Goal: Information Seeking & Learning: Learn about a topic

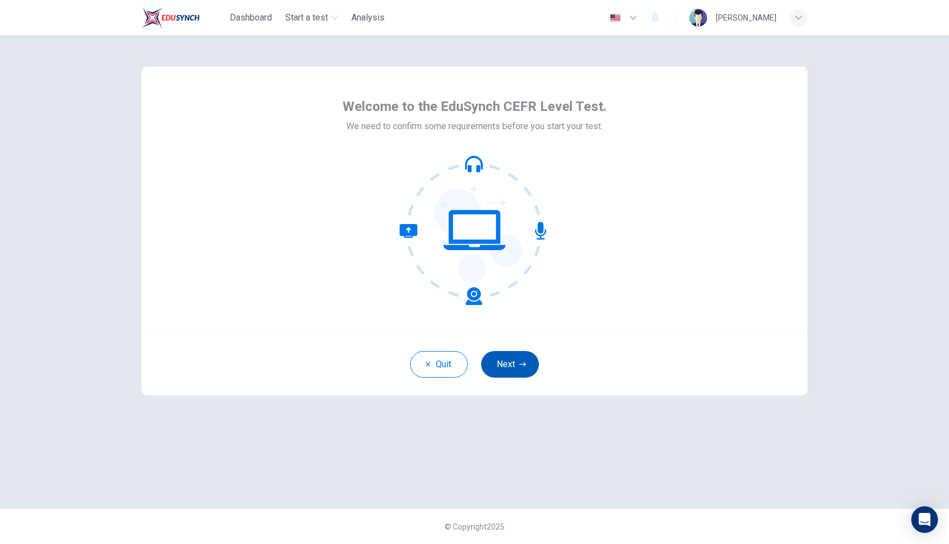
click at [520, 375] on button "Next" at bounding box center [510, 364] width 58 height 27
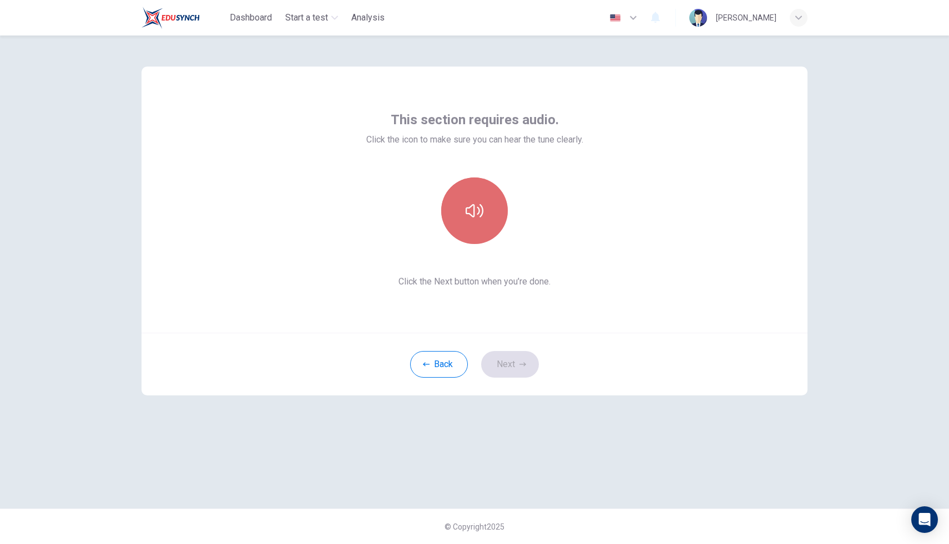
click at [463, 214] on button "button" at bounding box center [474, 211] width 67 height 67
click at [471, 216] on icon "button" at bounding box center [474, 210] width 18 height 13
click at [471, 215] on icon "button" at bounding box center [474, 210] width 18 height 13
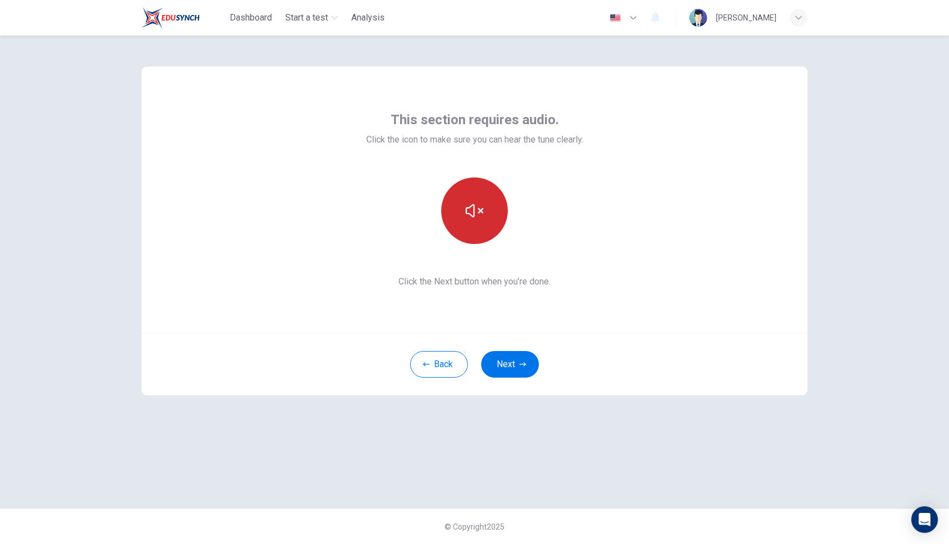
click at [471, 215] on icon "button" at bounding box center [474, 210] width 18 height 13
click at [480, 207] on icon "button" at bounding box center [474, 211] width 18 height 18
click at [482, 206] on icon "button" at bounding box center [474, 210] width 18 height 13
click at [482, 206] on icon "button" at bounding box center [474, 211] width 18 height 18
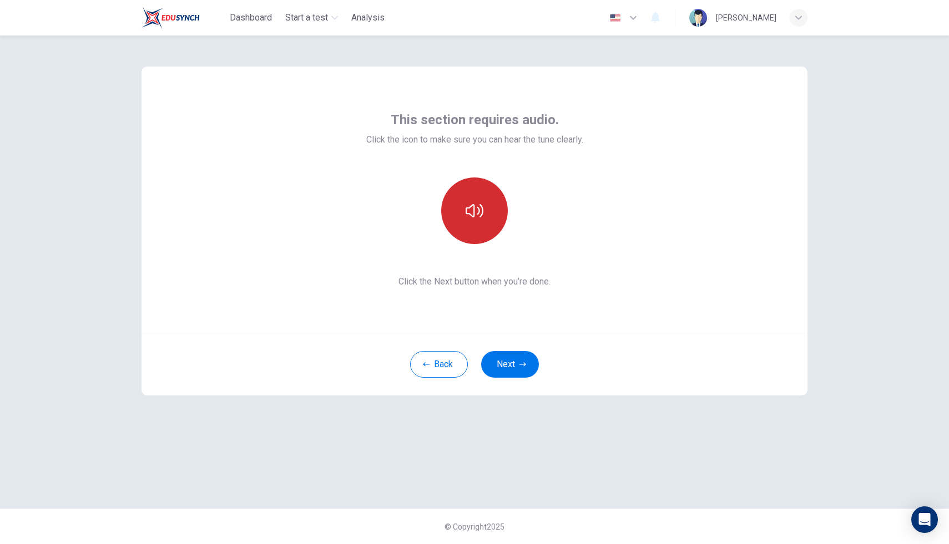
click at [481, 205] on icon "button" at bounding box center [474, 211] width 18 height 18
click at [522, 358] on button "Next" at bounding box center [510, 364] width 58 height 27
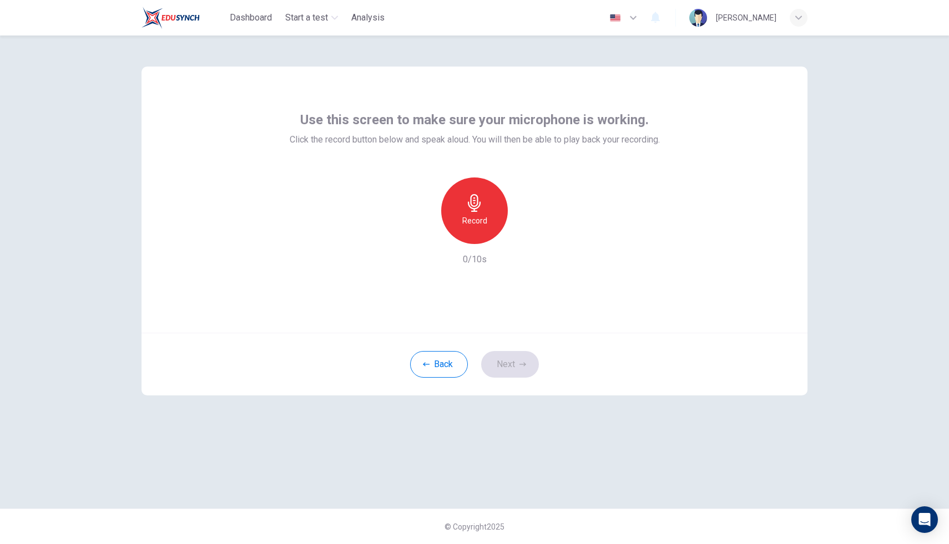
click at [475, 210] on icon "button" at bounding box center [474, 203] width 13 height 18
click at [475, 210] on icon "button" at bounding box center [474, 203] width 18 height 18
click at [515, 363] on button "Next" at bounding box center [510, 364] width 58 height 27
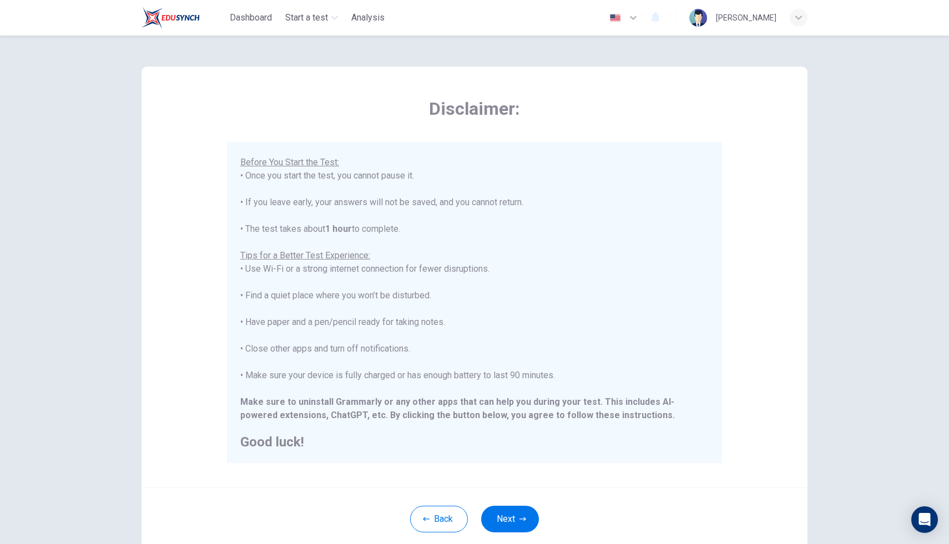
scroll to position [73, 0]
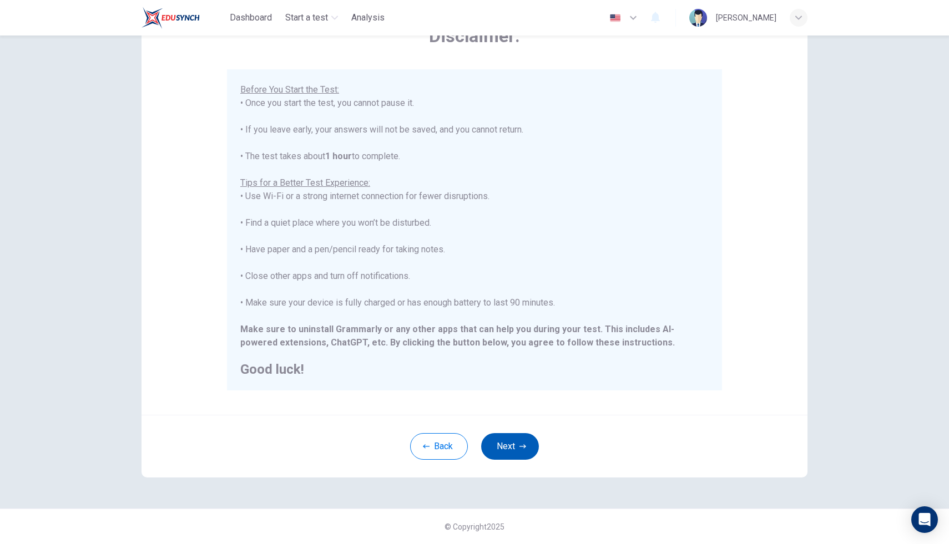
click at [490, 439] on button "Next" at bounding box center [510, 446] width 58 height 27
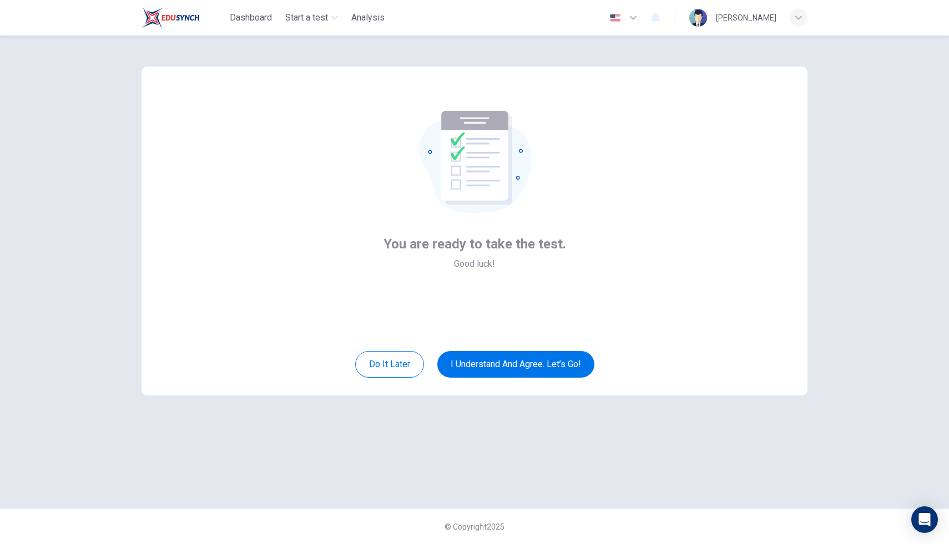
scroll to position [0, 0]
click at [499, 374] on button "I understand and agree. Let’s go!" at bounding box center [515, 364] width 157 height 27
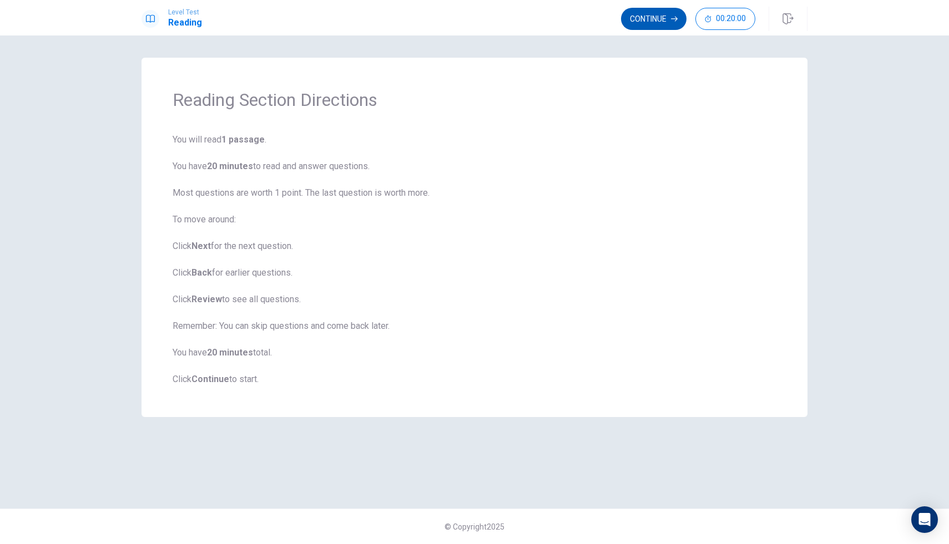
click at [660, 17] on button "Continue" at bounding box center [653, 19] width 65 height 22
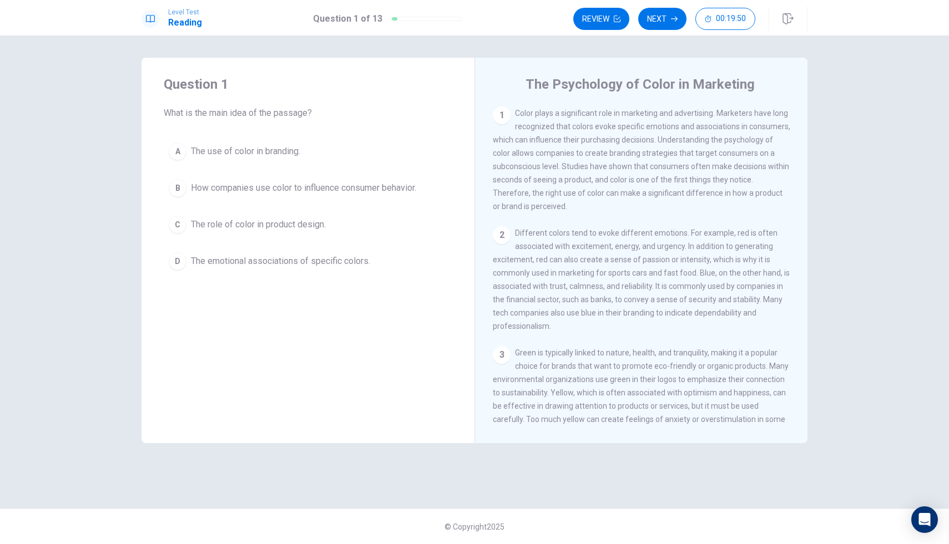
drag, startPoint x: 626, startPoint y: 87, endPoint x: 556, endPoint y: 84, distance: 70.0
click at [556, 84] on h4 "The Psychology of Color in Marketing" at bounding box center [639, 84] width 229 height 18
click at [548, 84] on h4 "The Psychology of Color in Marketing" at bounding box center [639, 84] width 229 height 18
drag, startPoint x: 554, startPoint y: 84, endPoint x: 619, endPoint y: 93, distance: 65.0
click at [619, 93] on h4 "The Psychology of Color in Marketing" at bounding box center [639, 84] width 229 height 18
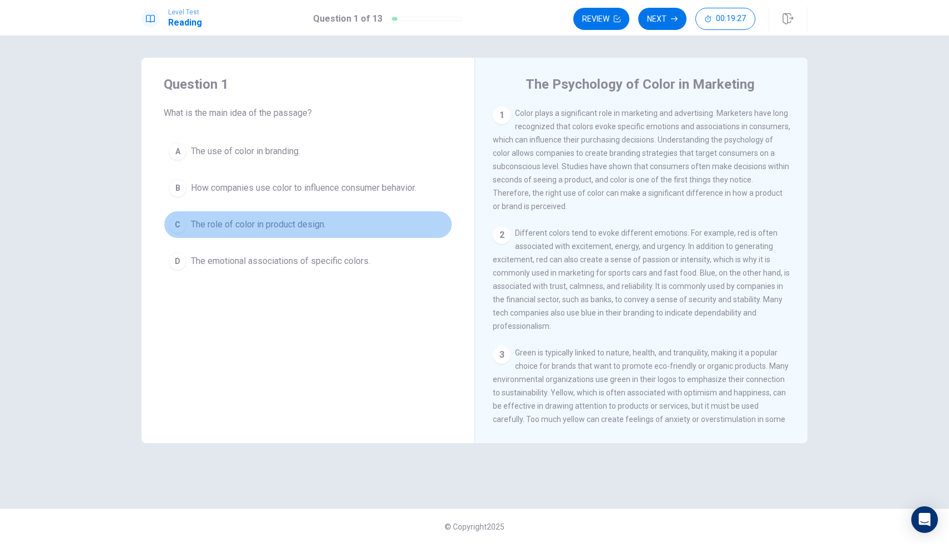
click at [177, 229] on div "C" at bounding box center [178, 225] width 18 height 18
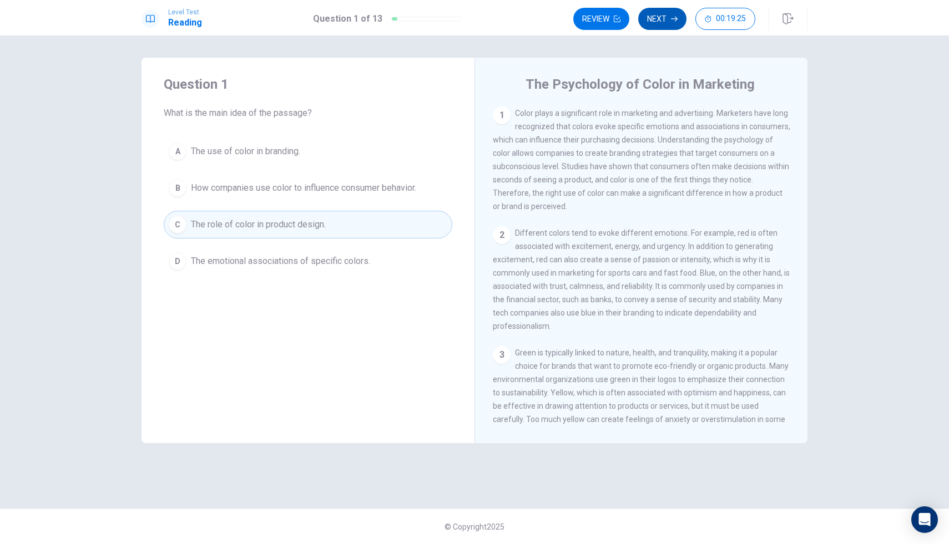
click at [663, 24] on button "Next" at bounding box center [662, 19] width 48 height 22
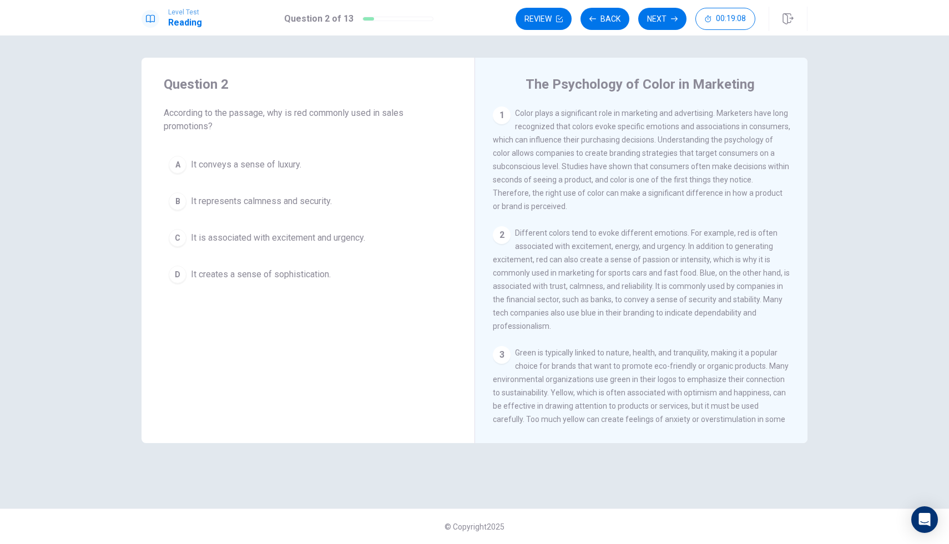
drag, startPoint x: 404, startPoint y: 114, endPoint x: 386, endPoint y: 117, distance: 18.6
click at [386, 117] on span "According to the passage, why is red commonly used in sales promotions?" at bounding box center [308, 120] width 288 height 27
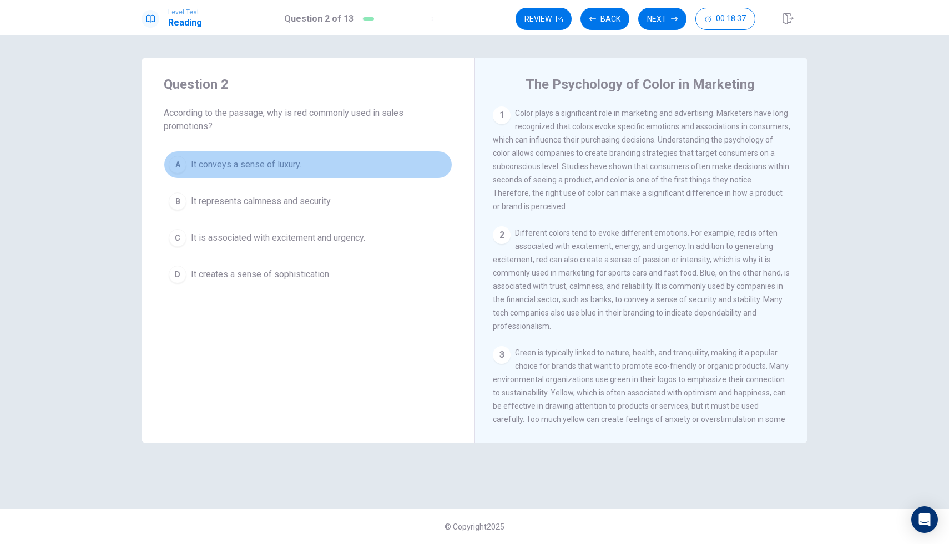
click at [179, 162] on div "A" at bounding box center [178, 165] width 18 height 18
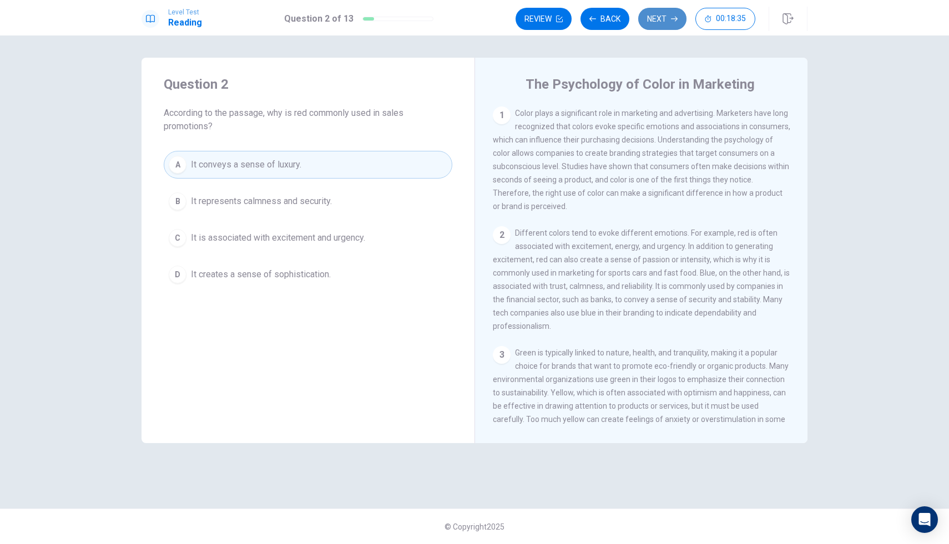
click at [666, 19] on button "Next" at bounding box center [662, 19] width 48 height 22
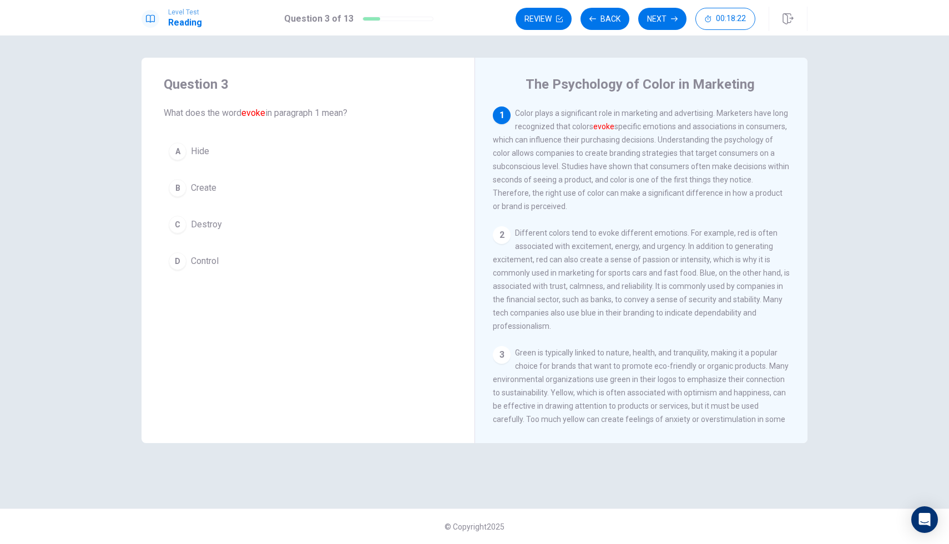
drag, startPoint x: 678, startPoint y: 129, endPoint x: 635, endPoint y: 128, distance: 42.7
click at [635, 128] on span "Color plays a significant role in marketing and advertising. Marketers have lon…" at bounding box center [641, 160] width 296 height 102
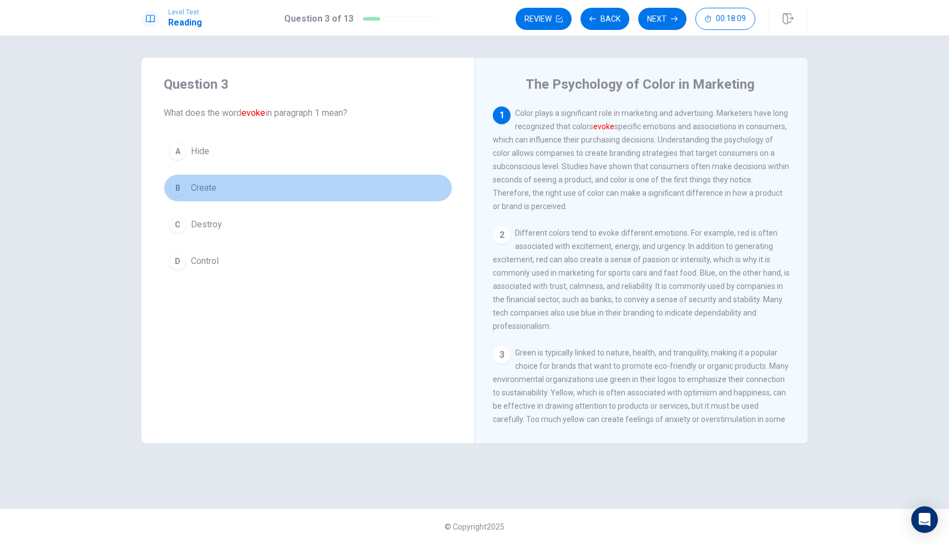
click at [180, 183] on div "B" at bounding box center [178, 188] width 18 height 18
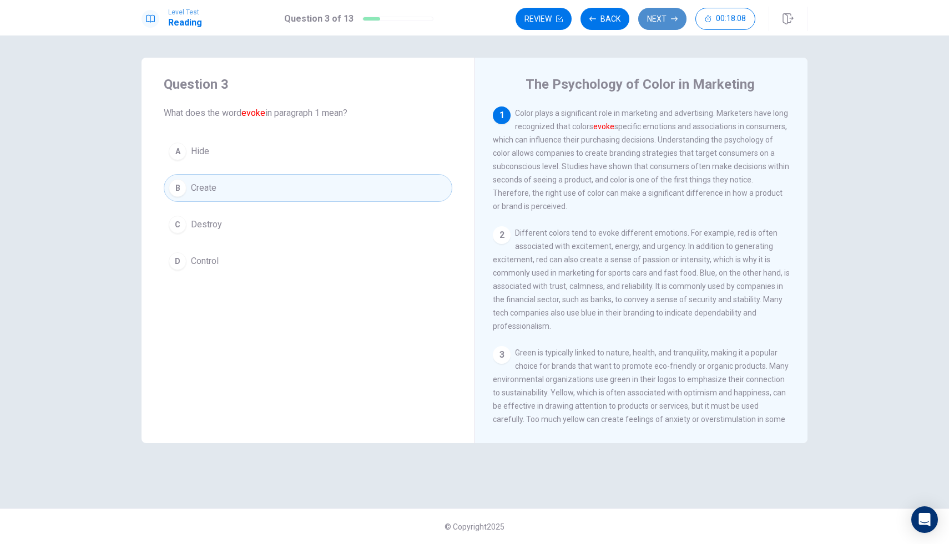
click at [659, 22] on button "Next" at bounding box center [662, 19] width 48 height 22
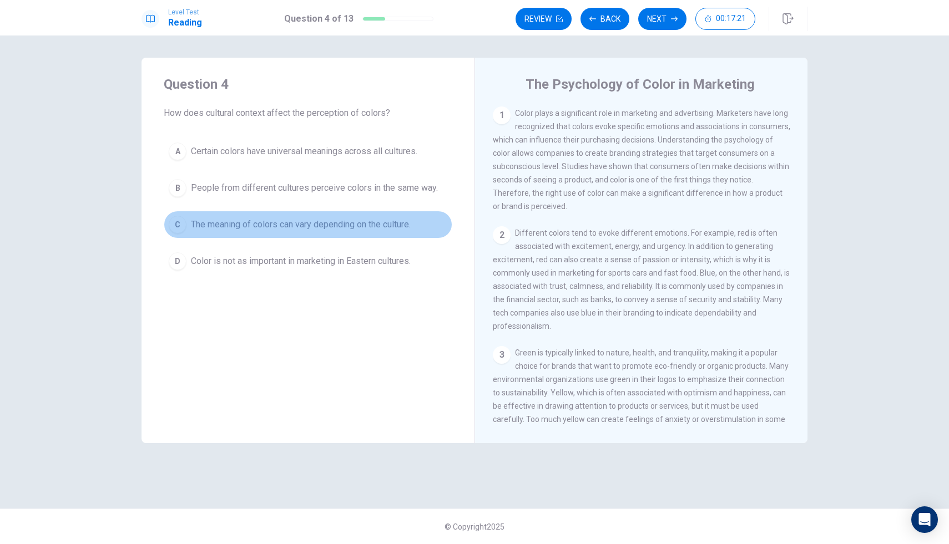
drag, startPoint x: 175, startPoint y: 231, endPoint x: 215, endPoint y: 231, distance: 39.4
click at [180, 231] on div "C" at bounding box center [178, 225] width 18 height 18
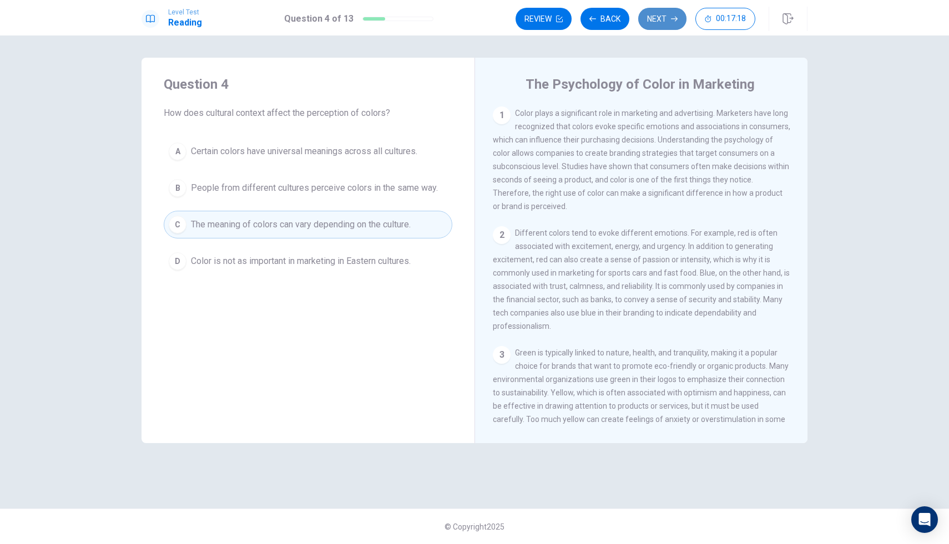
click at [661, 18] on button "Next" at bounding box center [662, 19] width 48 height 22
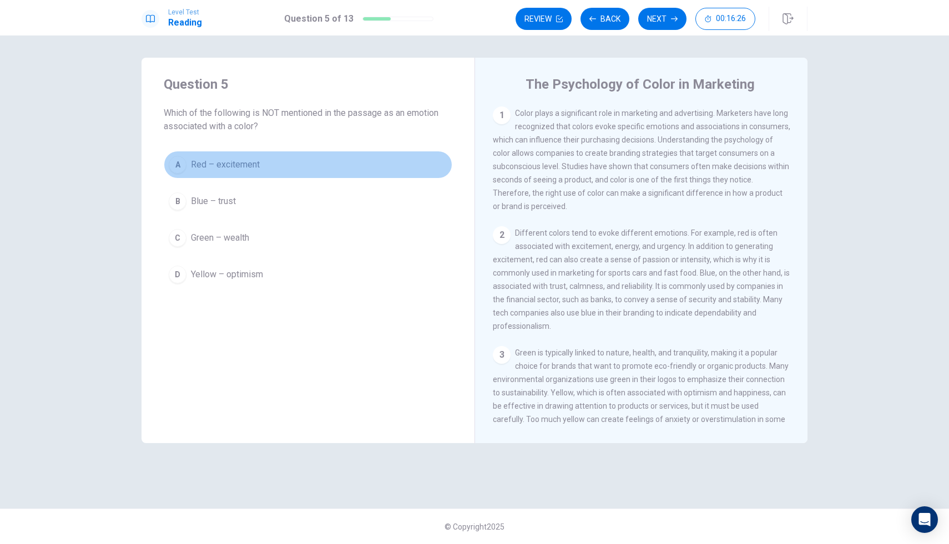
click at [179, 160] on div "A" at bounding box center [178, 165] width 18 height 18
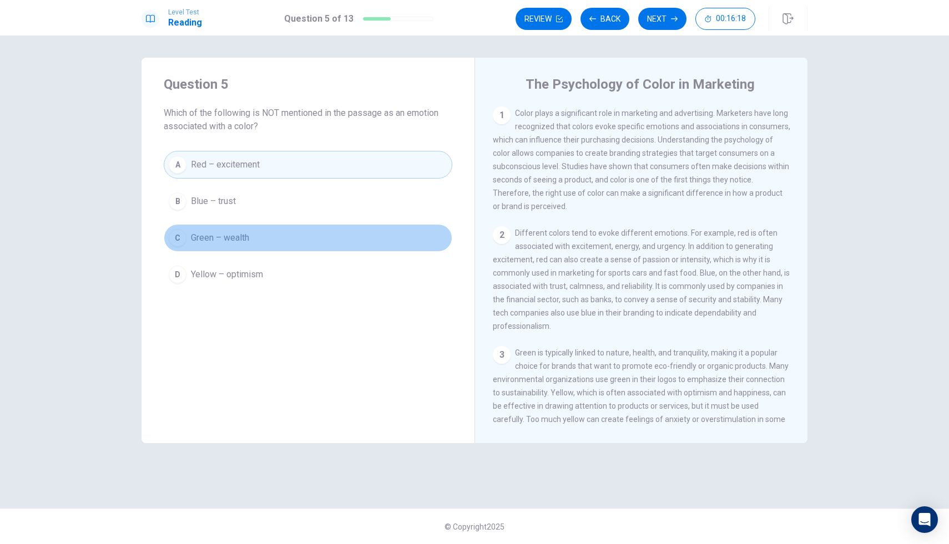
click at [234, 240] on span "Green – wealth" at bounding box center [220, 237] width 58 height 13
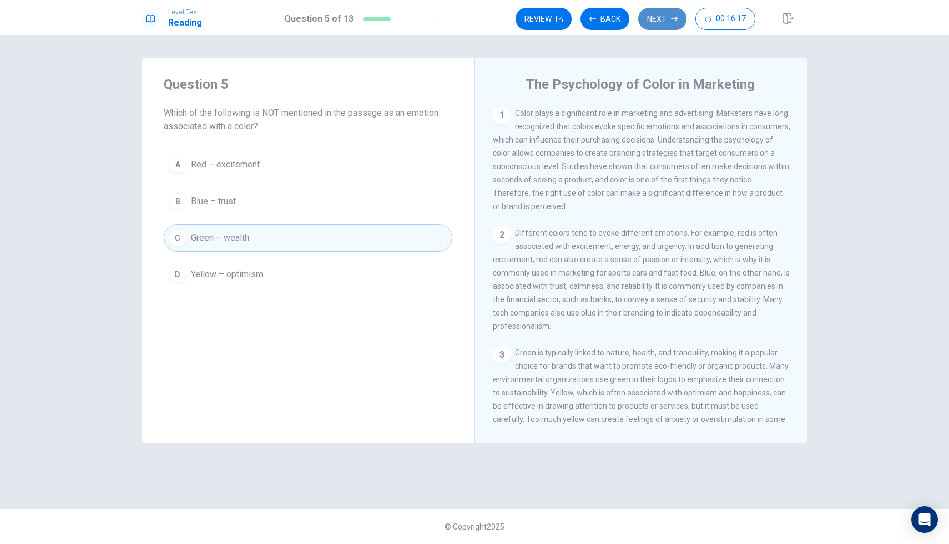
click at [659, 17] on button "Next" at bounding box center [662, 19] width 48 height 22
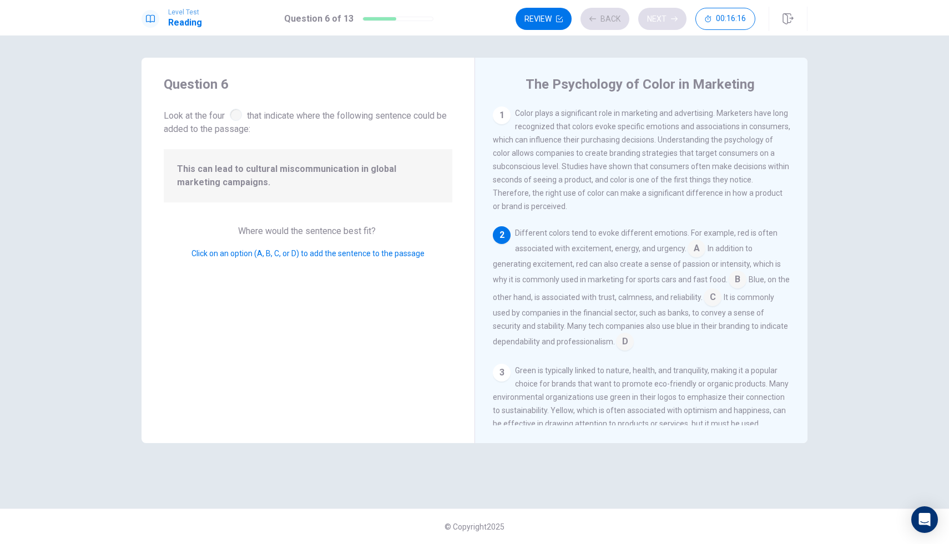
scroll to position [40, 0]
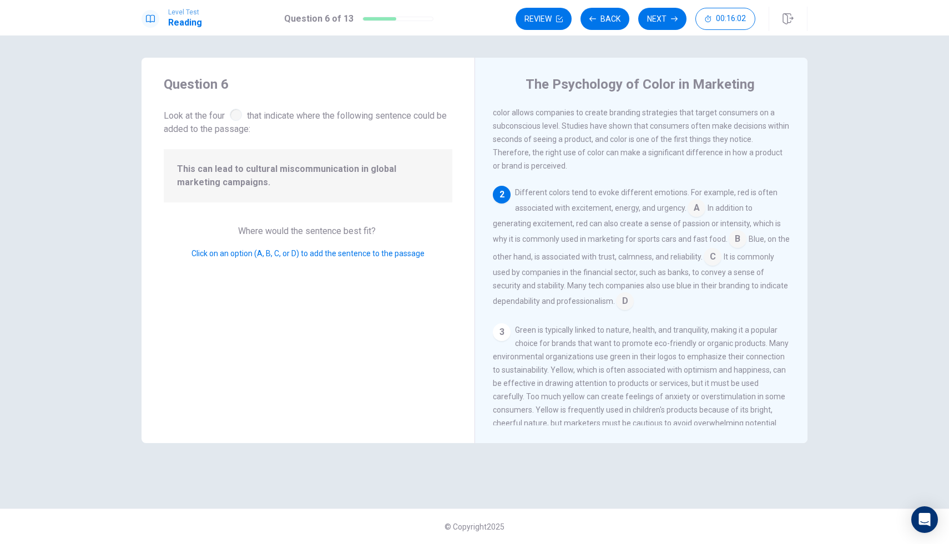
drag, startPoint x: 260, startPoint y: 254, endPoint x: 338, endPoint y: 239, distance: 80.2
click at [337, 250] on span "Click on an option (A, B, C, or D) to add the sentence to the passage" at bounding box center [307, 253] width 233 height 9
click at [502, 335] on div "3" at bounding box center [502, 332] width 18 height 18
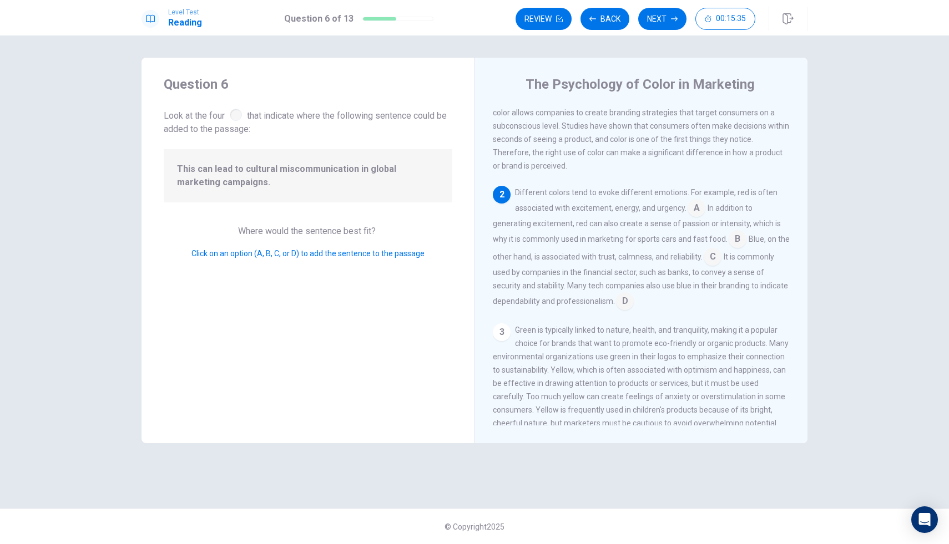
click at [495, 336] on div "3" at bounding box center [502, 332] width 18 height 18
drag, startPoint x: 274, startPoint y: 194, endPoint x: 493, endPoint y: 305, distance: 245.6
click at [493, 305] on div "Question 6 Look at the four that indicate where the following sentence could be…" at bounding box center [474, 251] width 666 height 386
click at [721, 260] on input at bounding box center [712, 258] width 18 height 18
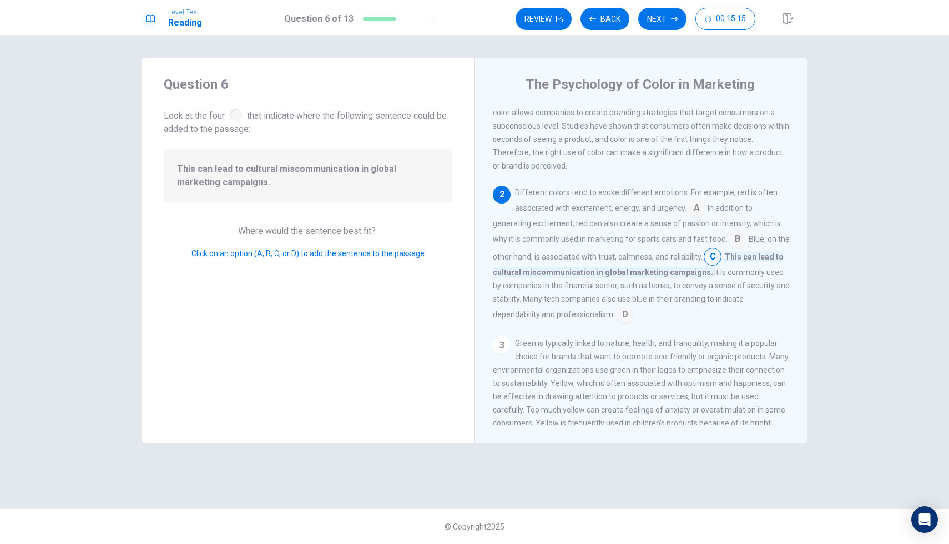
click at [623, 320] on input at bounding box center [625, 316] width 18 height 18
click at [700, 215] on input at bounding box center [696, 209] width 18 height 18
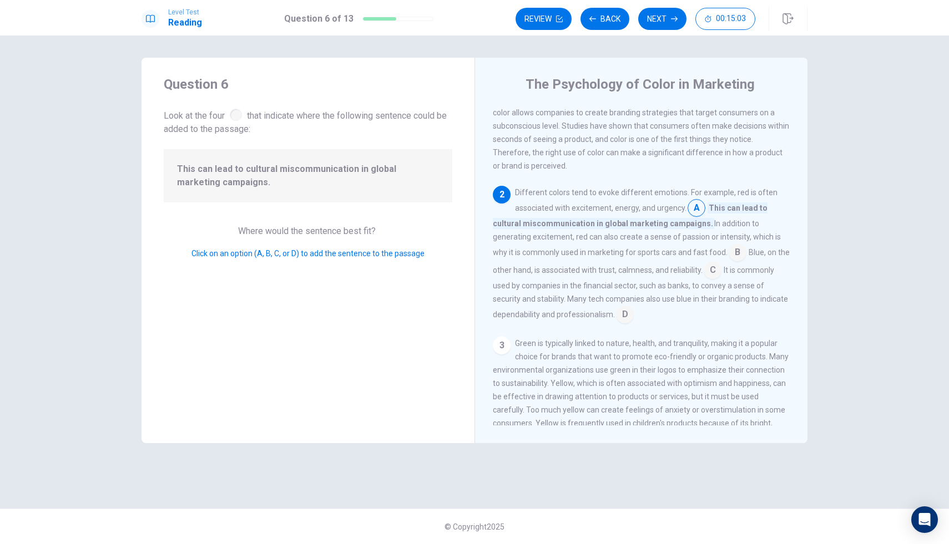
click at [728, 257] on input at bounding box center [737, 254] width 18 height 18
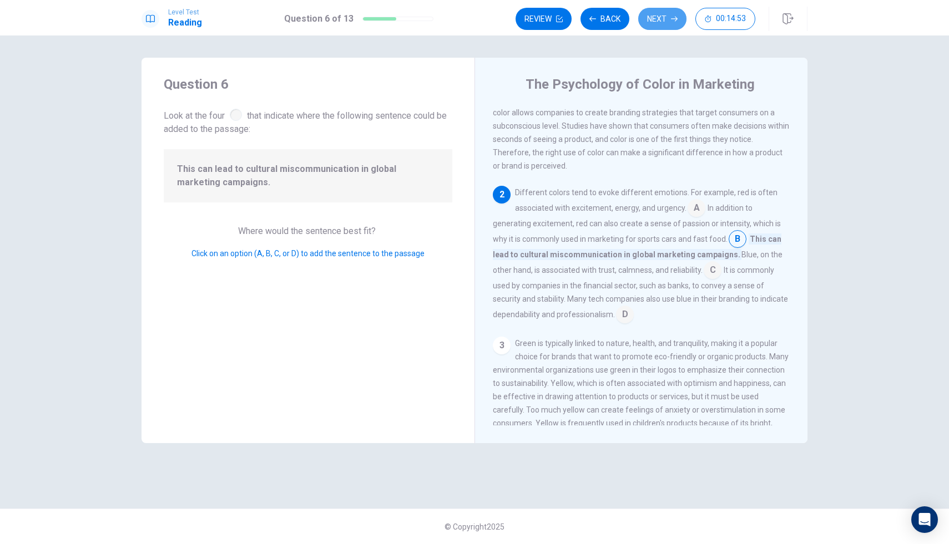
click at [657, 29] on button "Next" at bounding box center [662, 19] width 48 height 22
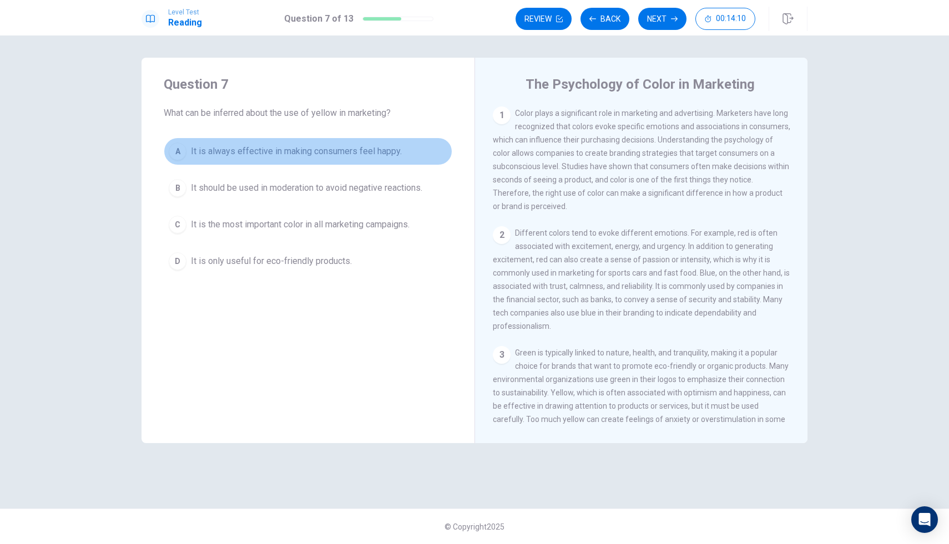
click at [176, 151] on div "A" at bounding box center [178, 152] width 18 height 18
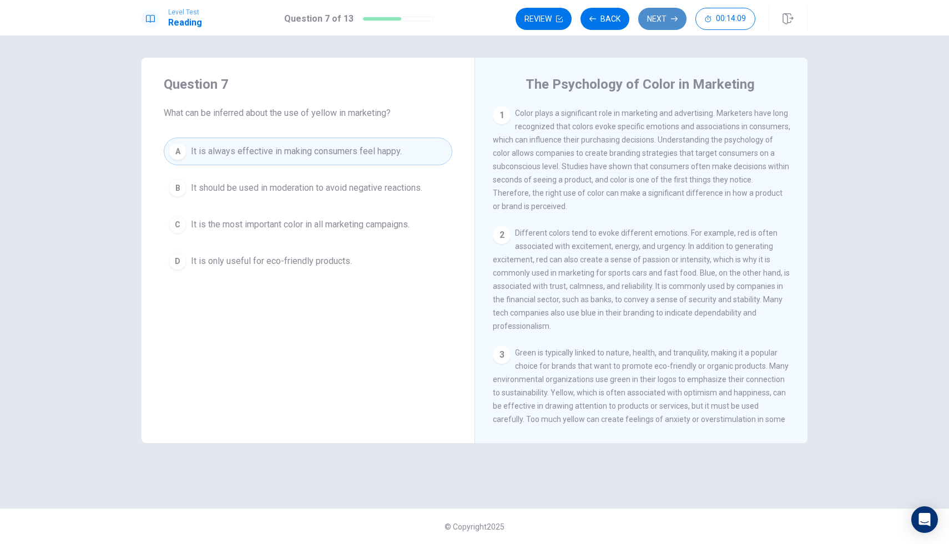
click at [666, 13] on button "Next" at bounding box center [662, 19] width 48 height 22
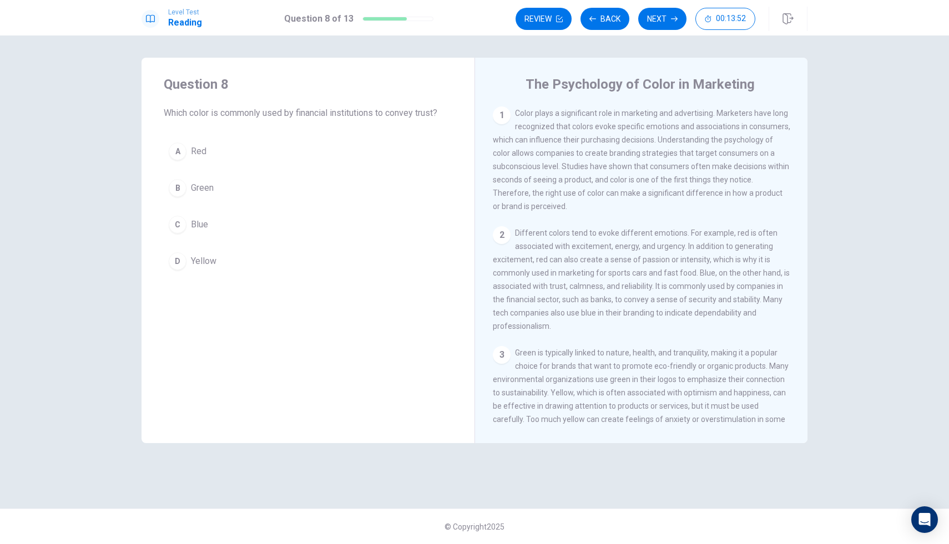
click at [184, 226] on div "C" at bounding box center [178, 225] width 18 height 18
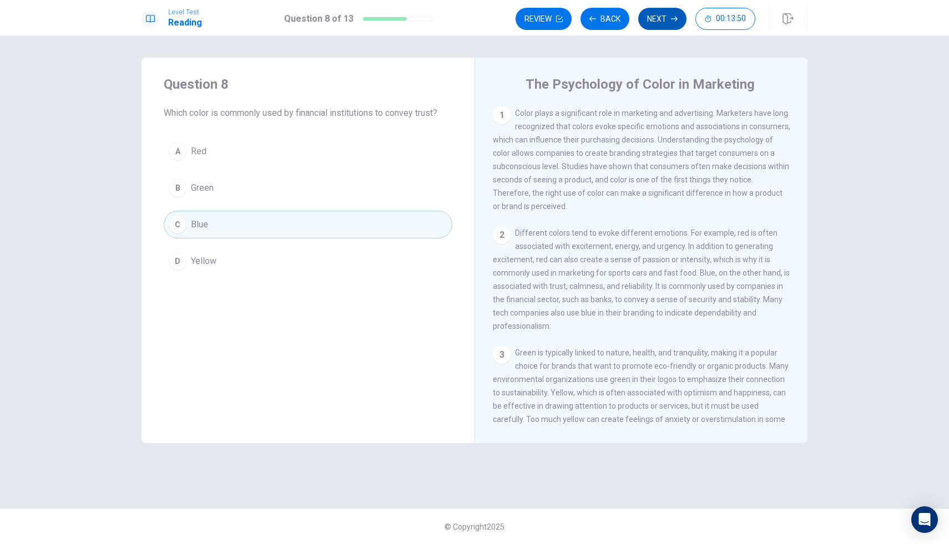
click at [662, 16] on button "Next" at bounding box center [662, 19] width 48 height 22
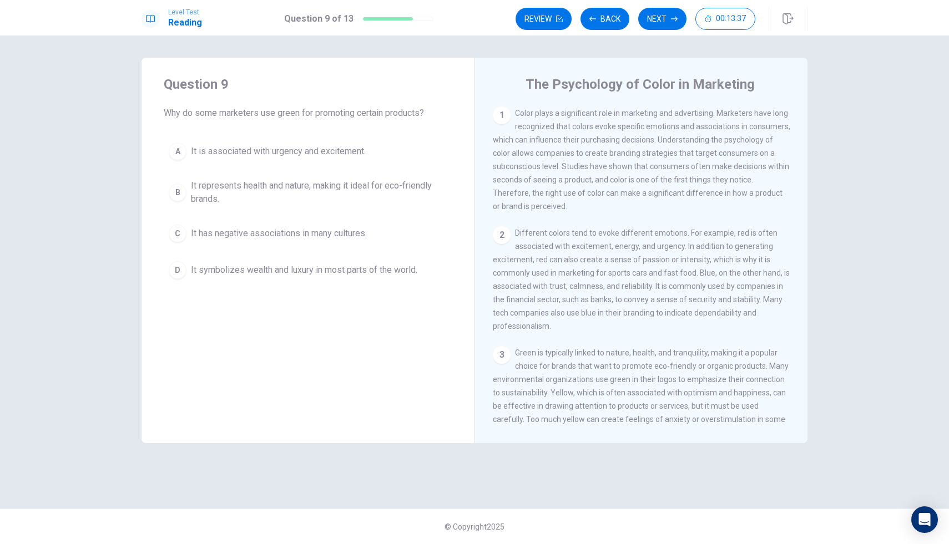
click at [183, 191] on div "B" at bounding box center [178, 193] width 18 height 18
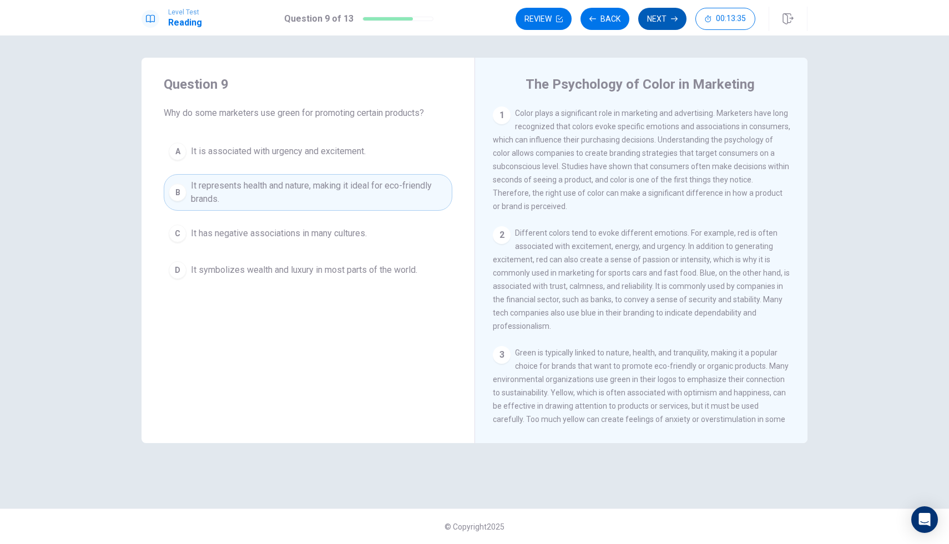
click at [659, 17] on button "Next" at bounding box center [662, 19] width 48 height 22
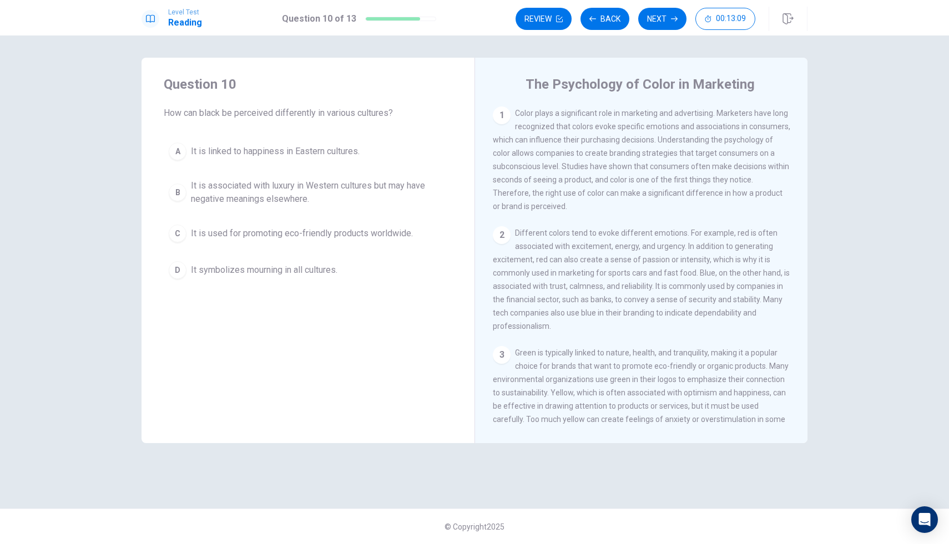
drag, startPoint x: 579, startPoint y: 128, endPoint x: 606, endPoint y: 157, distance: 40.4
click at [606, 157] on span "Color plays a significant role in marketing and advertising. Marketers have lon…" at bounding box center [641, 160] width 297 height 102
click at [630, 145] on span "Color plays a significant role in marketing and advertising. Marketers have lon…" at bounding box center [641, 160] width 297 height 102
click at [617, 158] on span "Color plays a significant role in marketing and advertising. Marketers have lon…" at bounding box center [641, 160] width 297 height 102
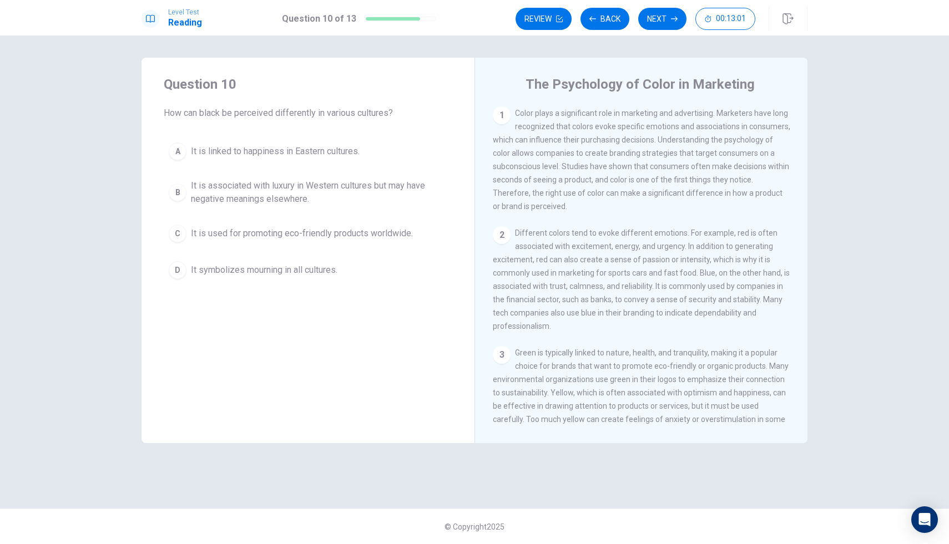
click at [617, 158] on span "Color plays a significant role in marketing and advertising. Marketers have lon…" at bounding box center [641, 160] width 297 height 102
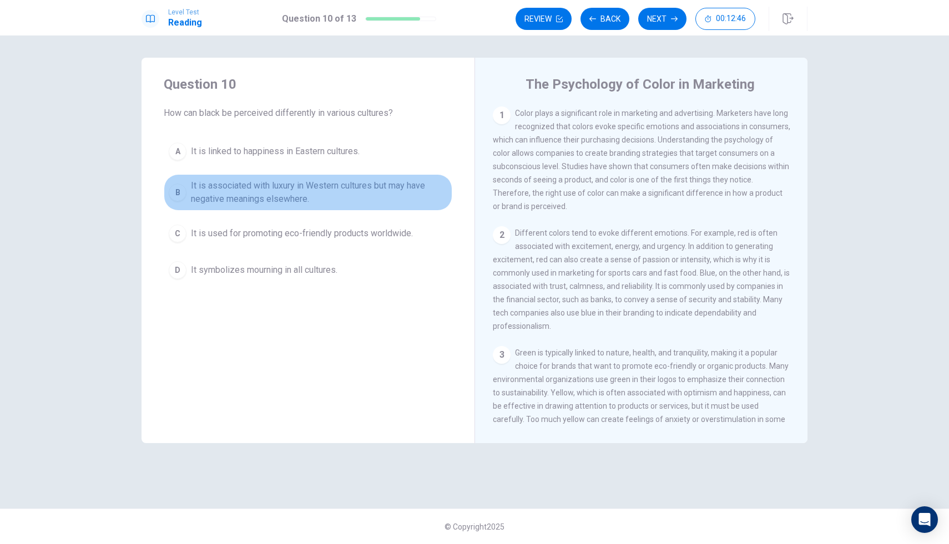
click at [178, 193] on div "B" at bounding box center [178, 193] width 18 height 18
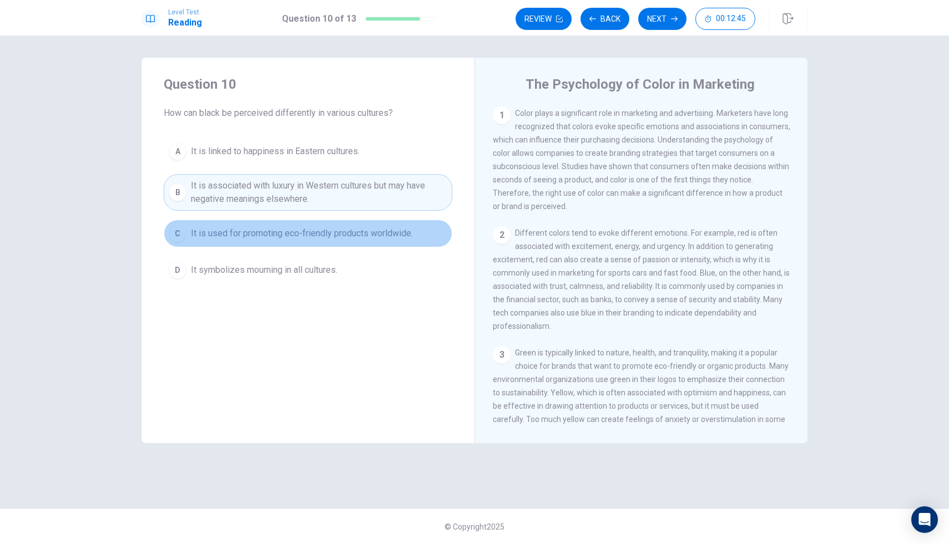
click at [171, 242] on button "C It is used for promoting eco-friendly products worldwide." at bounding box center [308, 234] width 288 height 28
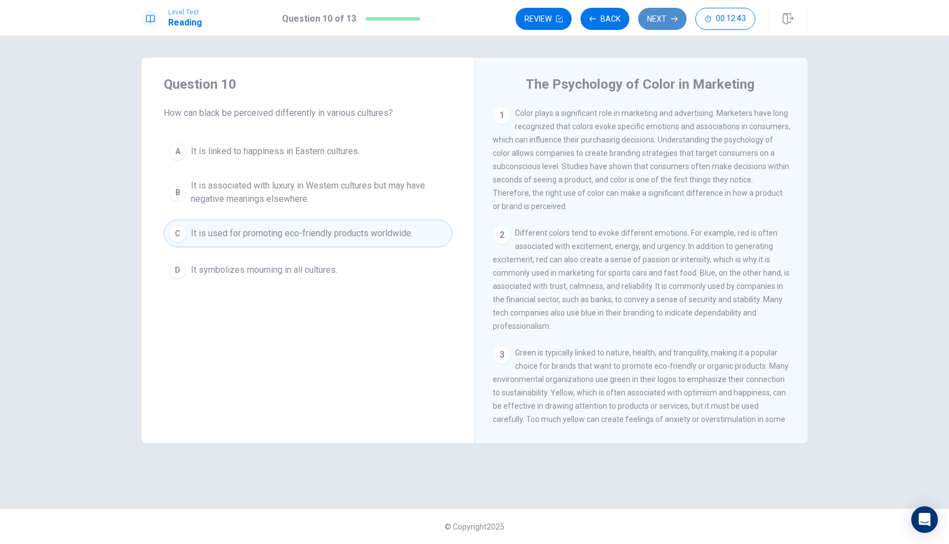
click at [659, 20] on button "Next" at bounding box center [662, 19] width 48 height 22
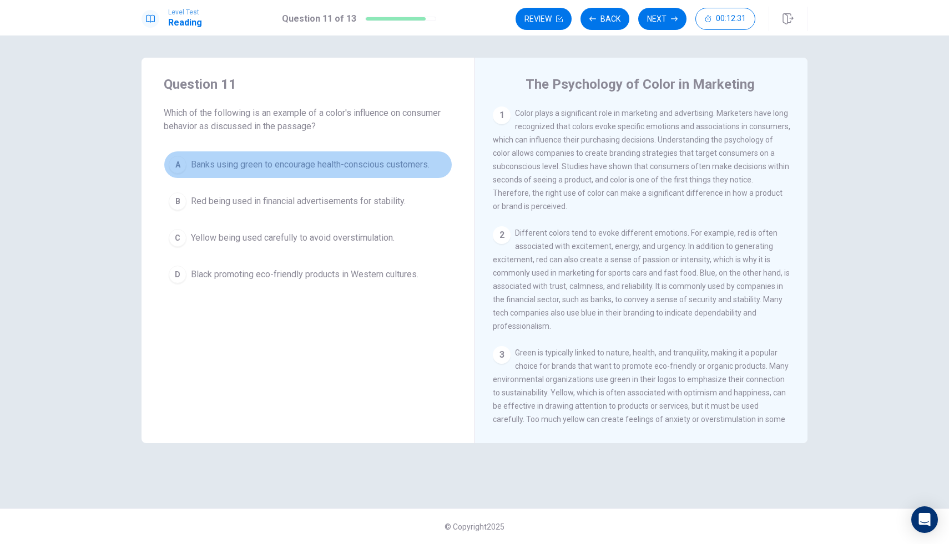
click at [178, 164] on div "A" at bounding box center [178, 165] width 18 height 18
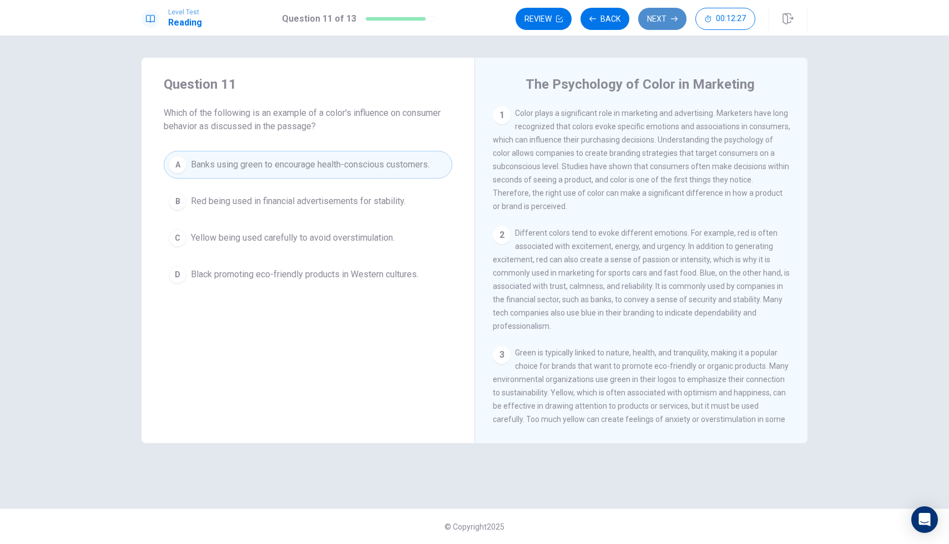
click at [664, 23] on button "Next" at bounding box center [662, 19] width 48 height 22
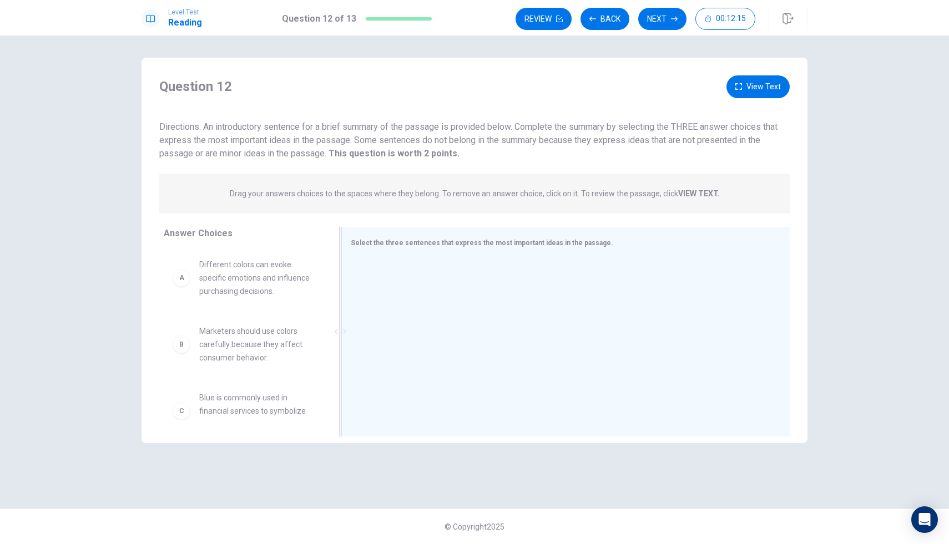
click at [432, 246] on span "Select the three sentences that express the most important ideas in the passage." at bounding box center [482, 243] width 262 height 8
click at [502, 252] on div "Select the three sentences that express the most important ideas in the passage." at bounding box center [565, 332] width 448 height 210
click at [342, 333] on icon at bounding box center [345, 332] width 6 height 6
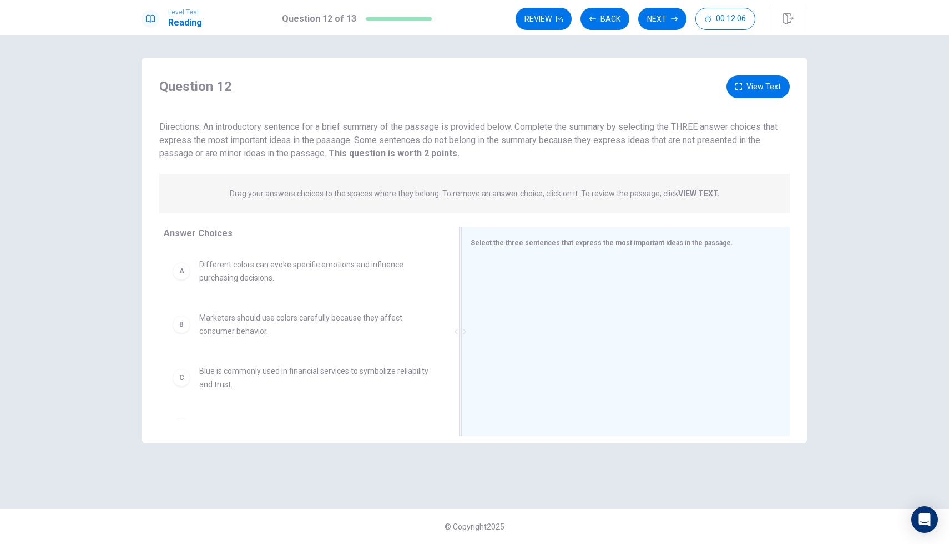
drag, startPoint x: 345, startPoint y: 332, endPoint x: 569, endPoint y: 320, distance: 225.0
click at [569, 320] on div "Select the three sentences that express the most important ideas in the passage." at bounding box center [625, 332] width 328 height 210
click at [569, 320] on div at bounding box center [620, 333] width 301 height 149
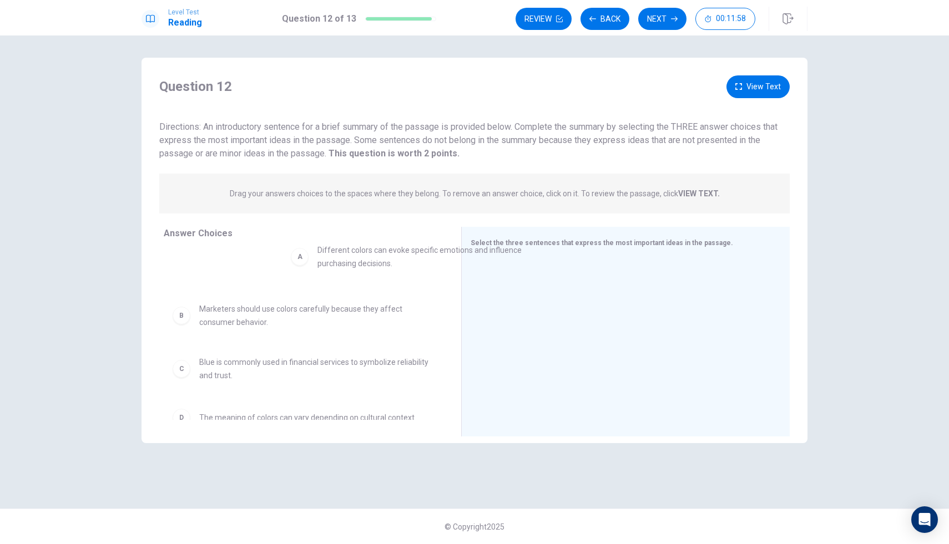
drag, startPoint x: 179, startPoint y: 274, endPoint x: 302, endPoint y: 260, distance: 123.4
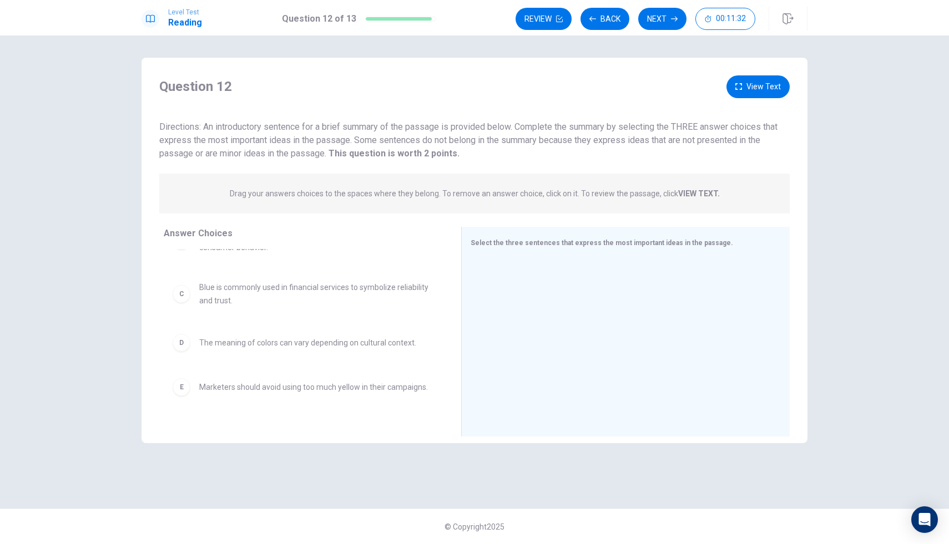
scroll to position [85, 0]
drag, startPoint x: 219, startPoint y: 349, endPoint x: 524, endPoint y: 286, distance: 312.0
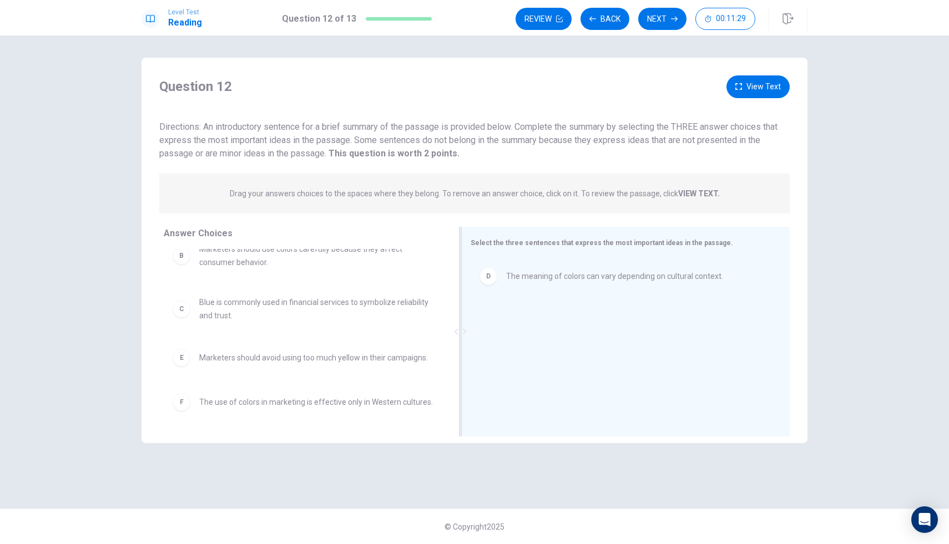
scroll to position [69, 0]
drag, startPoint x: 493, startPoint y: 278, endPoint x: 484, endPoint y: 254, distance: 26.2
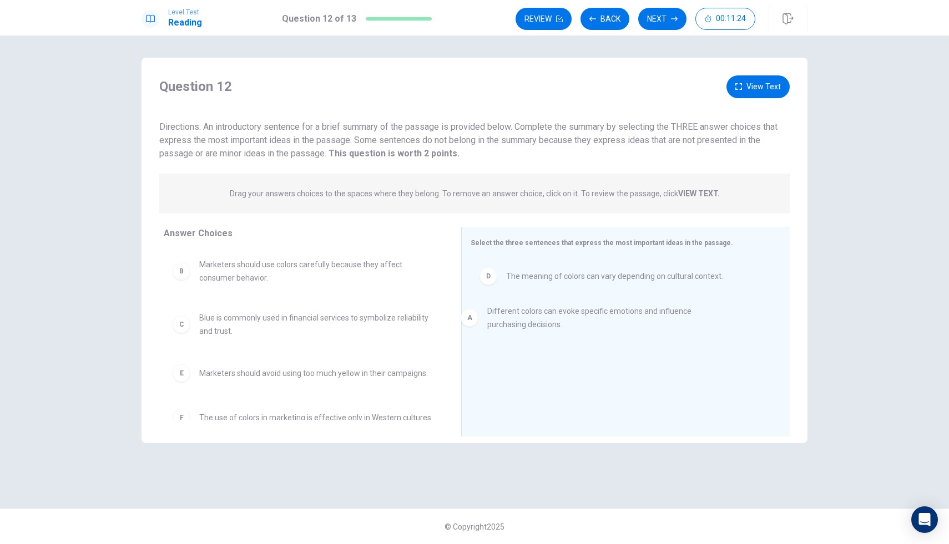
drag, startPoint x: 289, startPoint y: 270, endPoint x: 588, endPoint y: 317, distance: 302.1
drag, startPoint x: 554, startPoint y: 335, endPoint x: 566, endPoint y: 254, distance: 81.3
click at [761, 75] on button "View Text" at bounding box center [757, 86] width 63 height 23
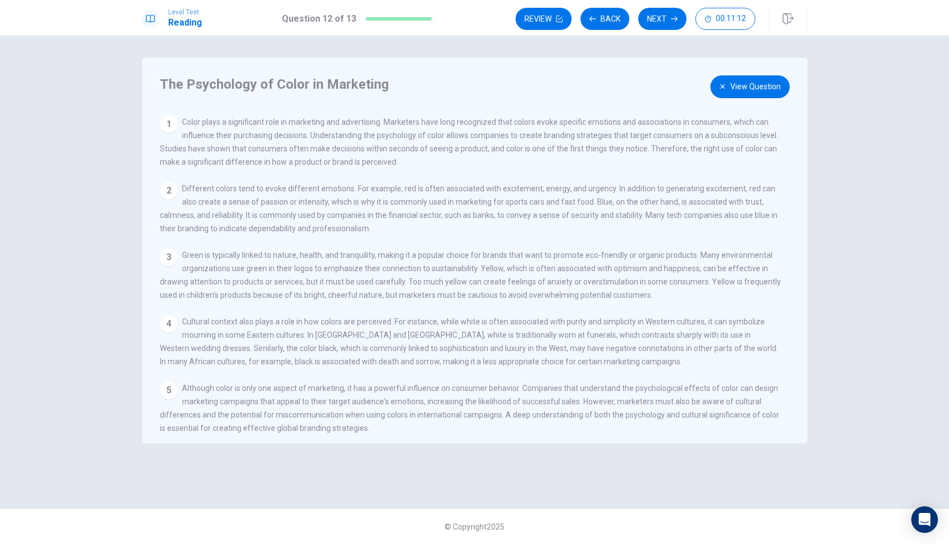
click at [734, 100] on div "The Psychology of Color in Marketing View Question 1 Color plays a significant …" at bounding box center [474, 251] width 666 height 386
click at [730, 88] on button "View Question" at bounding box center [749, 86] width 79 height 23
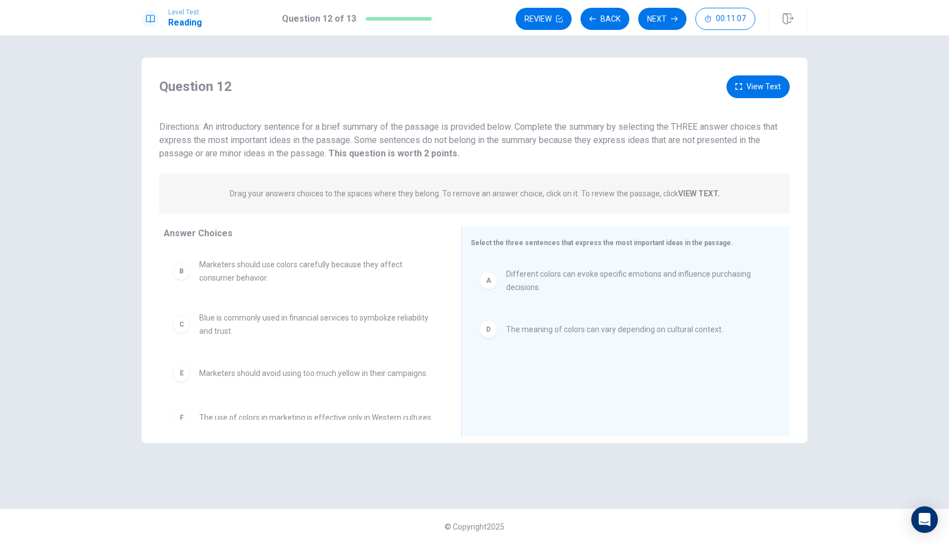
drag, startPoint x: 454, startPoint y: 333, endPoint x: 391, endPoint y: 319, distance: 64.7
click at [391, 319] on div "Answer Choices B Marketers should use colors carefully because they affect cons…" at bounding box center [474, 334] width 666 height 215
click at [516, 293] on span "Different colors can evoke specific emotions and influence purchasing decisions." at bounding box center [634, 280] width 257 height 27
click at [513, 273] on span "The meaning of colors can vary depending on cultural context." at bounding box center [614, 276] width 217 height 13
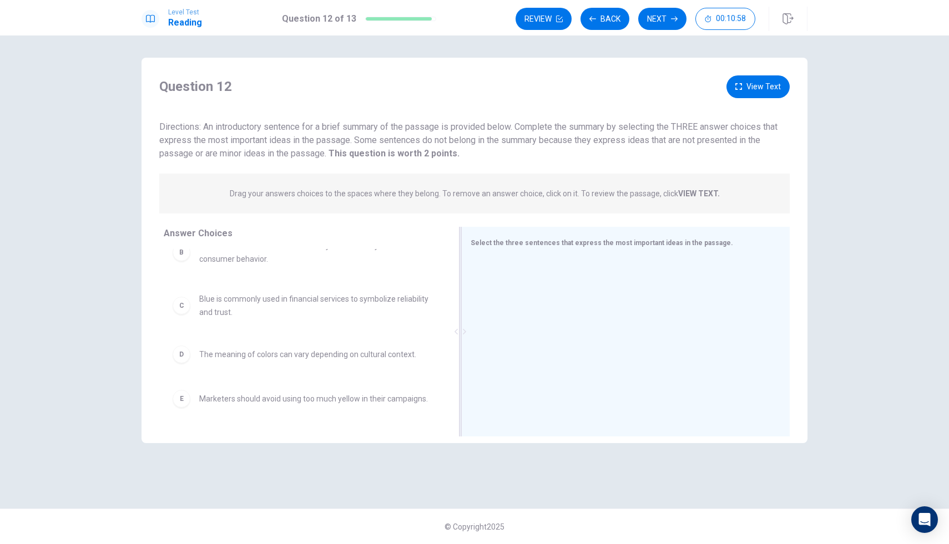
scroll to position [73, 0]
click at [355, 358] on span "The meaning of colors can vary depending on cultural context." at bounding box center [307, 353] width 217 height 13
click at [350, 355] on span "The meaning of colors can vary depending on cultural context." at bounding box center [307, 353] width 217 height 13
click at [178, 357] on div "D" at bounding box center [182, 354] width 18 height 18
drag, startPoint x: 282, startPoint y: 345, endPoint x: 493, endPoint y: 332, distance: 211.2
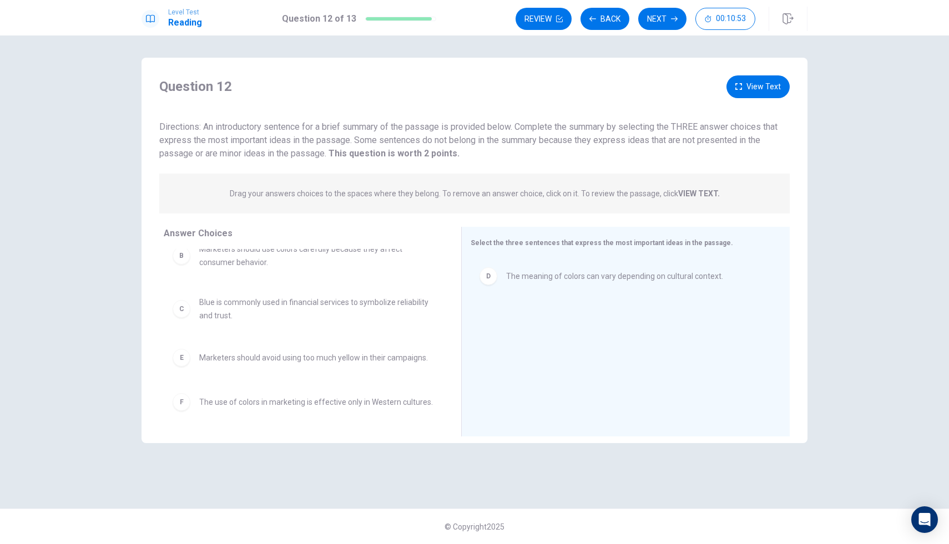
scroll to position [0, 0]
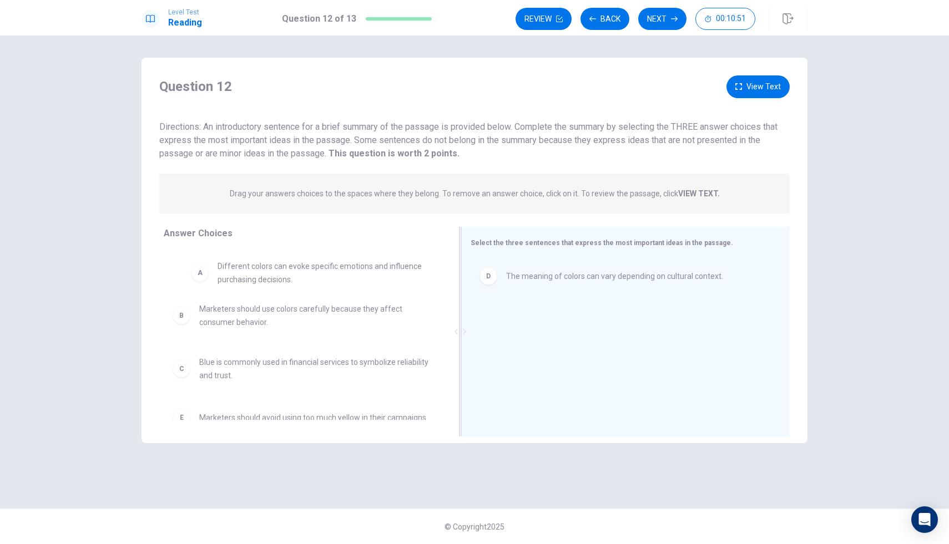
drag, startPoint x: 335, startPoint y: 271, endPoint x: 604, endPoint y: 378, distance: 289.6
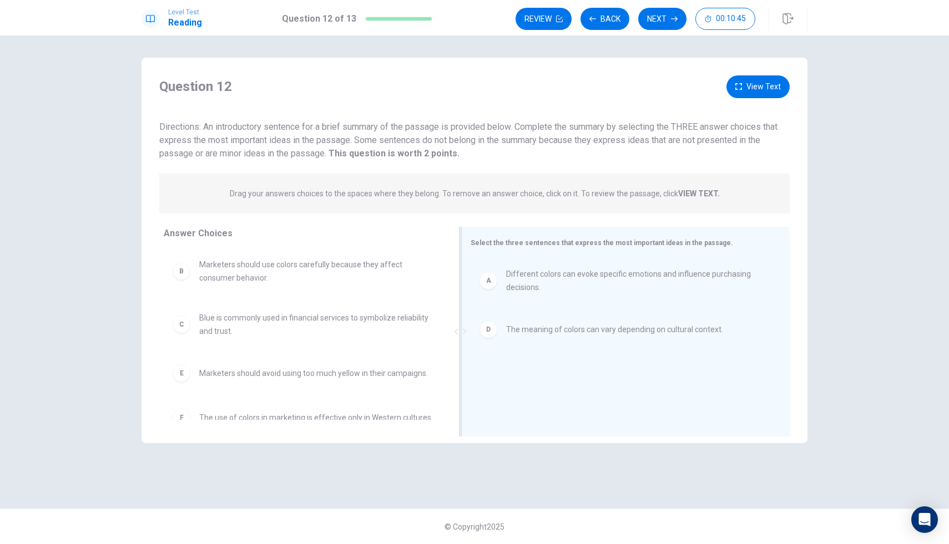
click at [562, 323] on span "The meaning of colors can vary depending on cultural context." at bounding box center [614, 329] width 217 height 13
click at [525, 284] on span "Different colors can evoke specific emotions and influence purchasing decisions." at bounding box center [634, 280] width 257 height 27
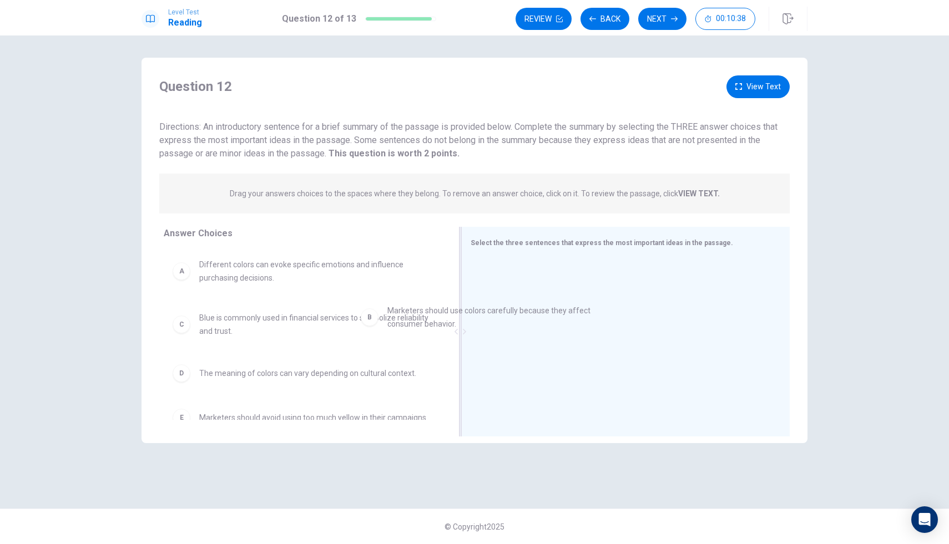
drag, startPoint x: 363, startPoint y: 318, endPoint x: 674, endPoint y: 305, distance: 311.5
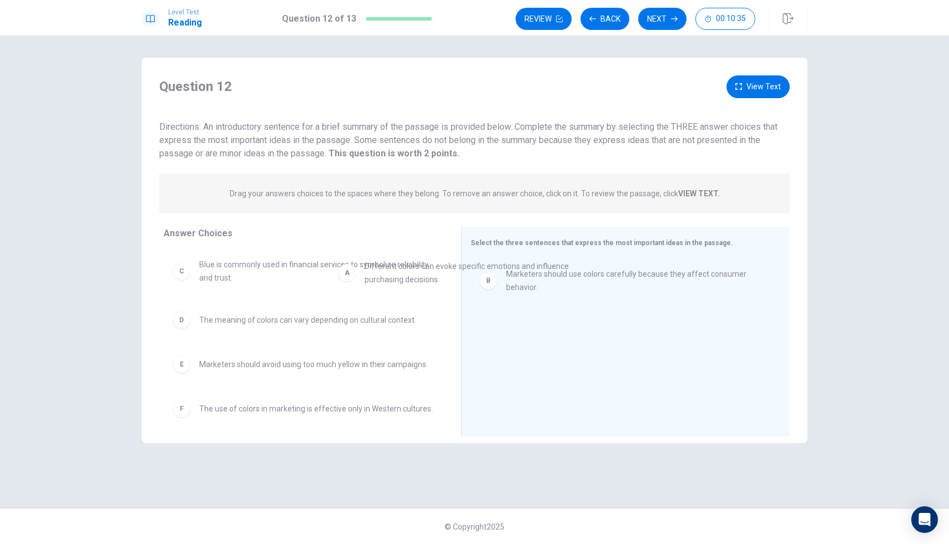
drag, startPoint x: 350, startPoint y: 281, endPoint x: 829, endPoint y: 328, distance: 481.6
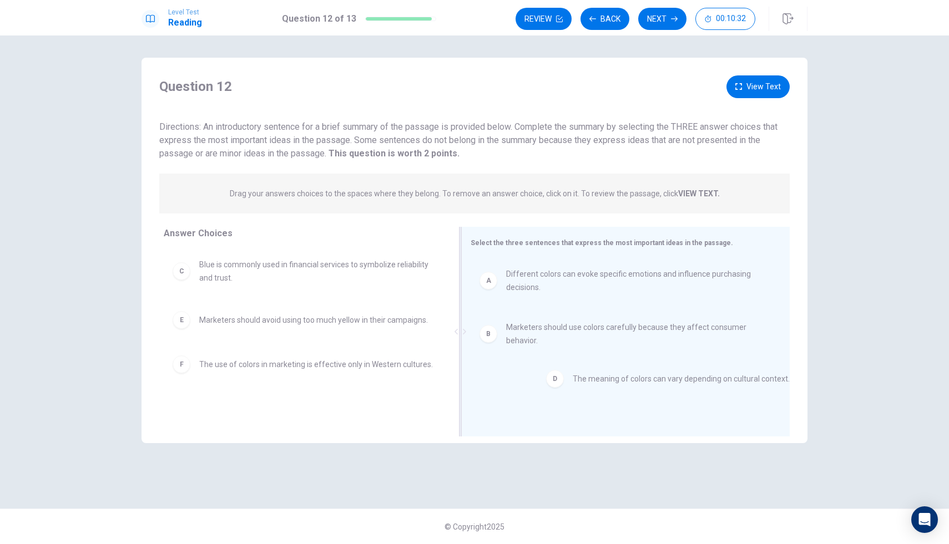
drag, startPoint x: 357, startPoint y: 311, endPoint x: 759, endPoint y: 375, distance: 407.3
drag, startPoint x: 550, startPoint y: 336, endPoint x: 373, endPoint y: 384, distance: 183.6
click at [492, 341] on div "B" at bounding box center [488, 334] width 18 height 18
drag, startPoint x: 304, startPoint y: 267, endPoint x: 735, endPoint y: 510, distance: 494.8
drag, startPoint x: 303, startPoint y: 269, endPoint x: 616, endPoint y: 399, distance: 339.0
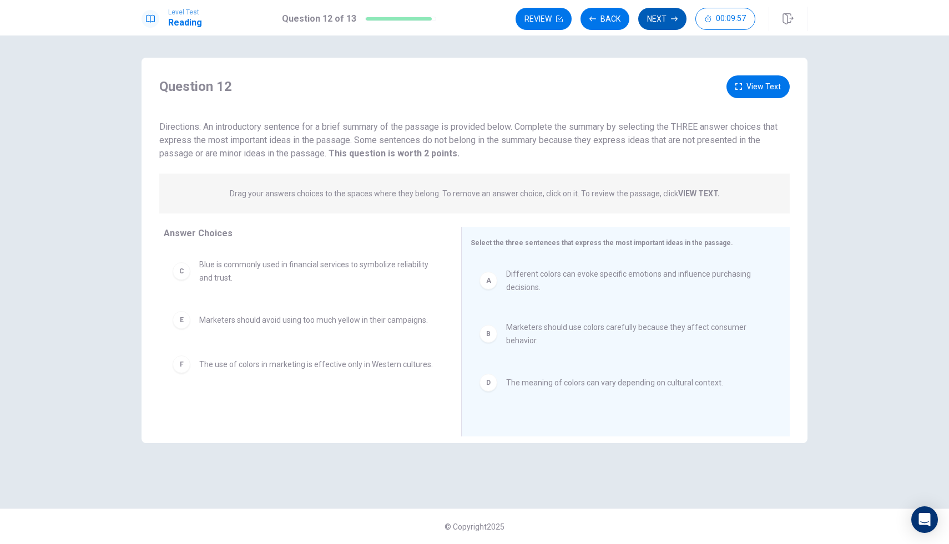
click at [657, 16] on button "Next" at bounding box center [662, 19] width 48 height 22
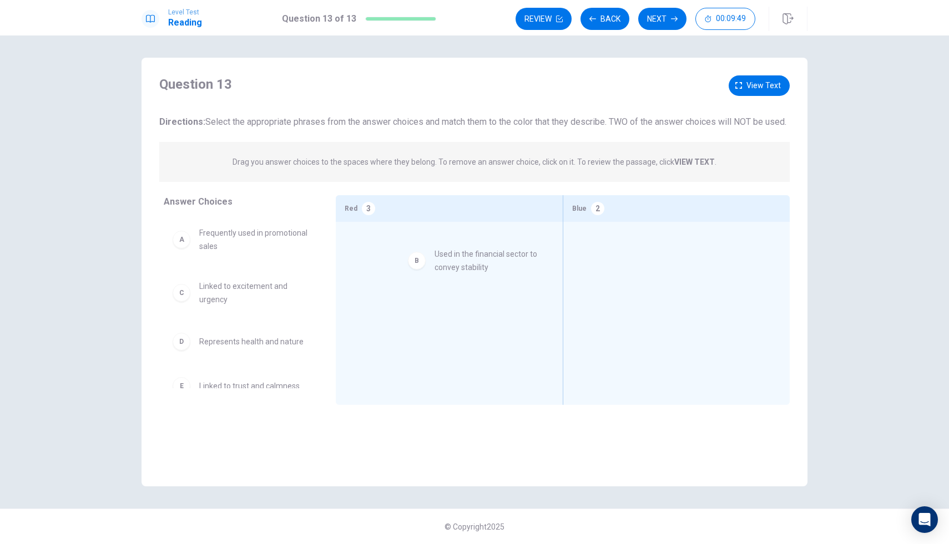
drag, startPoint x: 183, startPoint y: 312, endPoint x: 418, endPoint y: 269, distance: 238.6
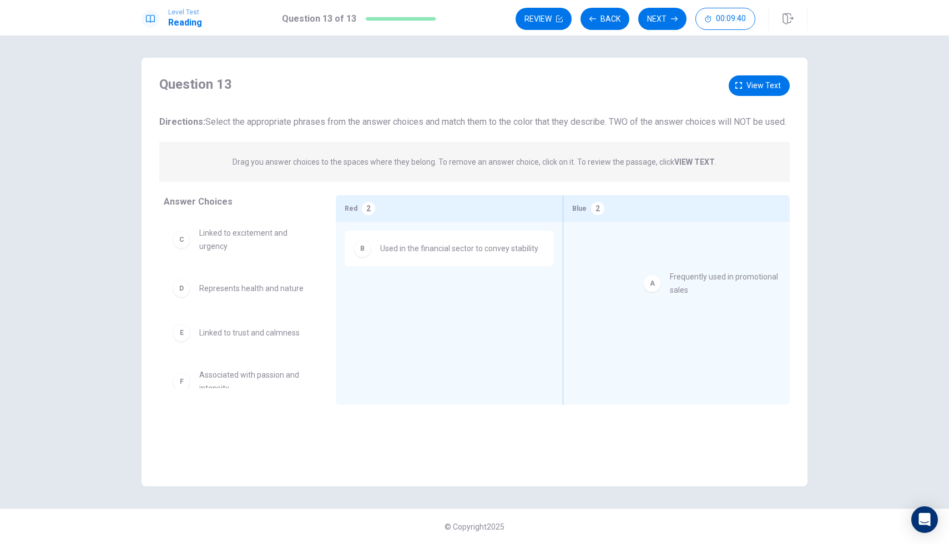
drag, startPoint x: 206, startPoint y: 250, endPoint x: 665, endPoint y: 280, distance: 459.2
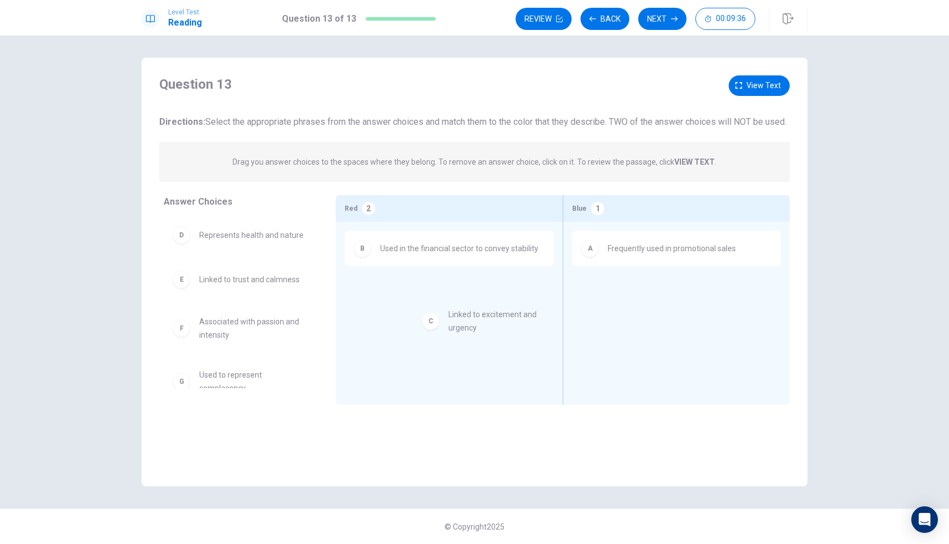
drag, startPoint x: 218, startPoint y: 261, endPoint x: 468, endPoint y: 327, distance: 258.2
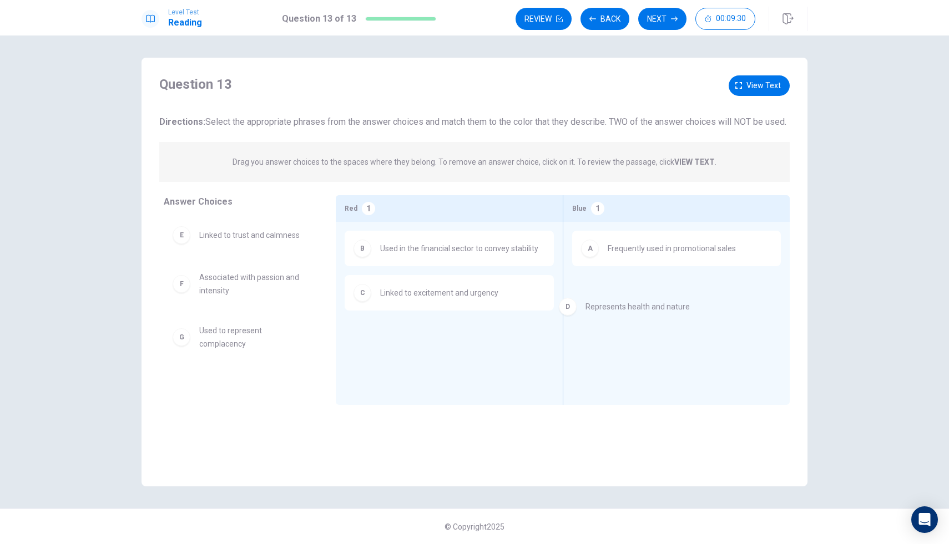
drag, startPoint x: 300, startPoint y: 252, endPoint x: 690, endPoint y: 313, distance: 394.2
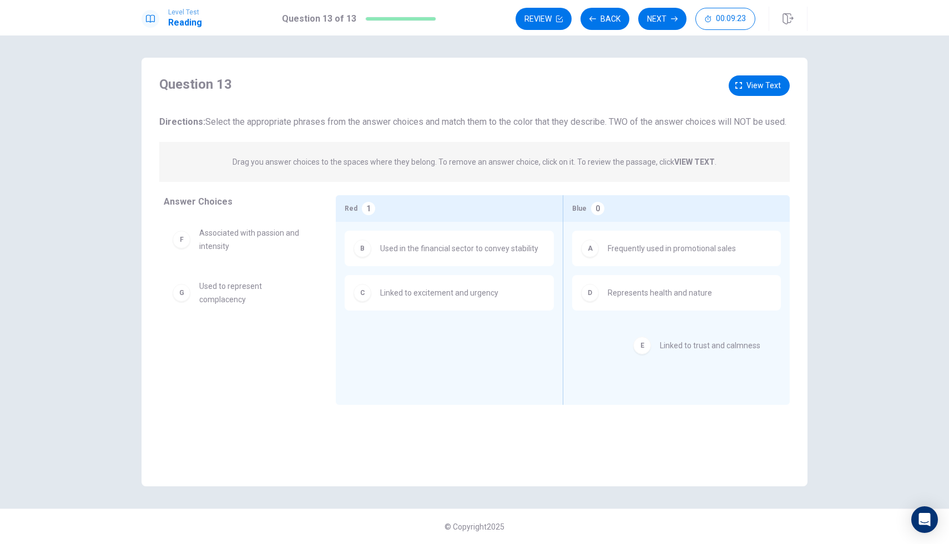
drag, startPoint x: 244, startPoint y: 260, endPoint x: 705, endPoint y: 357, distance: 471.6
drag, startPoint x: 281, startPoint y: 257, endPoint x: 731, endPoint y: 382, distance: 467.3
click at [297, 242] on span "Linked to trust and calmness" at bounding box center [249, 235] width 100 height 13
drag, startPoint x: 300, startPoint y: 250, endPoint x: 766, endPoint y: 353, distance: 476.8
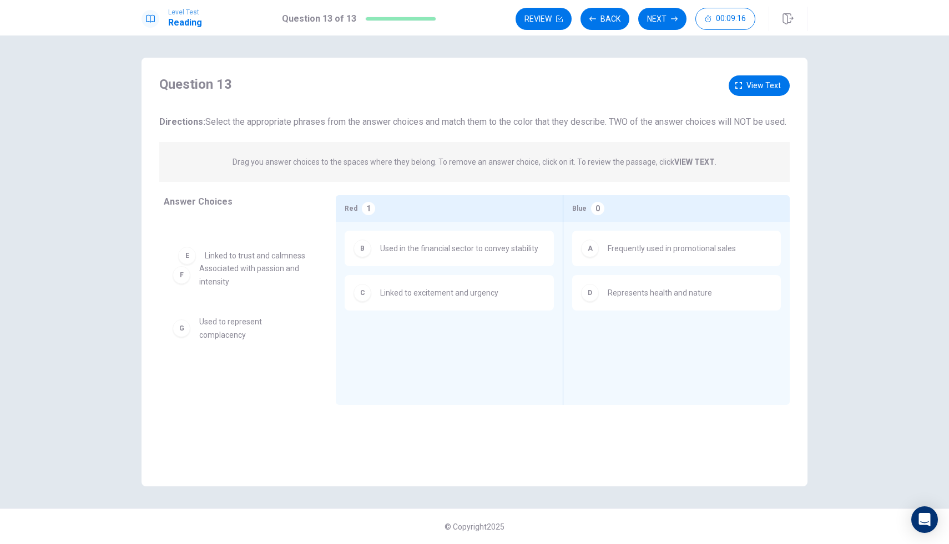
drag, startPoint x: 267, startPoint y: 250, endPoint x: 274, endPoint y: 258, distance: 11.0
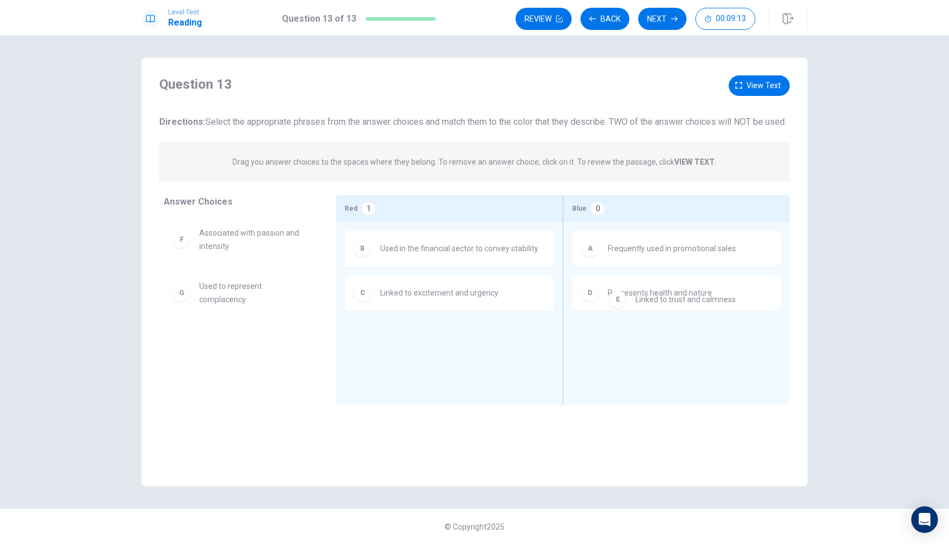
drag, startPoint x: 274, startPoint y: 253, endPoint x: 717, endPoint y: 304, distance: 445.6
click at [717, 302] on div "D Represents health and nature" at bounding box center [676, 293] width 191 height 18
click at [639, 300] on span "Represents health and nature" at bounding box center [659, 292] width 104 height 13
click at [585, 302] on div "D" at bounding box center [590, 293] width 18 height 18
click at [780, 291] on div "D Represents health and nature" at bounding box center [676, 293] width 209 height 36
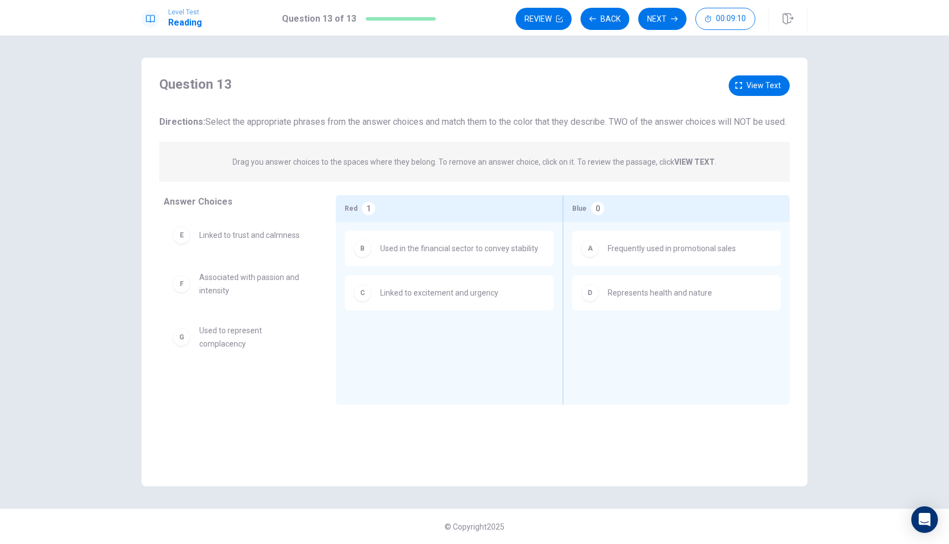
click at [745, 300] on div "D Represents health and nature" at bounding box center [676, 293] width 191 height 18
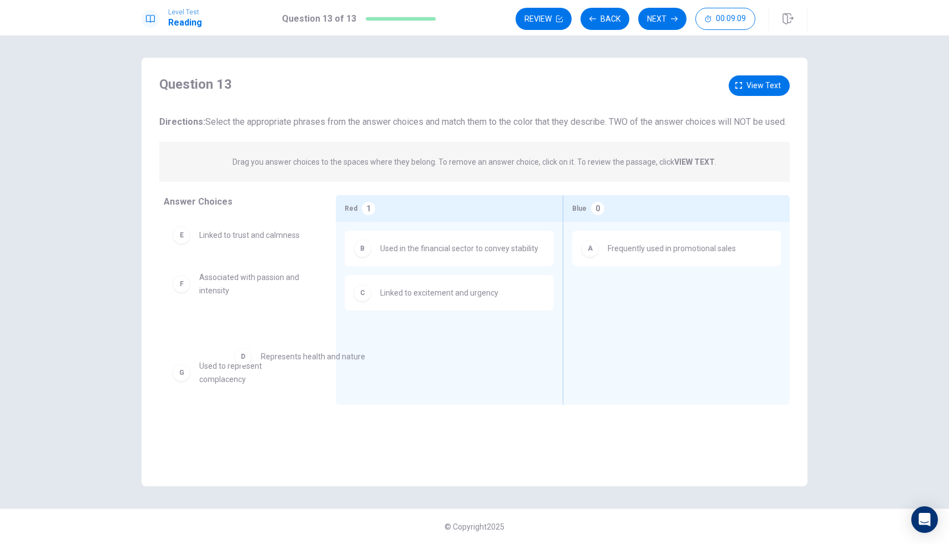
drag, startPoint x: 645, startPoint y: 301, endPoint x: 239, endPoint y: 347, distance: 408.2
drag, startPoint x: 230, startPoint y: 288, endPoint x: 704, endPoint y: 300, distance: 473.9
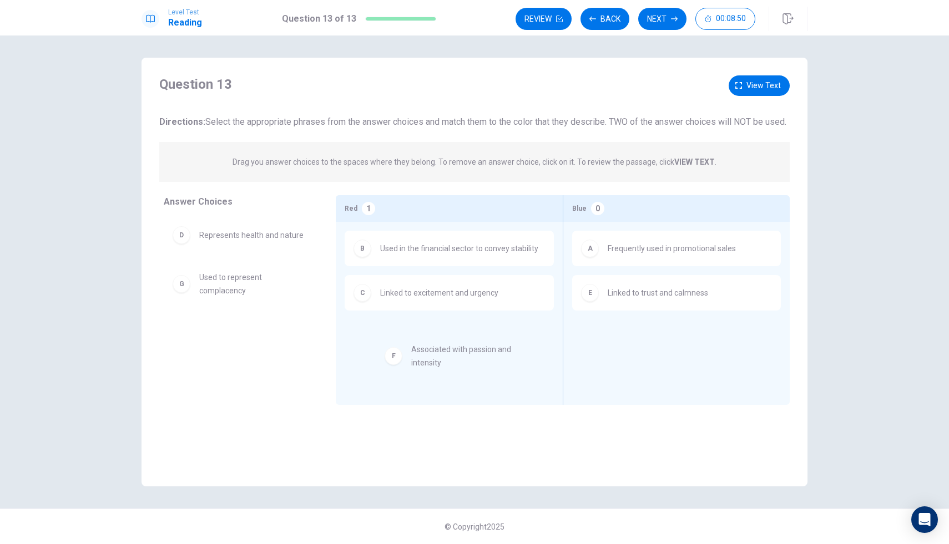
drag, startPoint x: 295, startPoint y: 296, endPoint x: 508, endPoint y: 355, distance: 221.5
click at [662, 20] on button "Next" at bounding box center [662, 19] width 48 height 22
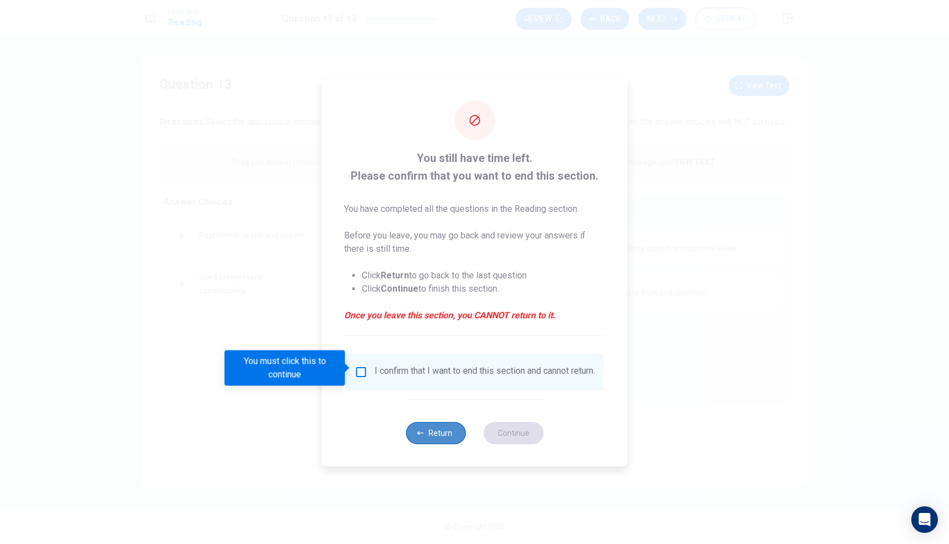
click at [422, 432] on button "Return" at bounding box center [436, 433] width 60 height 22
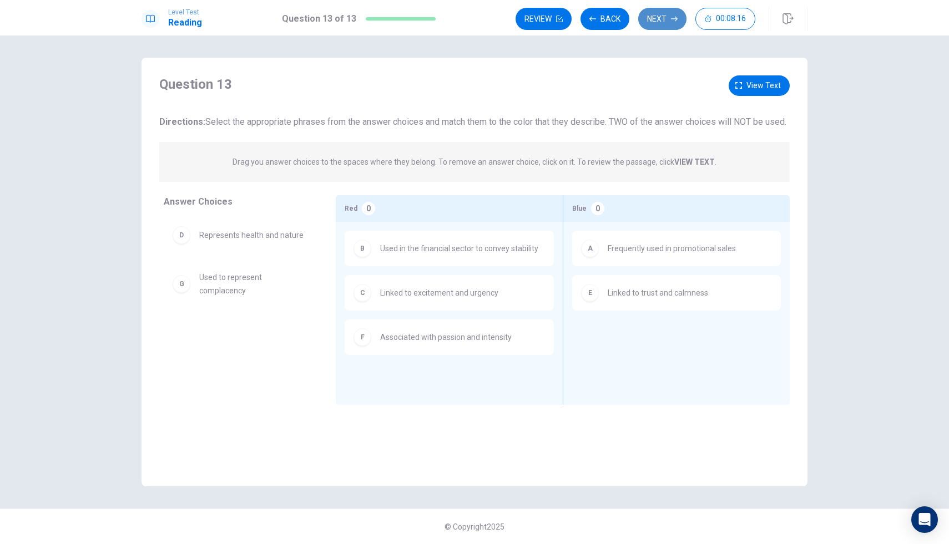
click at [669, 16] on button "Next" at bounding box center [662, 19] width 48 height 22
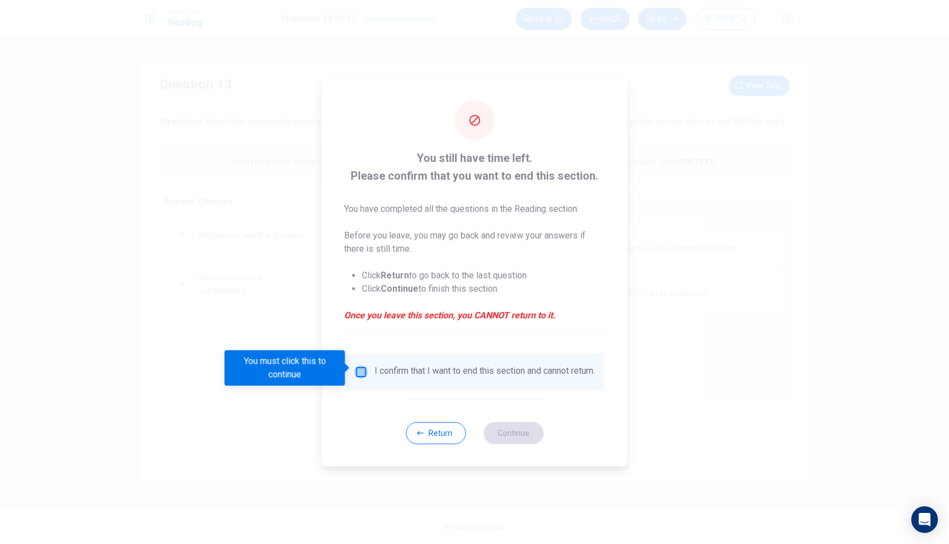
click at [355, 366] on input "You must click this to continue" at bounding box center [361, 372] width 13 height 13
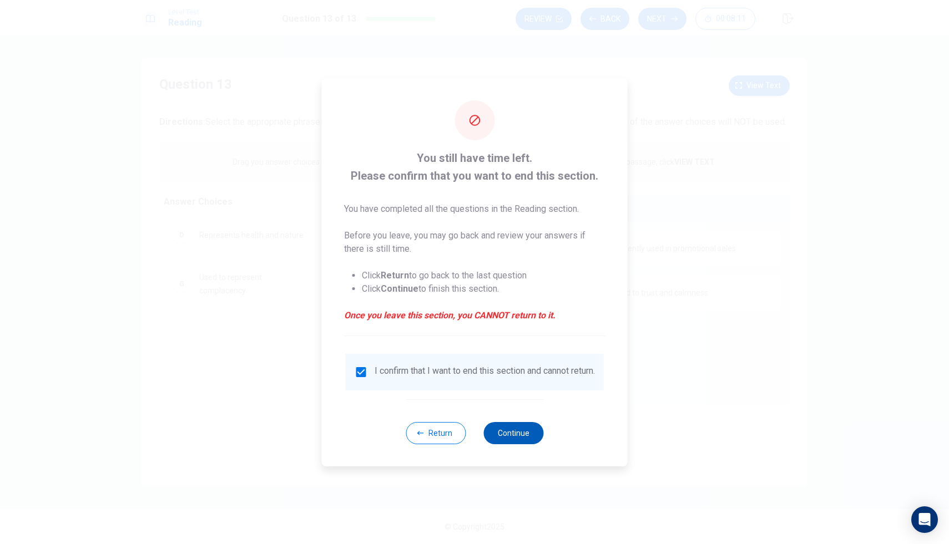
click at [512, 437] on button "Continue" at bounding box center [513, 433] width 60 height 22
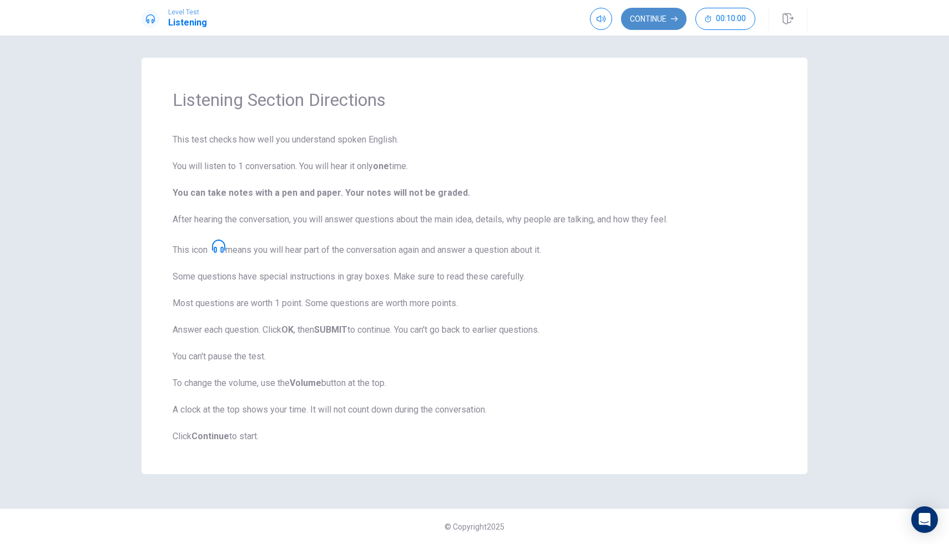
click at [671, 17] on icon "button" at bounding box center [674, 19] width 7 height 7
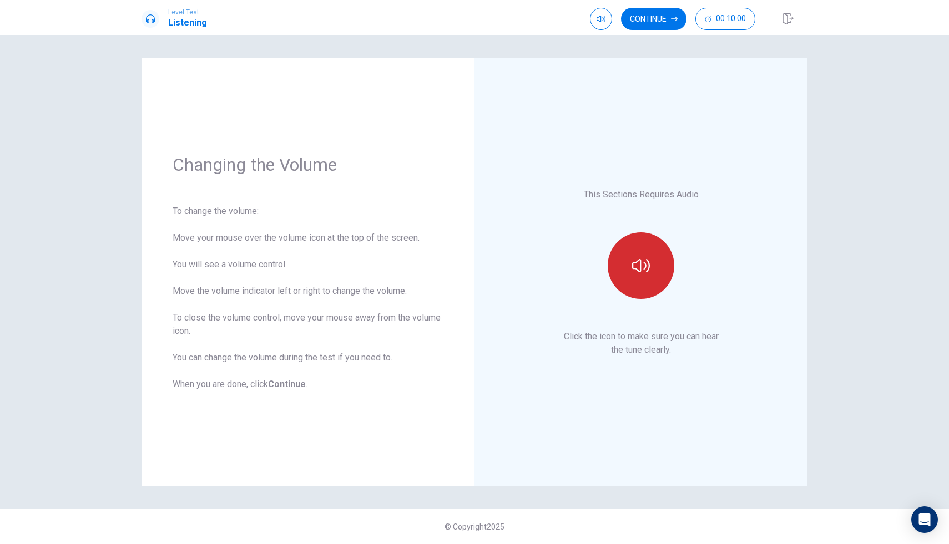
click at [642, 273] on icon "button" at bounding box center [641, 266] width 18 height 18
click at [642, 274] on button "button" at bounding box center [640, 265] width 67 height 67
click at [642, 274] on icon "button" at bounding box center [641, 266] width 18 height 18
click at [667, 22] on button "Continue" at bounding box center [653, 19] width 65 height 22
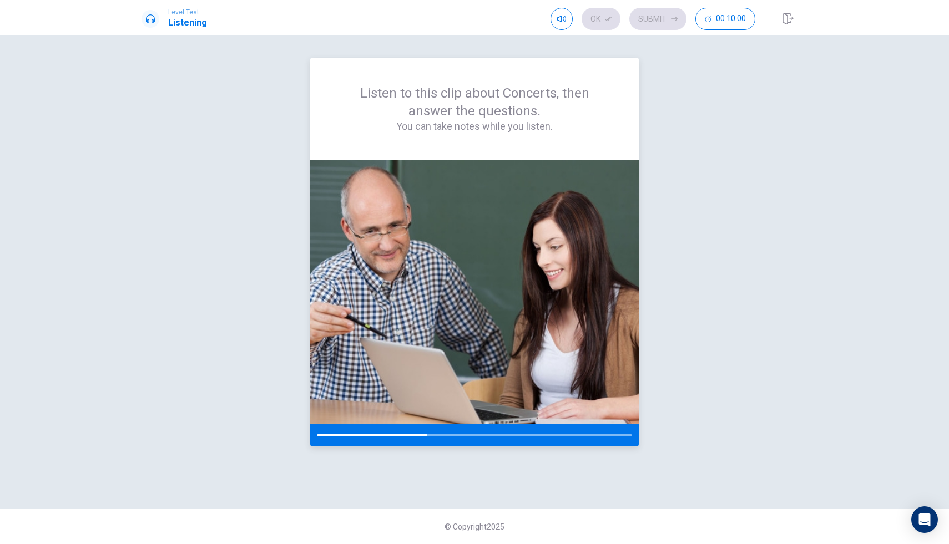
click at [448, 433] on div at bounding box center [474, 435] width 328 height 22
type input "1"
drag, startPoint x: 573, startPoint y: 39, endPoint x: 602, endPoint y: 35, distance: 29.1
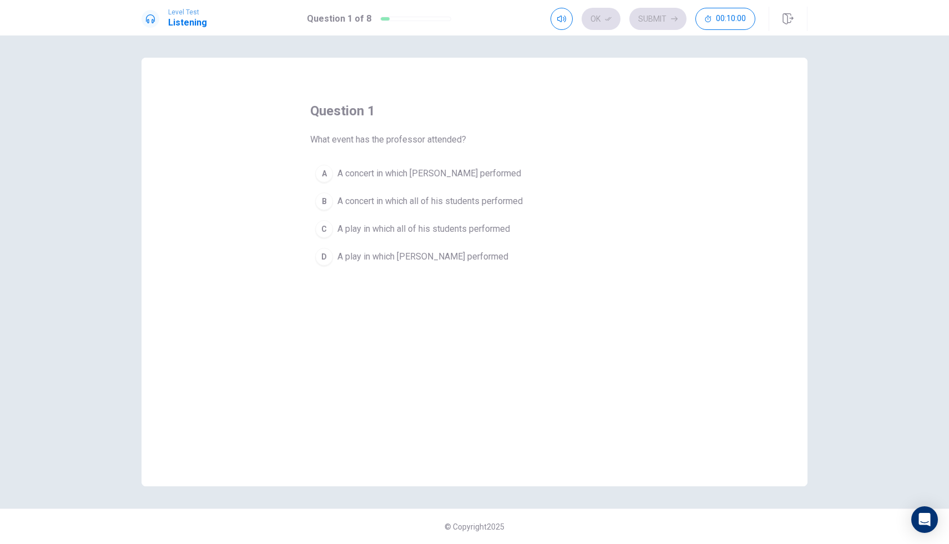
drag, startPoint x: 579, startPoint y: 154, endPoint x: 589, endPoint y: 155, distance: 10.6
click at [583, 155] on div "question 1 What event has the professor attended? A A concert in which [PERSON_…" at bounding box center [474, 186] width 328 height 169
click at [327, 171] on div "A" at bounding box center [324, 174] width 18 height 18
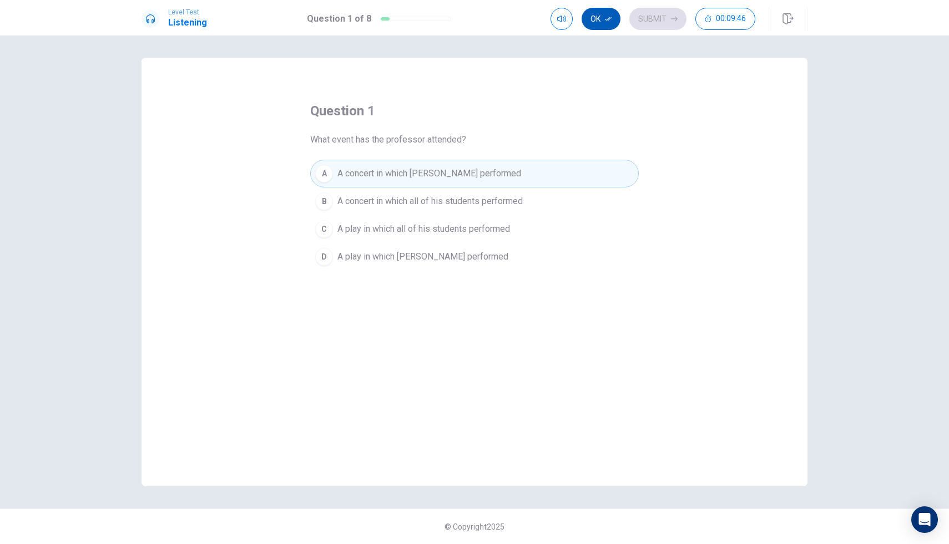
click at [597, 12] on button "Ok" at bounding box center [600, 19] width 39 height 22
click at [654, 21] on button "Submit" at bounding box center [657, 19] width 57 height 22
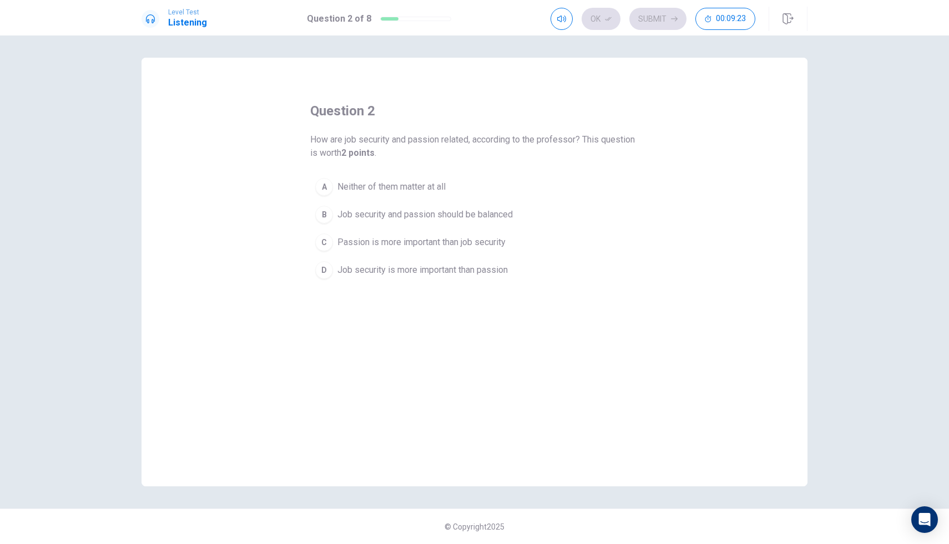
click at [327, 242] on div "C" at bounding box center [324, 243] width 18 height 18
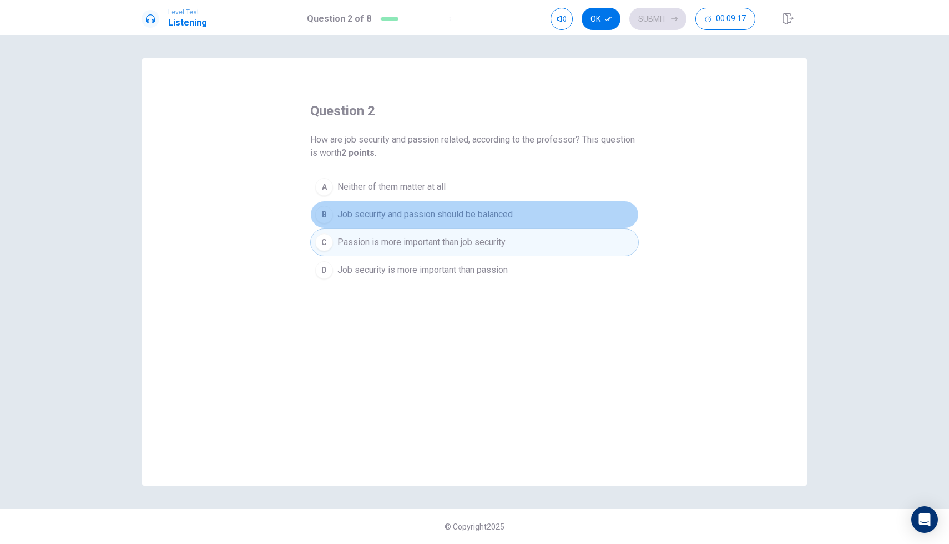
click at [332, 210] on button "B Job security and passion should be balanced" at bounding box center [474, 215] width 328 height 28
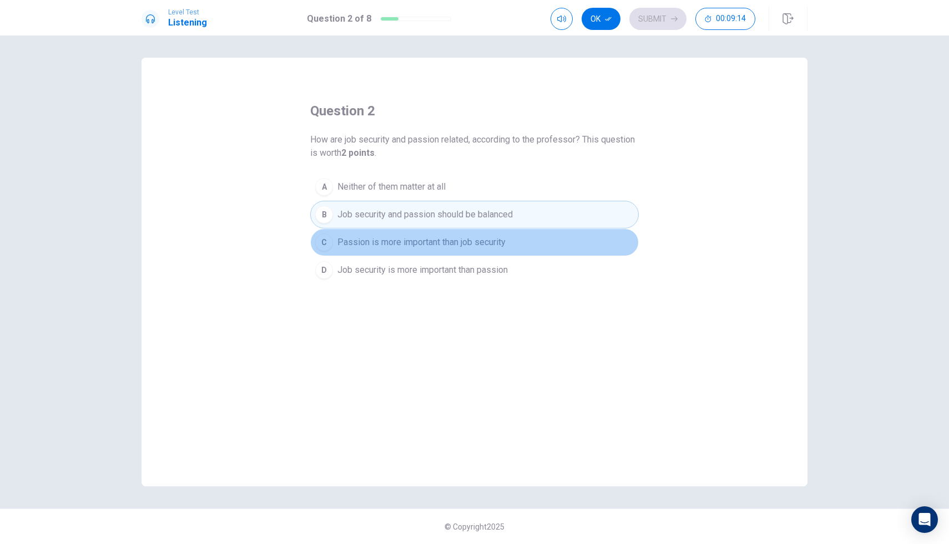
click at [331, 239] on div "C" at bounding box center [324, 243] width 18 height 18
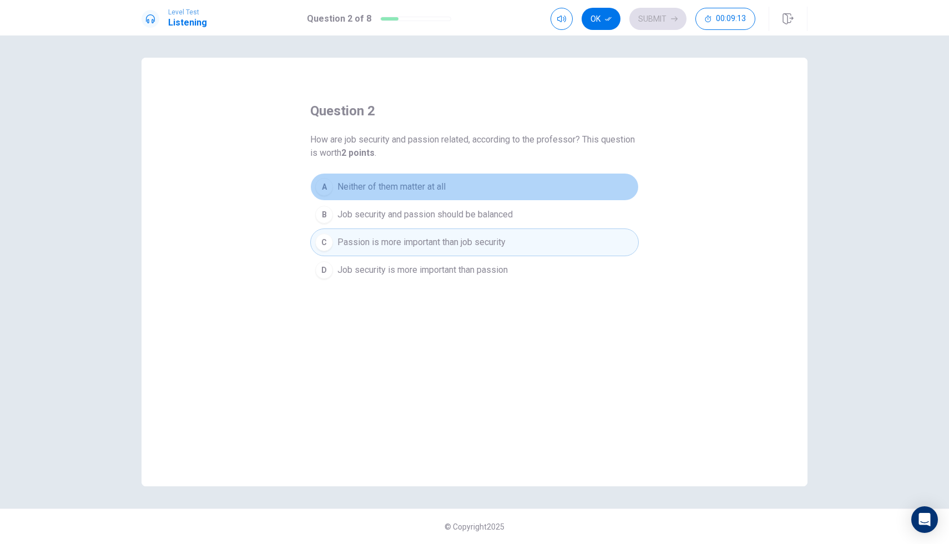
click at [328, 186] on div "A" at bounding box center [324, 187] width 18 height 18
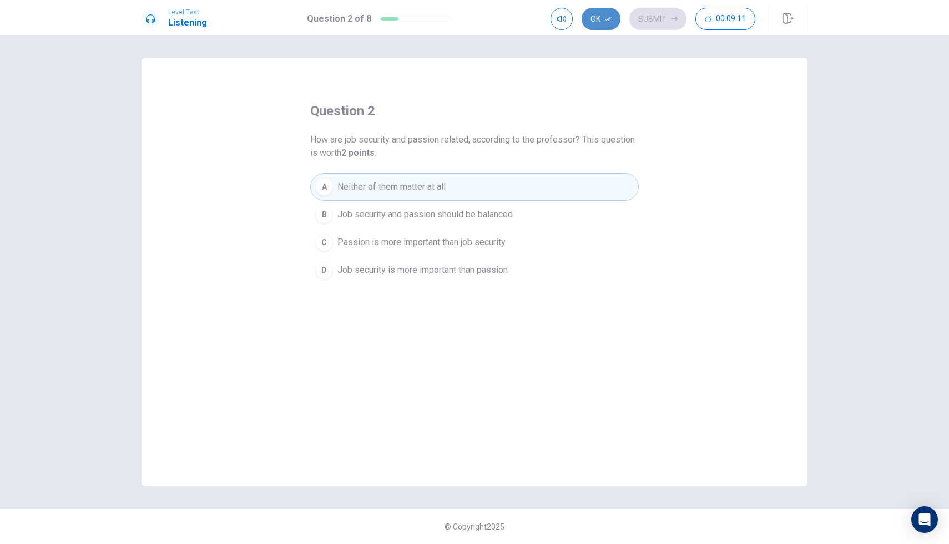
click at [602, 15] on button "Ok" at bounding box center [600, 19] width 39 height 22
click at [657, 15] on button "Submit" at bounding box center [657, 19] width 57 height 22
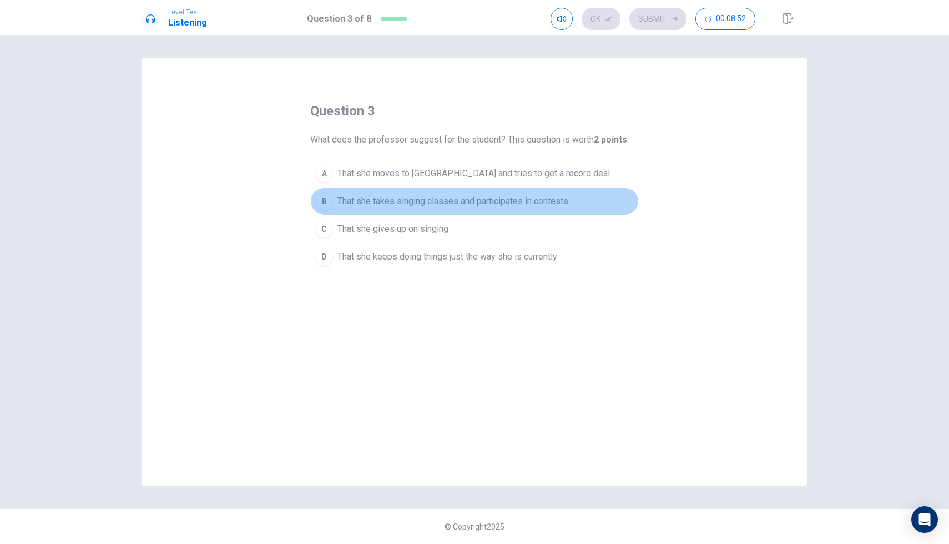
drag, startPoint x: 378, startPoint y: 211, endPoint x: 330, endPoint y: 209, distance: 48.9
click at [330, 209] on button "B That she takes singing classes and participates in contests" at bounding box center [474, 202] width 328 height 28
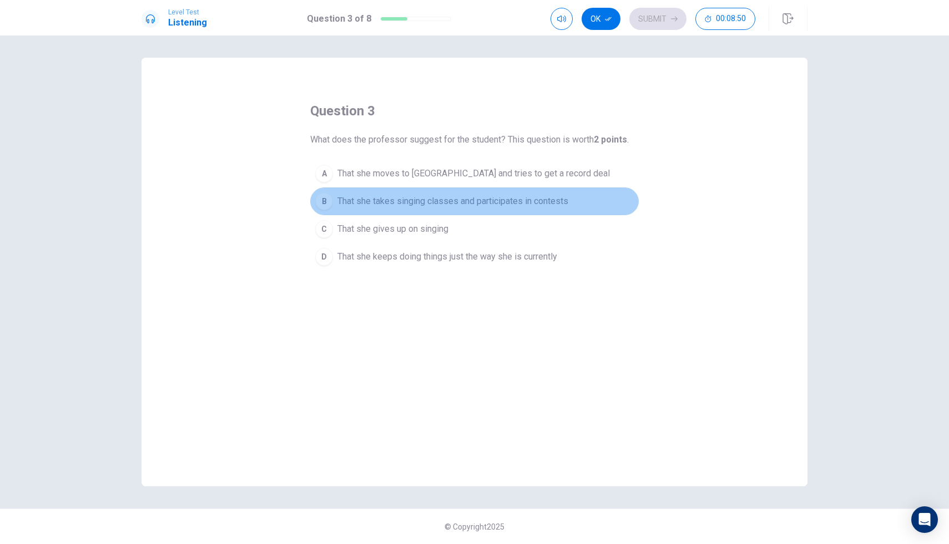
click at [316, 201] on div "B" at bounding box center [324, 202] width 18 height 18
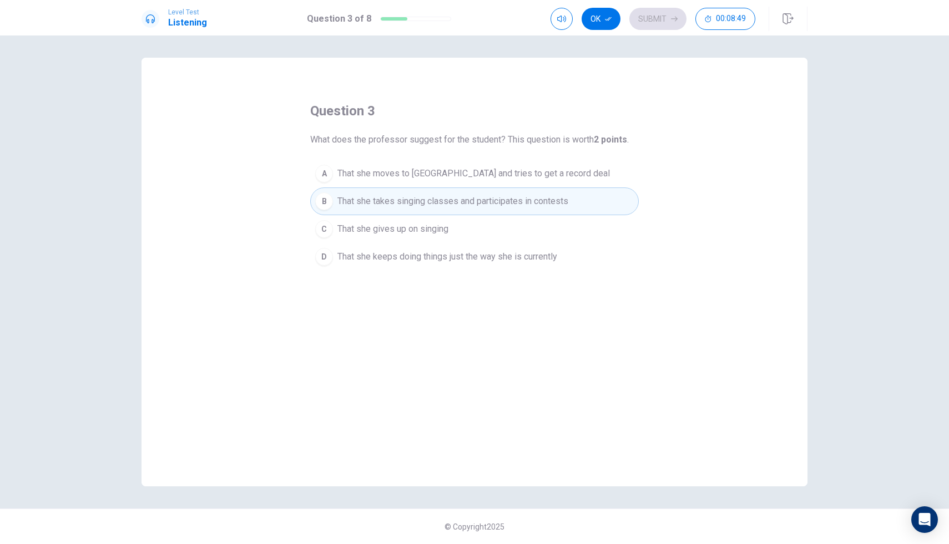
click at [316, 201] on div "B" at bounding box center [324, 202] width 18 height 18
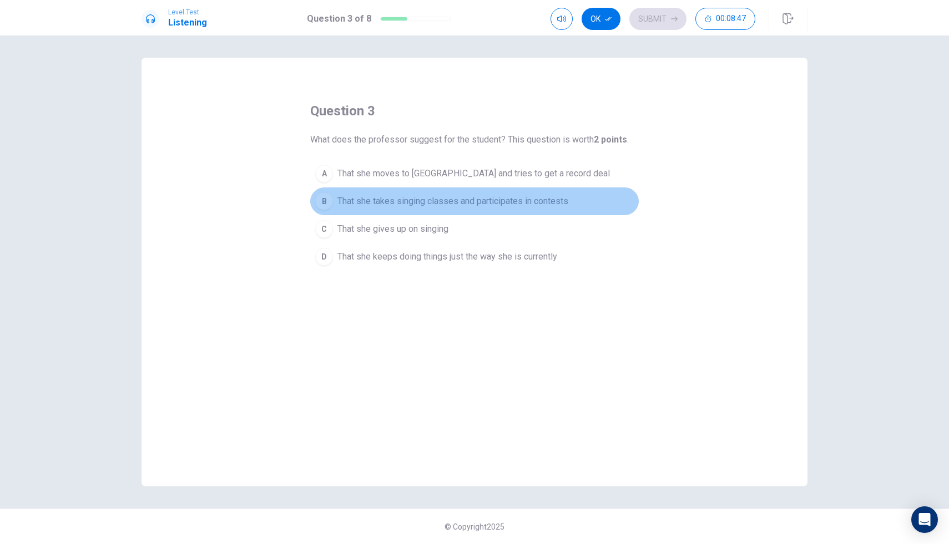
click at [316, 203] on div "B" at bounding box center [324, 202] width 18 height 18
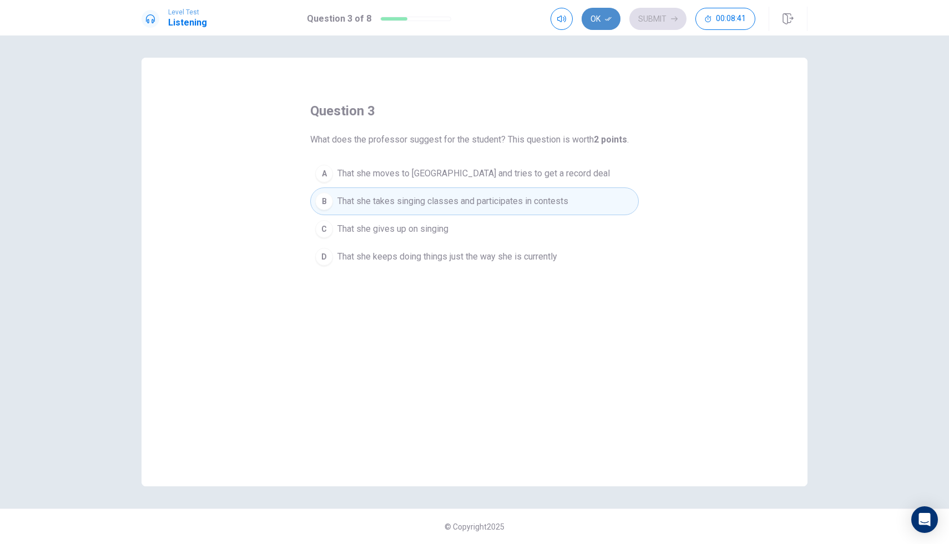
click at [604, 24] on button "Ok" at bounding box center [600, 19] width 39 height 22
click at [651, 21] on button "Submit" at bounding box center [657, 19] width 57 height 22
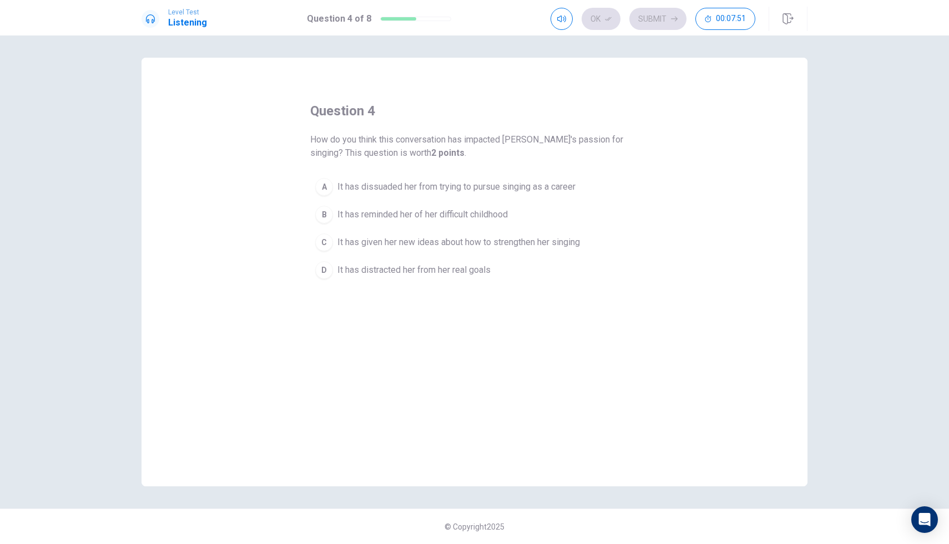
drag, startPoint x: 341, startPoint y: 237, endPoint x: 341, endPoint y: 219, distance: 18.3
click at [341, 221] on div "A It has dissuaded her from trying to pursue singing as a career B It has remin…" at bounding box center [474, 228] width 328 height 111
click at [332, 185] on div "A" at bounding box center [324, 187] width 18 height 18
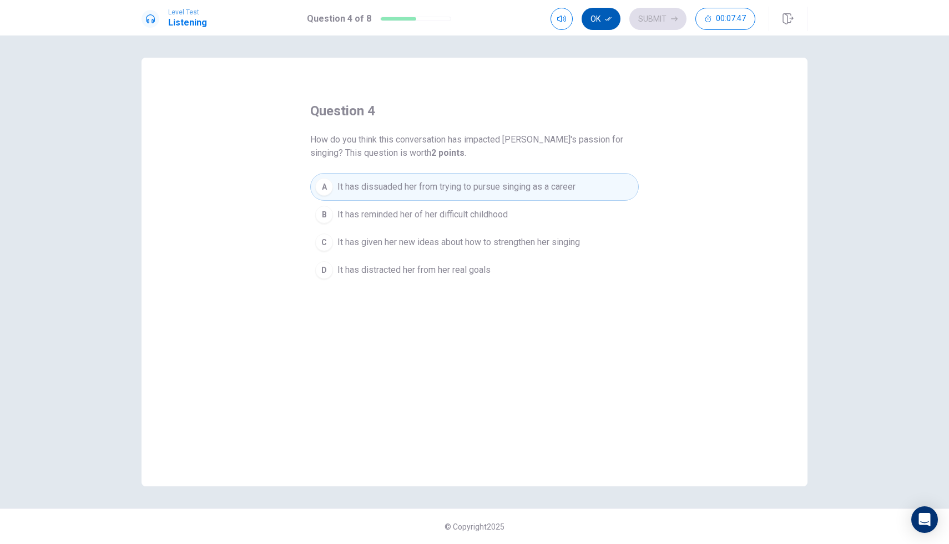
click at [600, 26] on button "Ok" at bounding box center [600, 19] width 39 height 22
click at [644, 24] on button "Submit" at bounding box center [657, 19] width 57 height 22
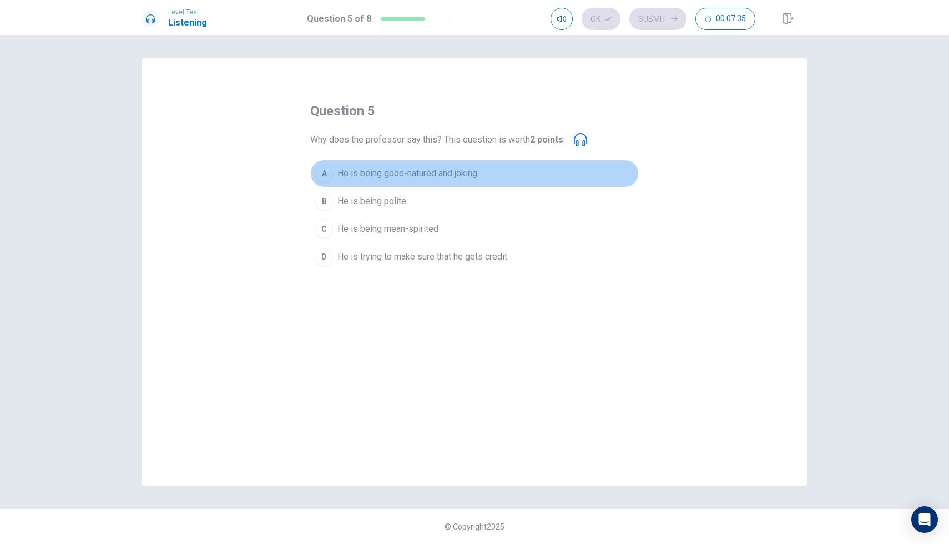
click at [336, 168] on button "A He is being good-natured and joking" at bounding box center [474, 174] width 328 height 28
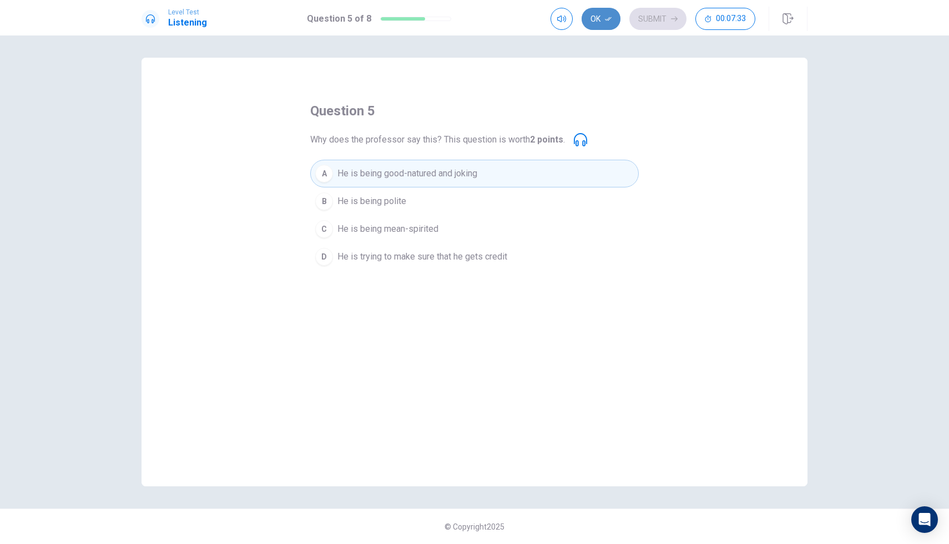
click at [599, 14] on button "Ok" at bounding box center [600, 19] width 39 height 22
click at [644, 16] on button "Submit" at bounding box center [657, 19] width 57 height 22
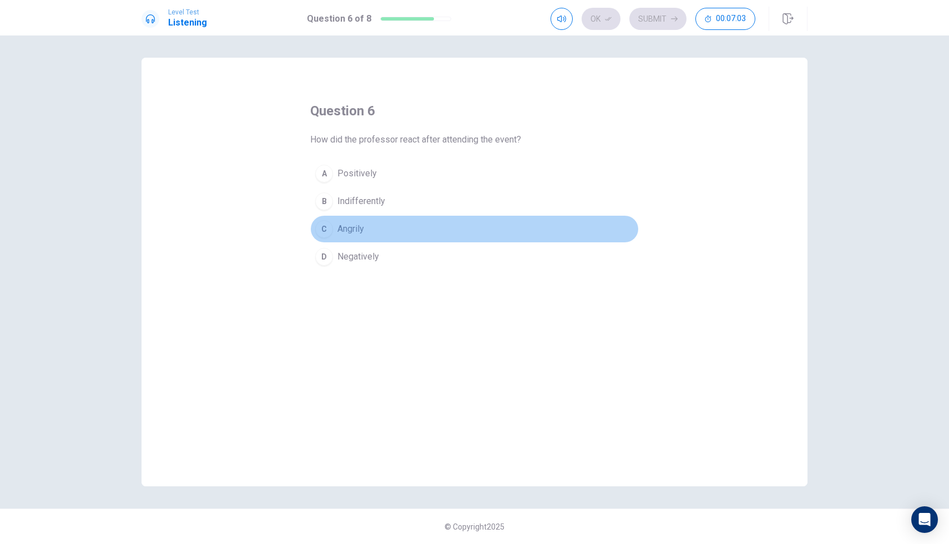
click at [334, 230] on button "C Angrily" at bounding box center [474, 229] width 328 height 28
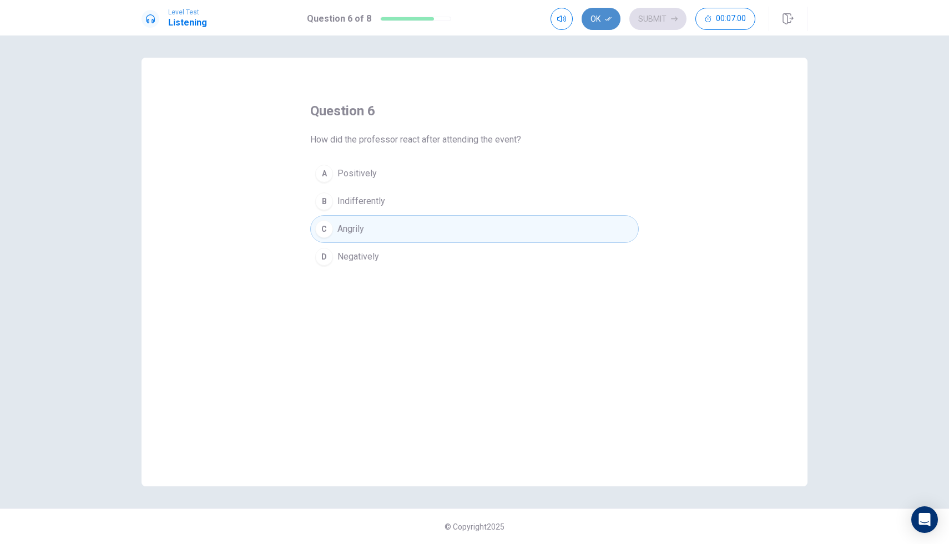
click at [604, 23] on button "Ok" at bounding box center [600, 19] width 39 height 22
click at [643, 22] on button "Submit" at bounding box center [657, 19] width 57 height 22
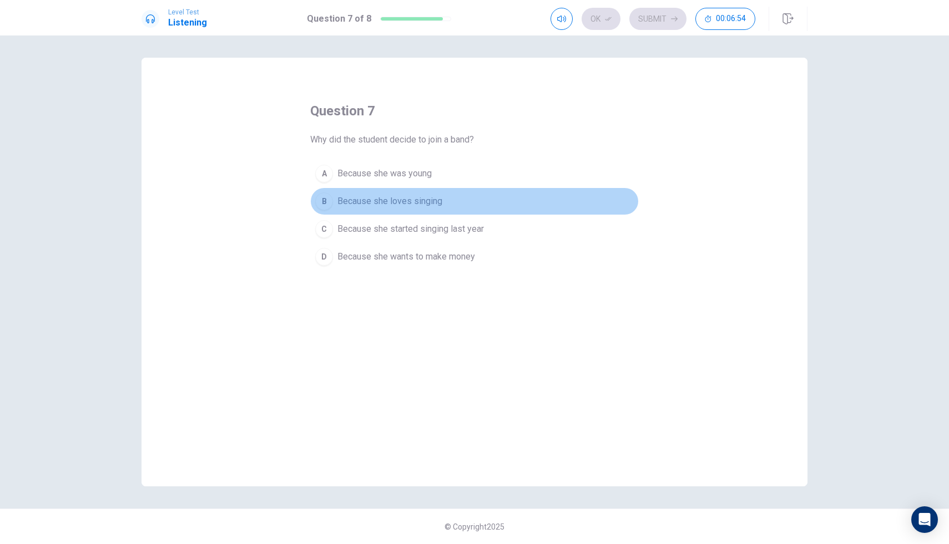
click at [405, 206] on span "Because she loves singing" at bounding box center [389, 201] width 105 height 13
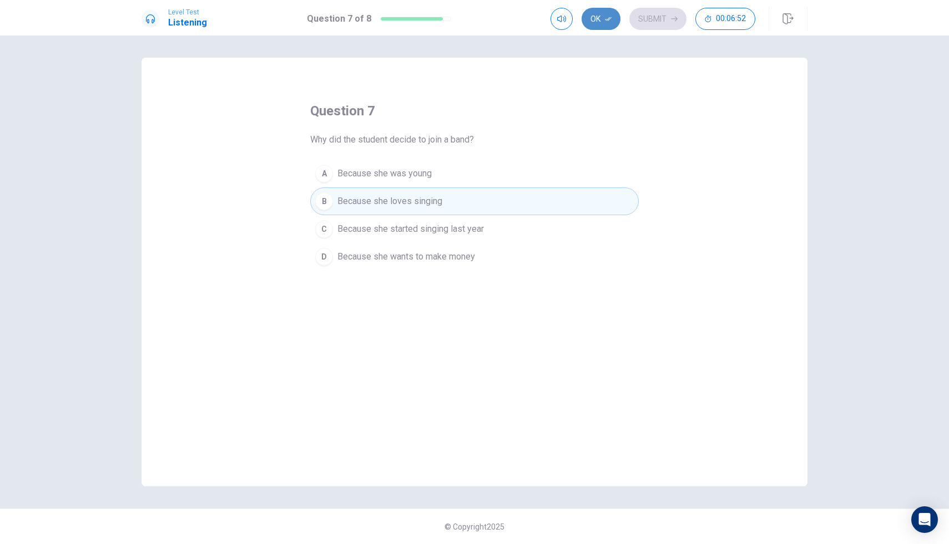
click at [607, 24] on button "Ok" at bounding box center [600, 19] width 39 height 22
click at [640, 23] on button "Submit" at bounding box center [657, 19] width 57 height 22
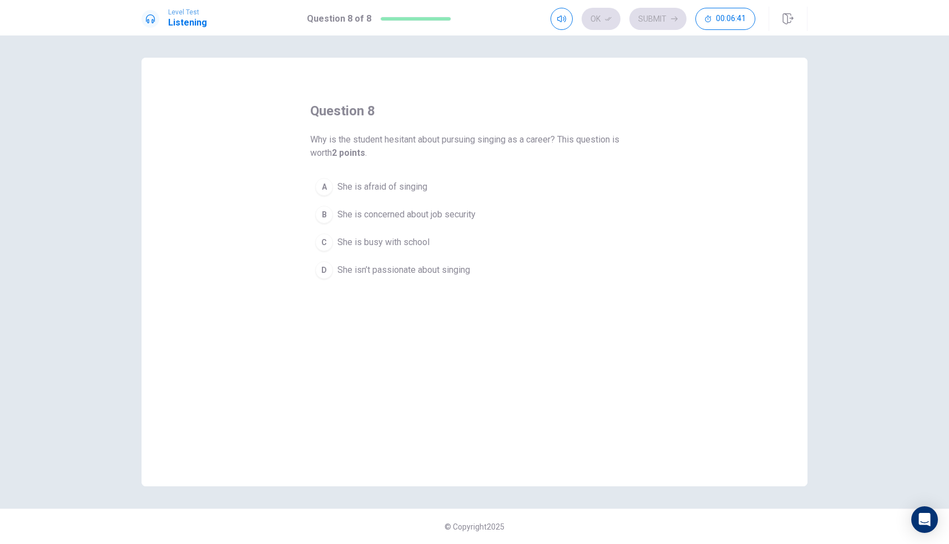
click at [398, 212] on span "She is concerned about job security" at bounding box center [406, 214] width 138 height 13
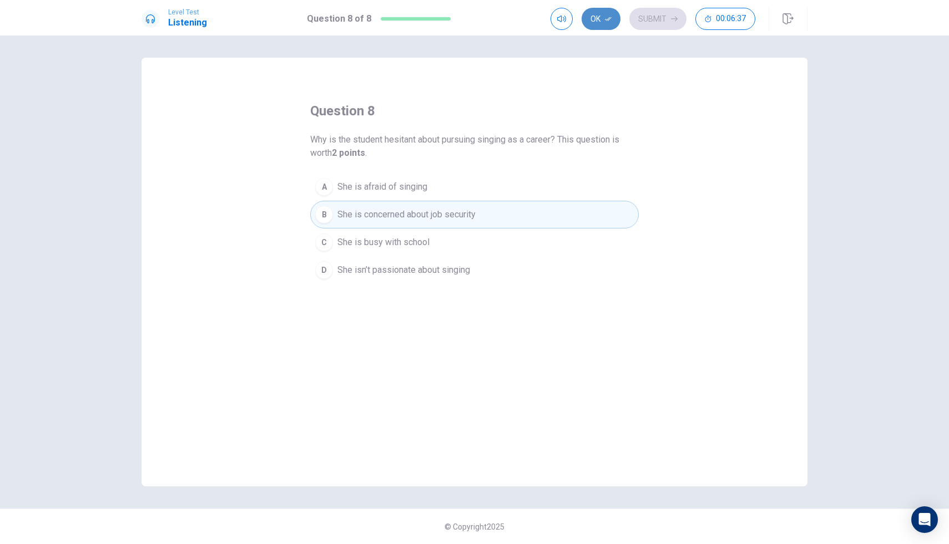
click at [611, 14] on button "Ok" at bounding box center [600, 19] width 39 height 22
click at [635, 14] on button "Submit" at bounding box center [657, 19] width 57 height 22
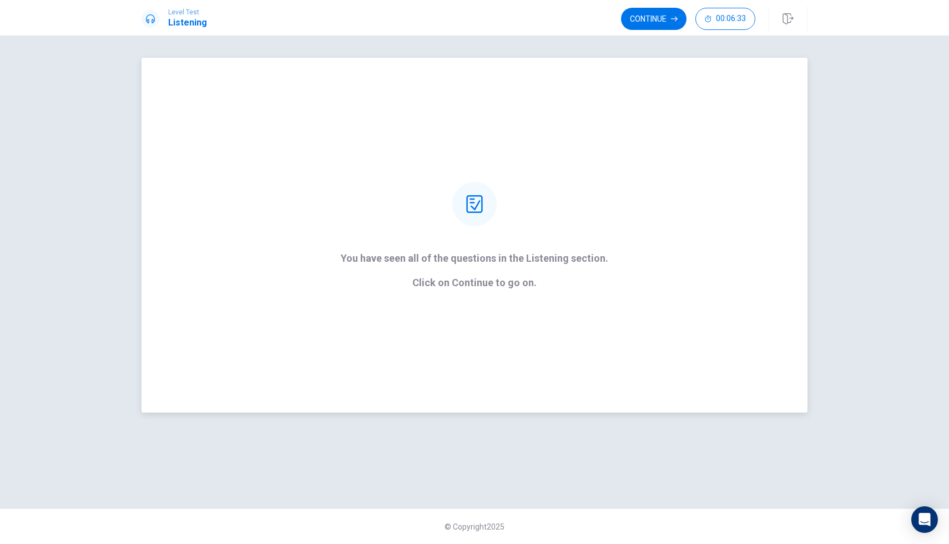
click at [574, 225] on div "You have seen all of the questions in the Listening section. Click on Continue …" at bounding box center [474, 235] width 298 height 107
click at [660, 12] on button "Continue" at bounding box center [653, 19] width 65 height 22
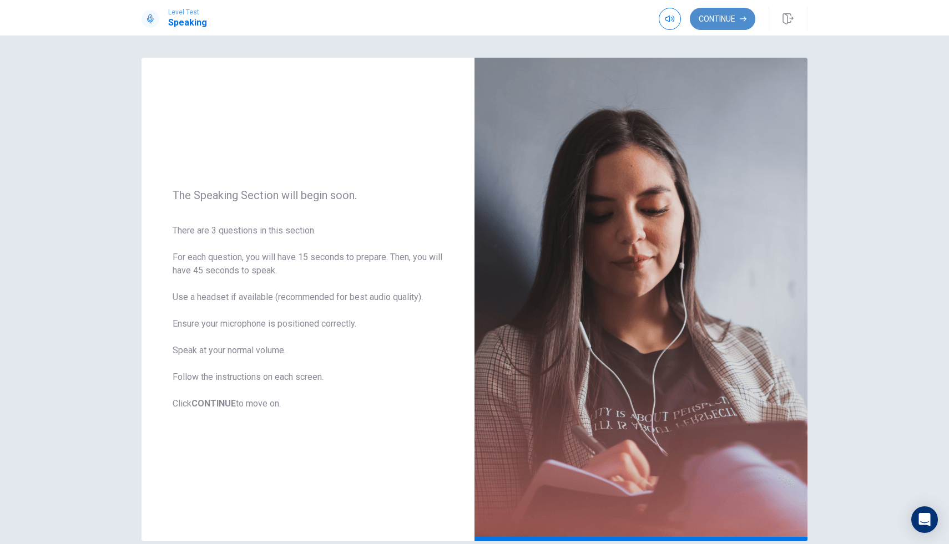
click at [726, 16] on button "Continue" at bounding box center [722, 19] width 65 height 22
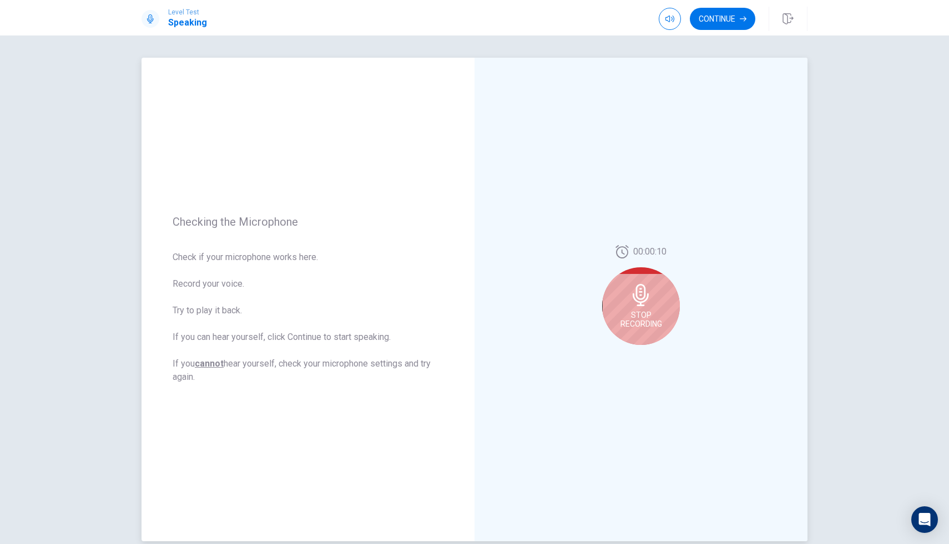
click at [626, 299] on div "Stop Recording" at bounding box center [641, 306] width 78 height 78
click at [626, 299] on div at bounding box center [641, 299] width 78 height 78
click at [647, 299] on icon at bounding box center [640, 298] width 16 height 22
click at [630, 355] on icon "Record Again" at bounding box center [628, 354] width 7 height 7
click at [646, 308] on div "Stop Recording" at bounding box center [641, 306] width 78 height 78
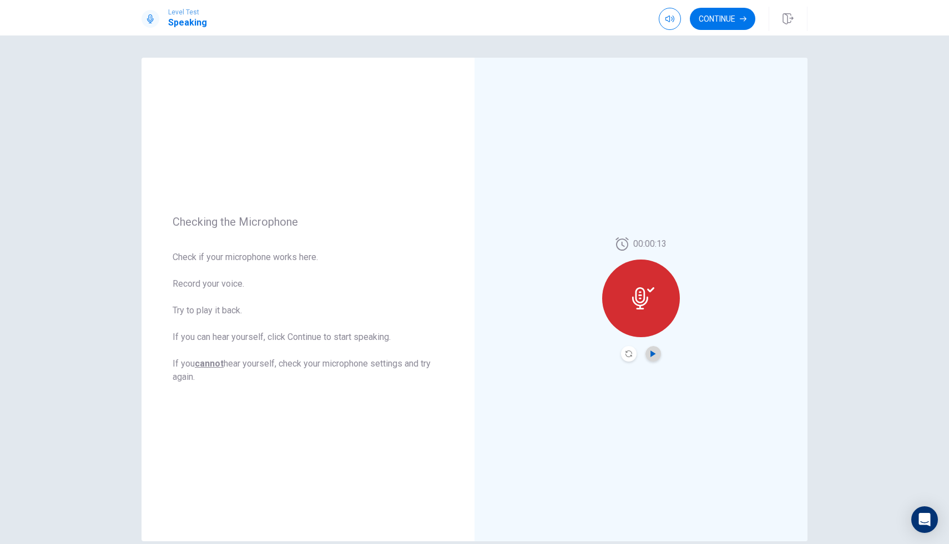
click at [653, 351] on icon "Play Audio" at bounding box center [653, 354] width 7 height 7
click at [653, 351] on icon "Pause Audio" at bounding box center [653, 354] width 7 height 7
click at [653, 351] on icon "Play Audio" at bounding box center [653, 354] width 7 height 7
click at [650, 310] on div at bounding box center [641, 299] width 78 height 78
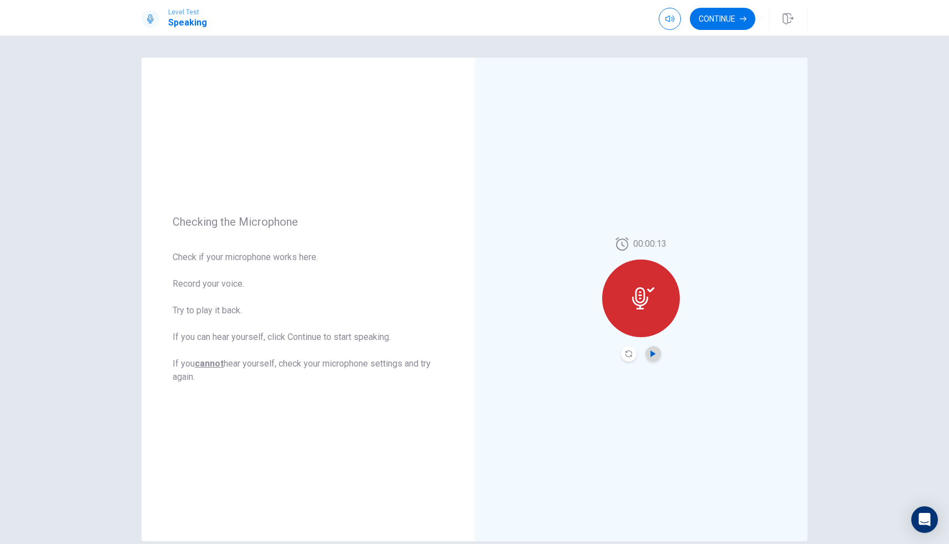
click at [653, 351] on icon "Play Audio" at bounding box center [653, 354] width 7 height 7
click at [635, 286] on div at bounding box center [641, 299] width 78 height 78
click at [621, 358] on div at bounding box center [641, 354] width 40 height 16
click at [628, 355] on icon "Record Again" at bounding box center [628, 354] width 7 height 7
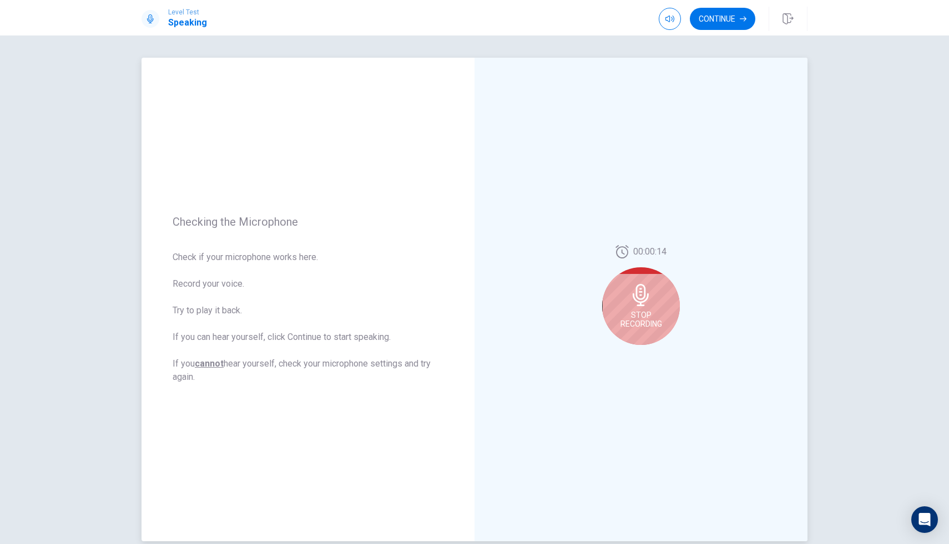
click at [653, 307] on div "Stop Recording" at bounding box center [641, 306] width 78 height 78
click at [656, 353] on button "Play Audio" at bounding box center [653, 354] width 16 height 16
click at [802, 221] on div "00:00:14" at bounding box center [640, 300] width 333 height 484
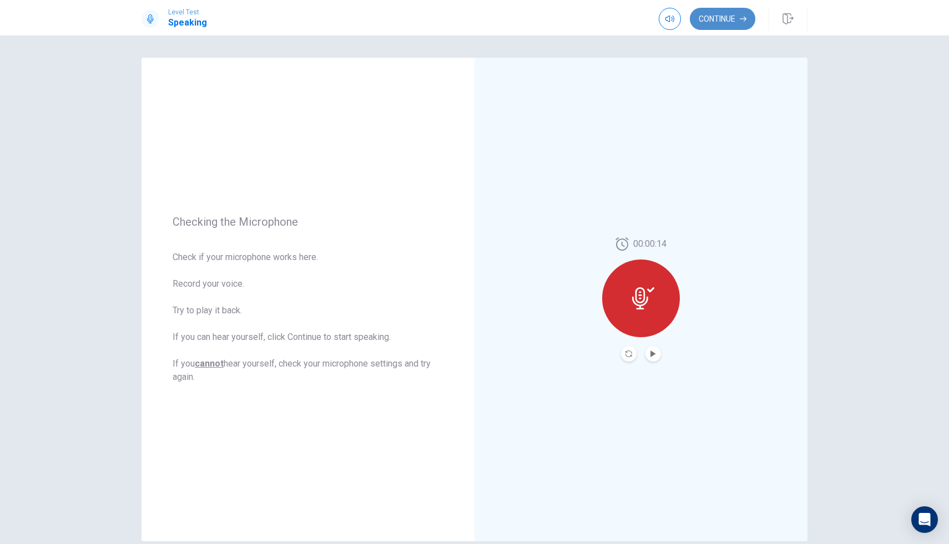
click at [731, 25] on button "Continue" at bounding box center [722, 19] width 65 height 22
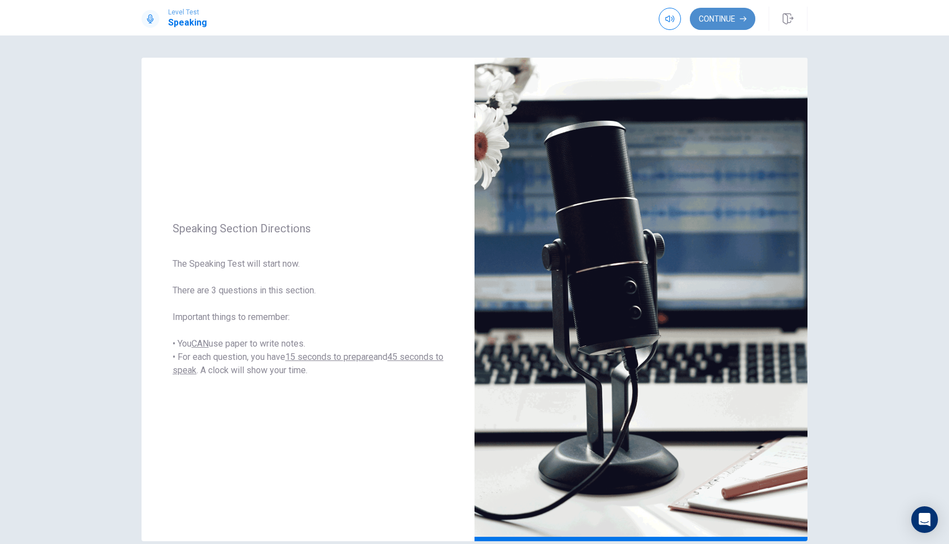
click at [725, 24] on button "Continue" at bounding box center [722, 19] width 65 height 22
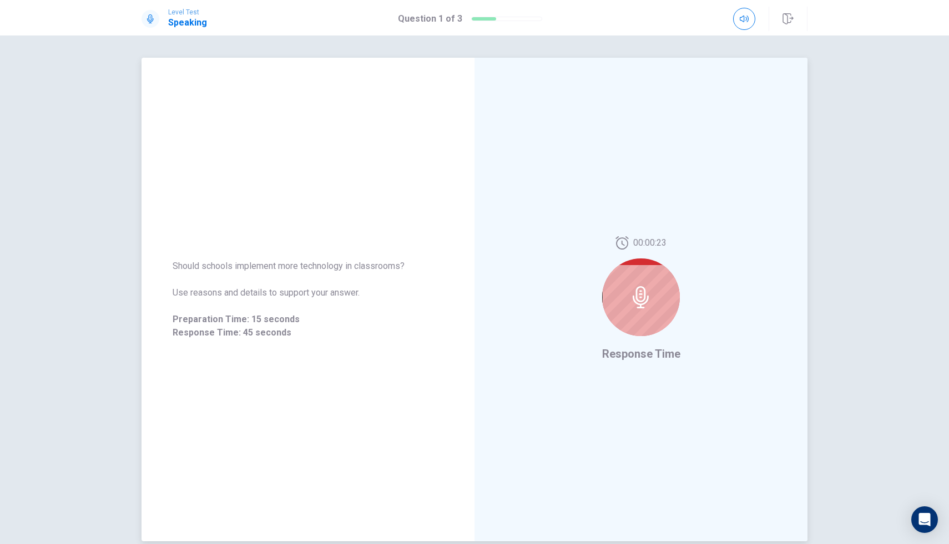
click at [630, 294] on icon at bounding box center [641, 297] width 22 height 22
click at [640, 300] on icon at bounding box center [641, 297] width 22 height 22
click at [680, 306] on div "00:00:20 Response Time" at bounding box center [640, 300] width 333 height 484
click at [645, 303] on icon at bounding box center [640, 297] width 16 height 22
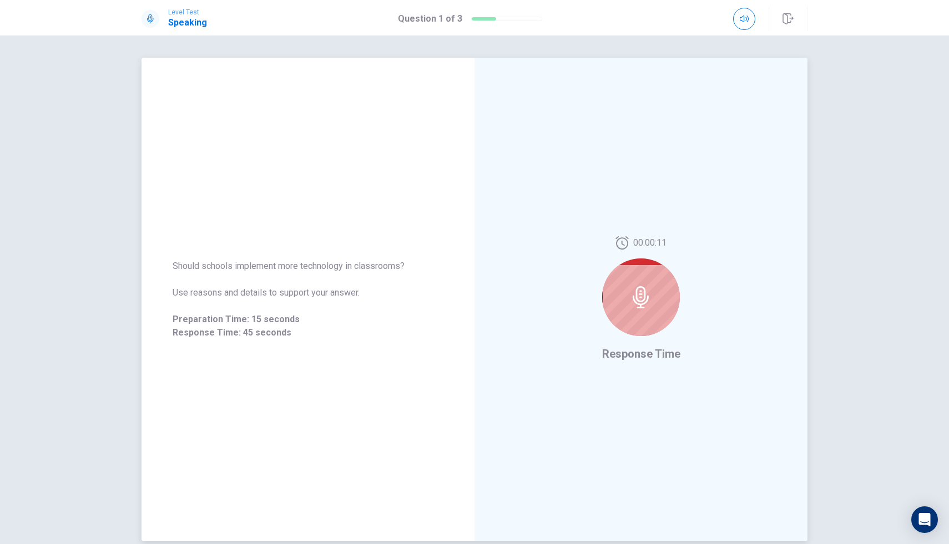
click at [645, 303] on icon at bounding box center [640, 297] width 16 height 22
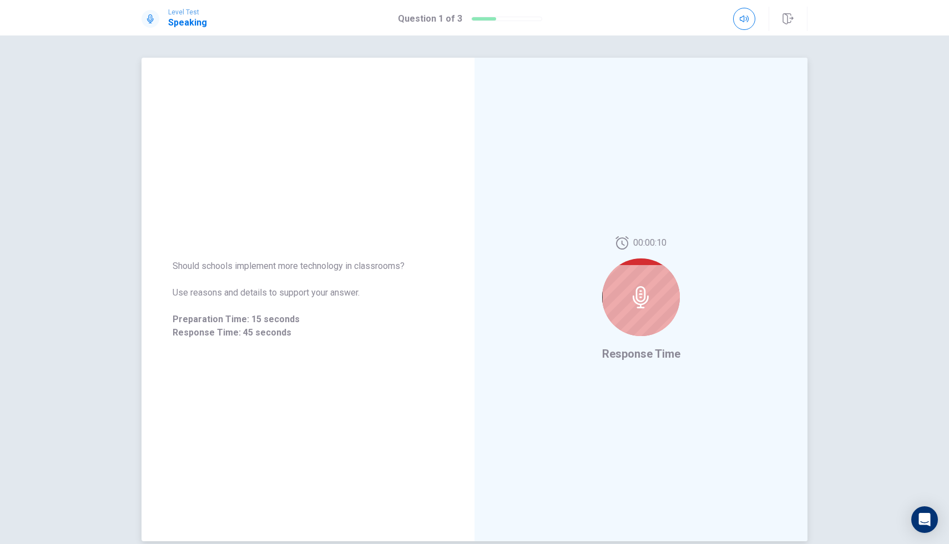
click at [645, 303] on icon at bounding box center [640, 297] width 16 height 22
click at [274, 333] on span "Response Time: 45 seconds" at bounding box center [308, 332] width 271 height 13
click at [651, 311] on div at bounding box center [641, 298] width 78 height 78
click at [682, 326] on div "11 % Processing audio..." at bounding box center [640, 300] width 333 height 484
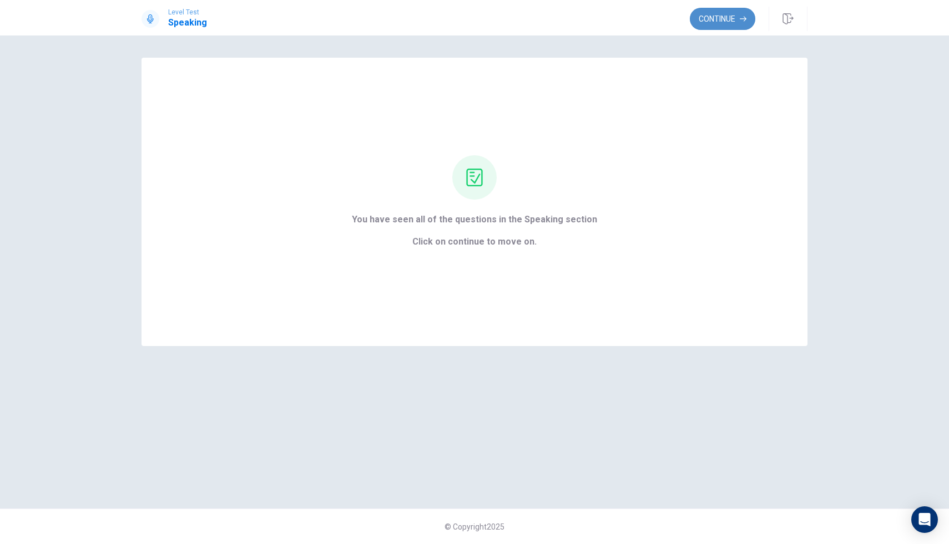
click at [741, 19] on icon "button" at bounding box center [743, 19] width 7 height 7
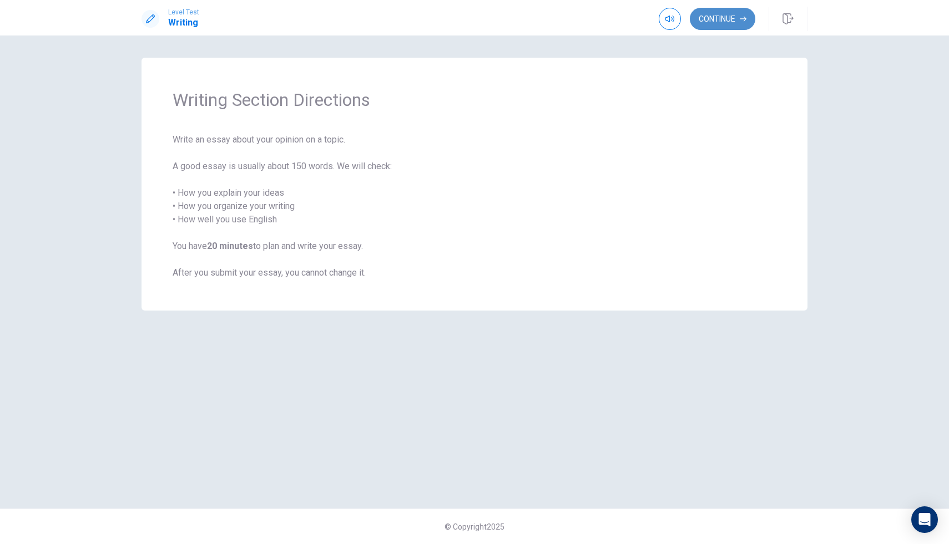
click at [720, 24] on button "Continue" at bounding box center [722, 19] width 65 height 22
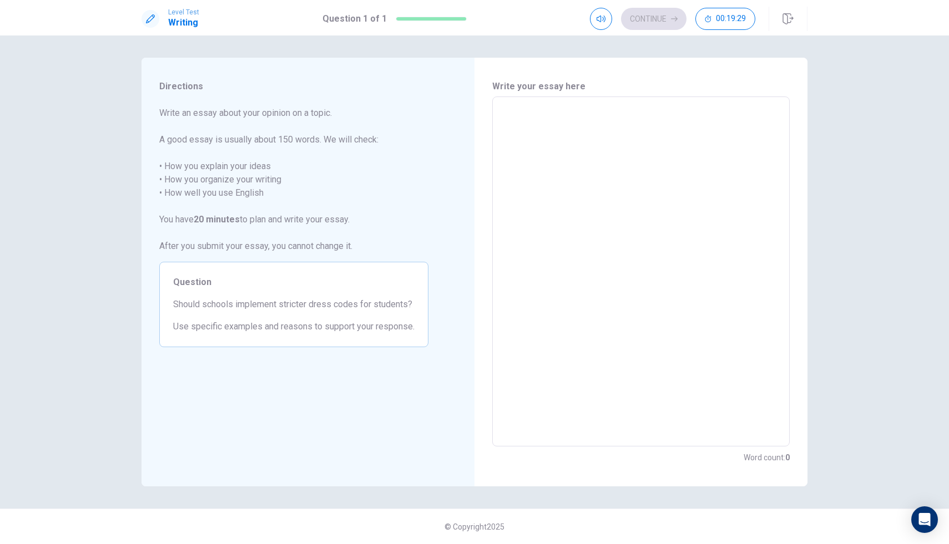
click at [533, 128] on textarea at bounding box center [641, 272] width 282 height 332
type textarea "h"
type textarea "x"
type textarea "ho"
type textarea "x"
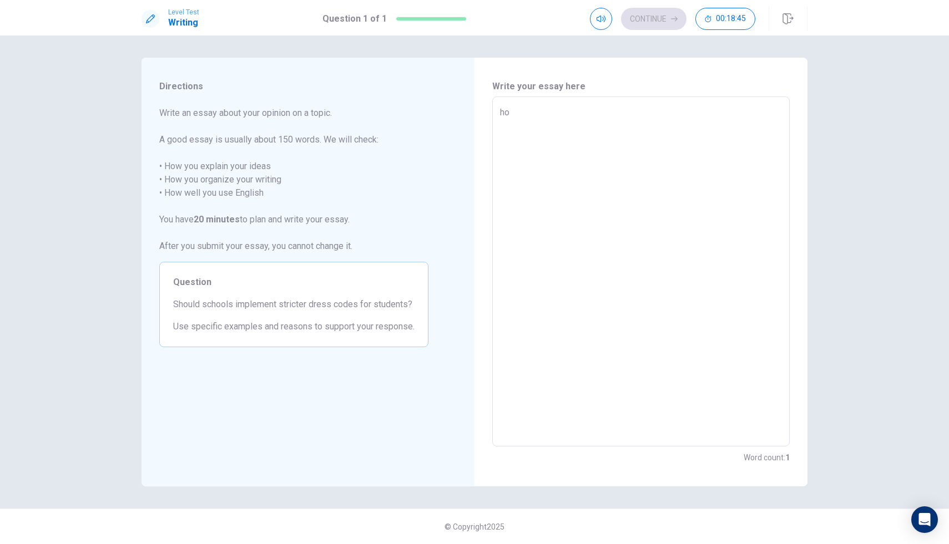
type textarea "how"
type textarea "x"
type textarea "how"
type textarea "x"
type textarea "how t"
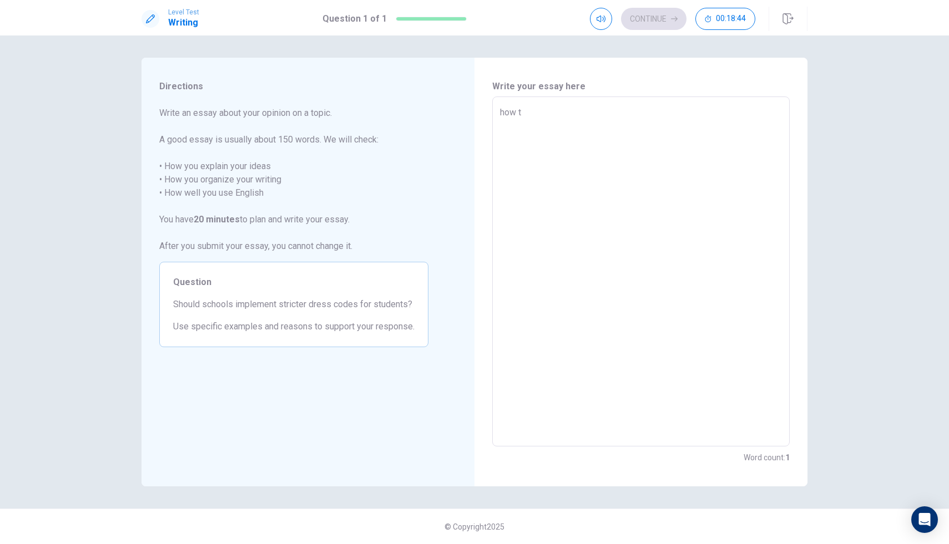
type textarea "x"
type textarea "how to"
type textarea "x"
type textarea "how to"
type textarea "x"
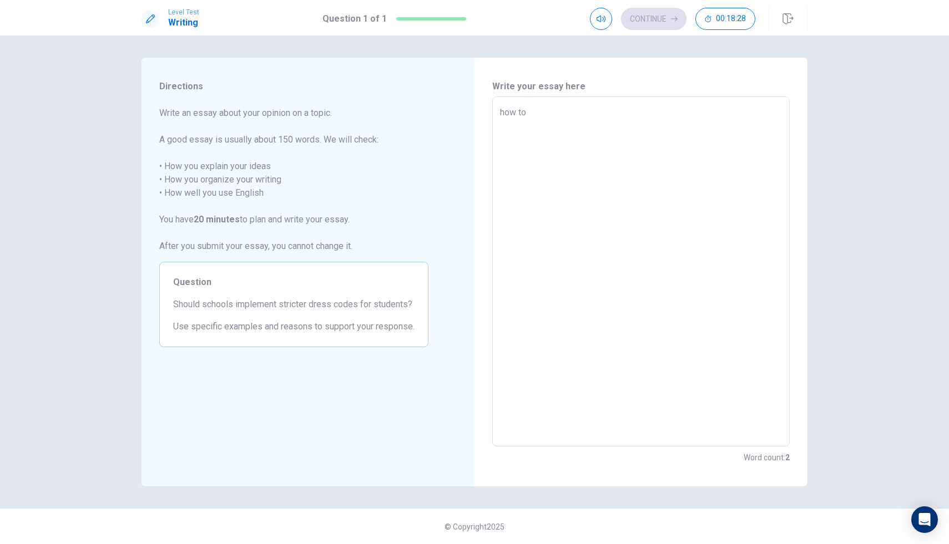
type textarea "how to"
type textarea "x"
type textarea "how t"
type textarea "x"
type textarea "how"
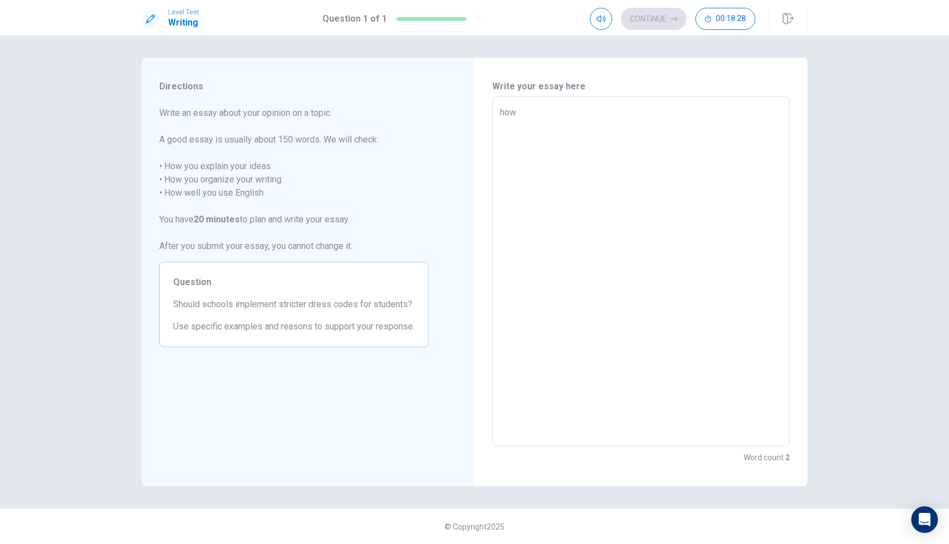
type textarea "x"
type textarea "how"
type textarea "x"
type textarea "ho"
type textarea "x"
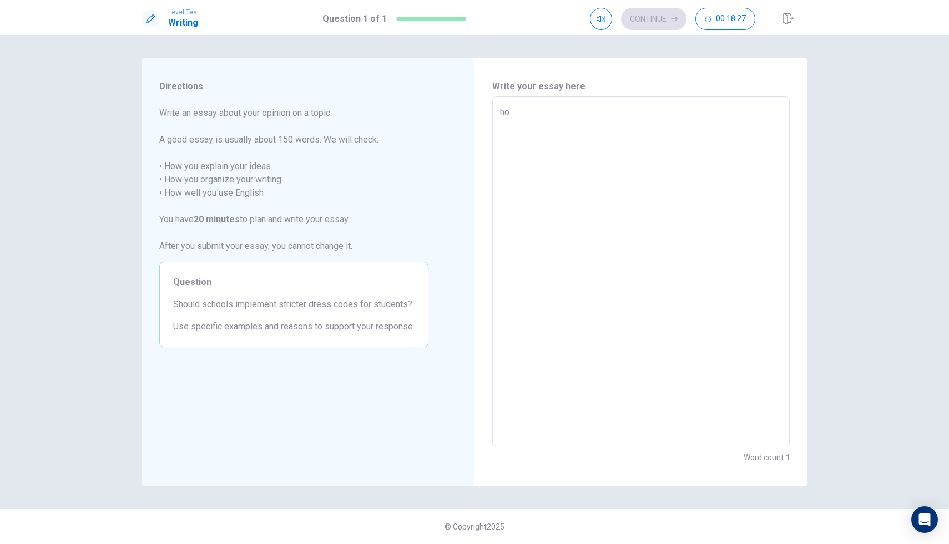
type textarea "h"
type textarea "x"
type textarea "H"
type textarea "x"
type textarea "Ho"
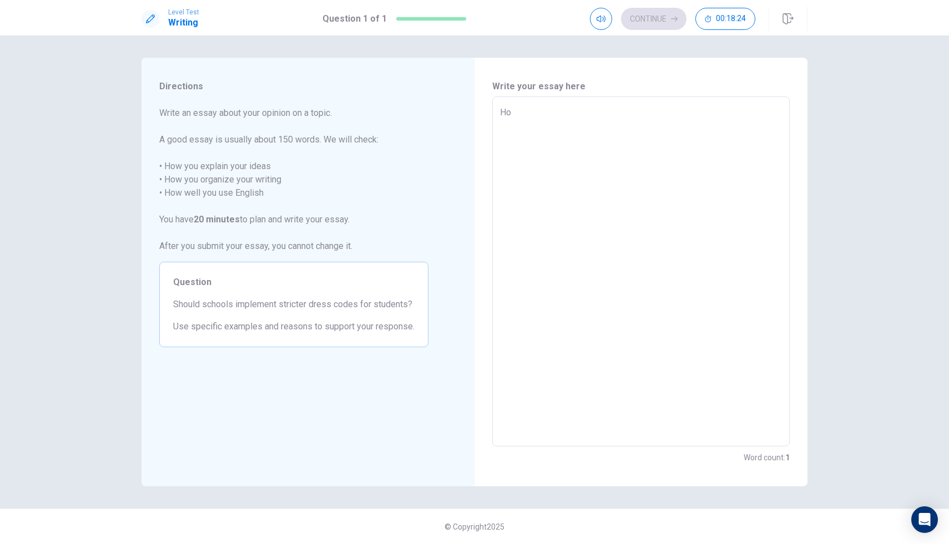
type textarea "x"
type textarea "How"
type textarea "x"
type textarea "How"
type textarea "x"
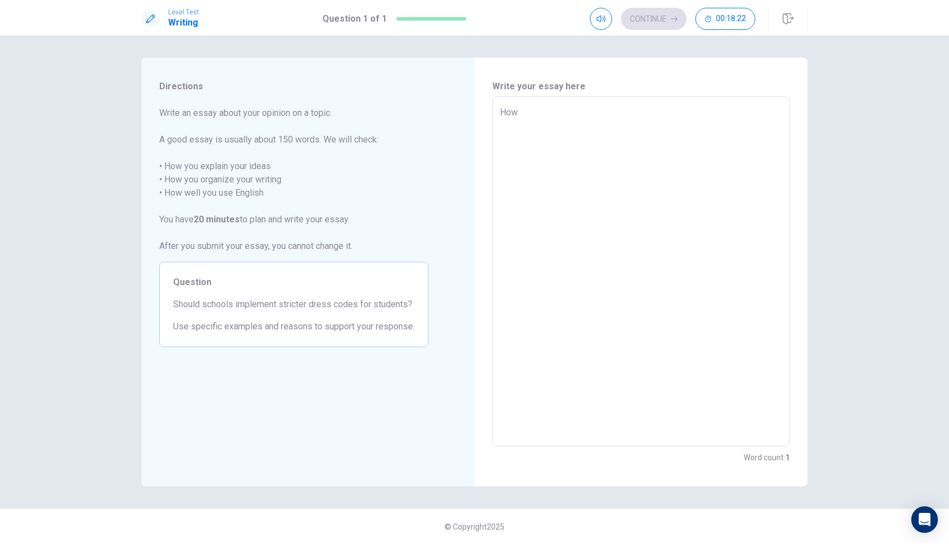
type textarea "How t"
type textarea "x"
type textarea "How to"
type textarea "x"
type textarea "How to"
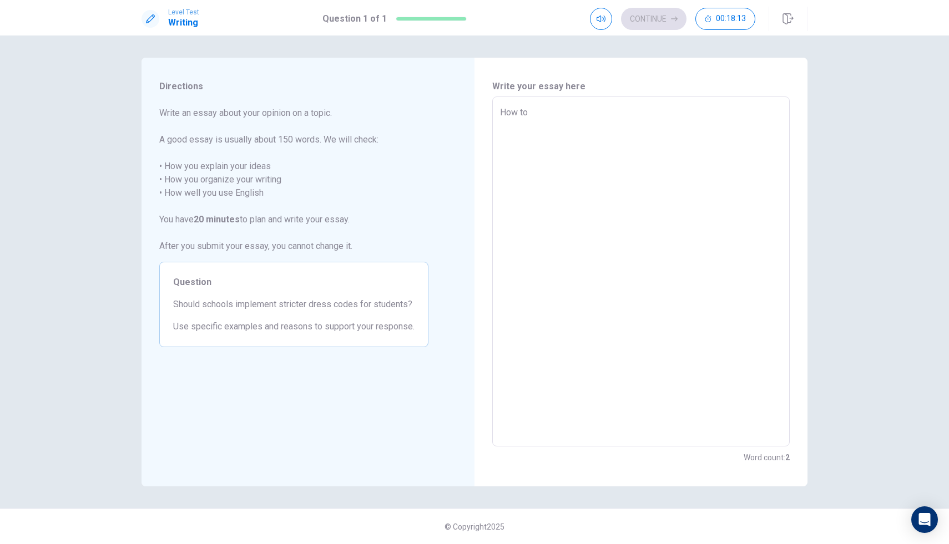
type textarea "x"
type textarea "How to m"
type textarea "x"
type textarea "How to ma"
type textarea "x"
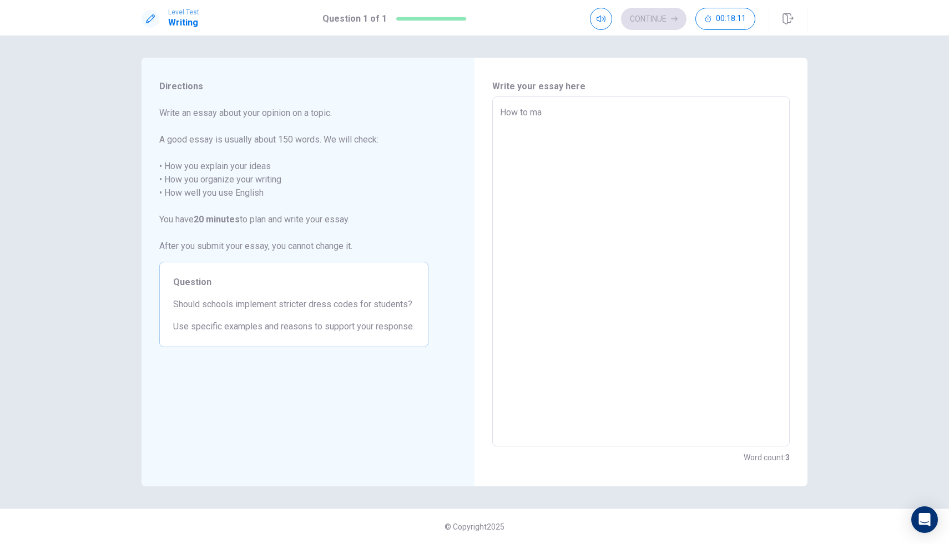
type textarea "How to mak"
type textarea "x"
type textarea "How to make"
type textarea "x"
type textarea "How to make"
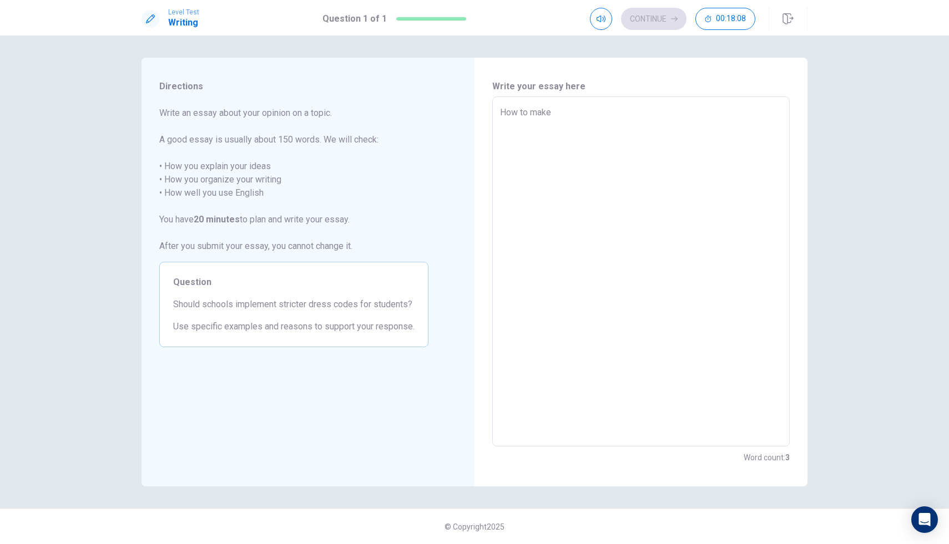
type textarea "x"
type textarea "How to make a"
type textarea "x"
type textarea "How to make a"
type textarea "x"
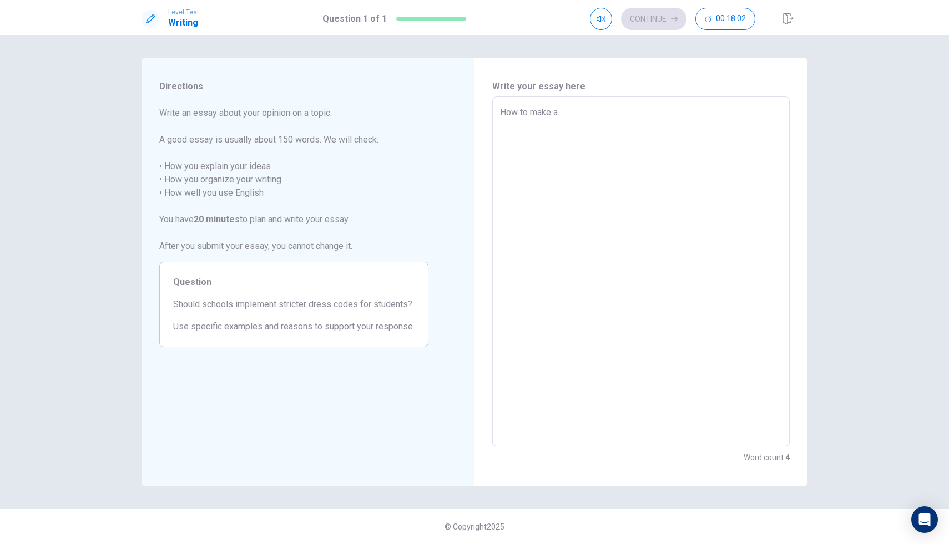
type textarea "How to make a g"
type textarea "x"
type textarea "How to make a go"
type textarea "x"
type textarea "How to make a goo"
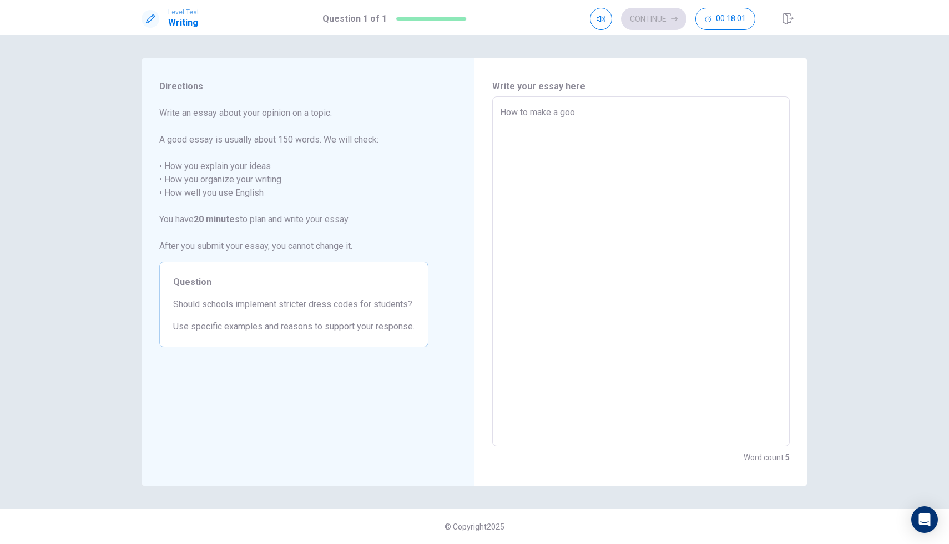
type textarea "x"
type textarea "How to make a good"
type textarea "x"
type textarea "How to make a good"
type textarea "x"
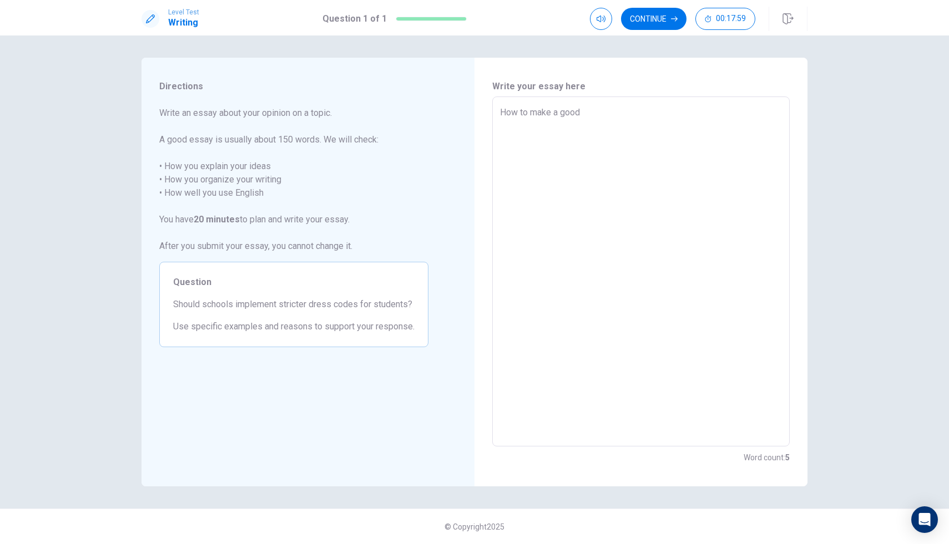
type textarea "How to make a good s"
type textarea "x"
type textarea "How to make a good si"
type textarea "x"
type textarea "How to make a good sir"
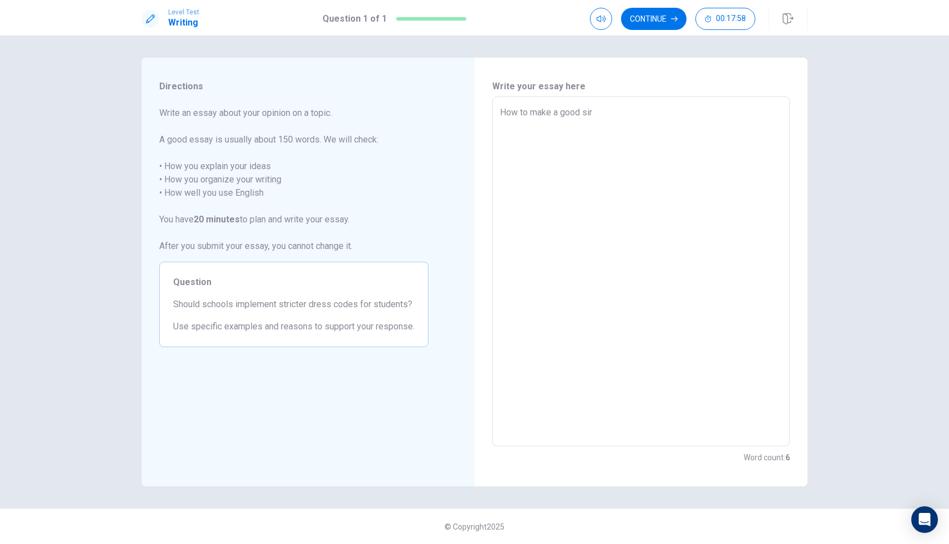
type textarea "x"
type textarea "How to make a good sirp"
type textarea "x"
type textarea "How to make a good sirpl"
type textarea "x"
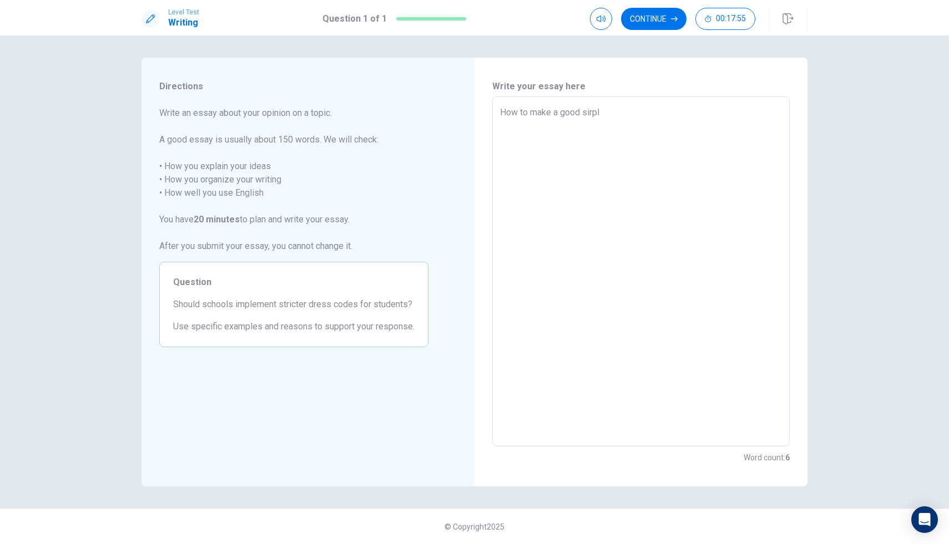
type textarea "How to make a good sirpli"
type textarea "x"
type textarea "How to make a good sirplin"
type textarea "x"
type textarea "How to make a good sirpli"
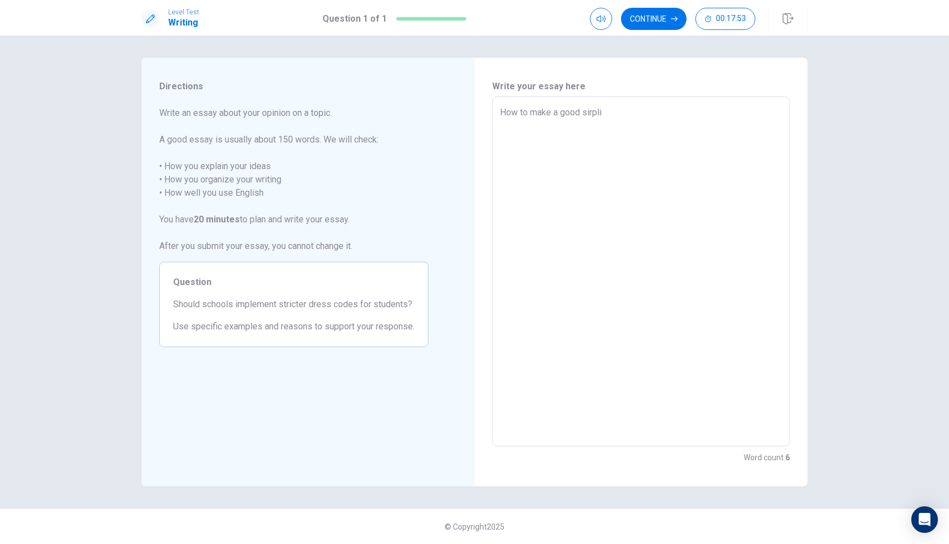
type textarea "x"
type textarea "How to make a good sirpl"
type textarea "x"
type textarea "How to make a good sirpla"
type textarea "x"
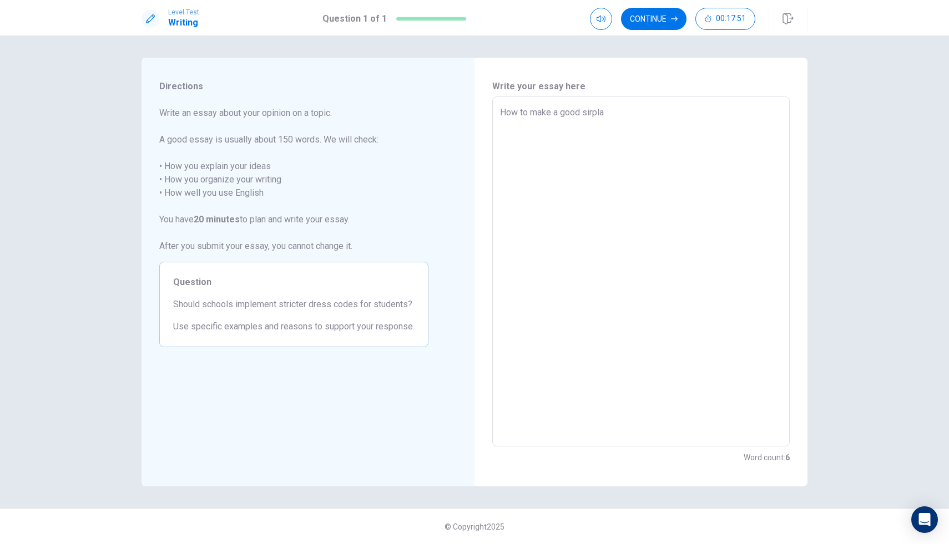
type textarea "How to make a good sirplai"
type textarea "x"
type textarea "How to make a good sirplain"
type textarea "x"
type textarea "How to make a good sirplai"
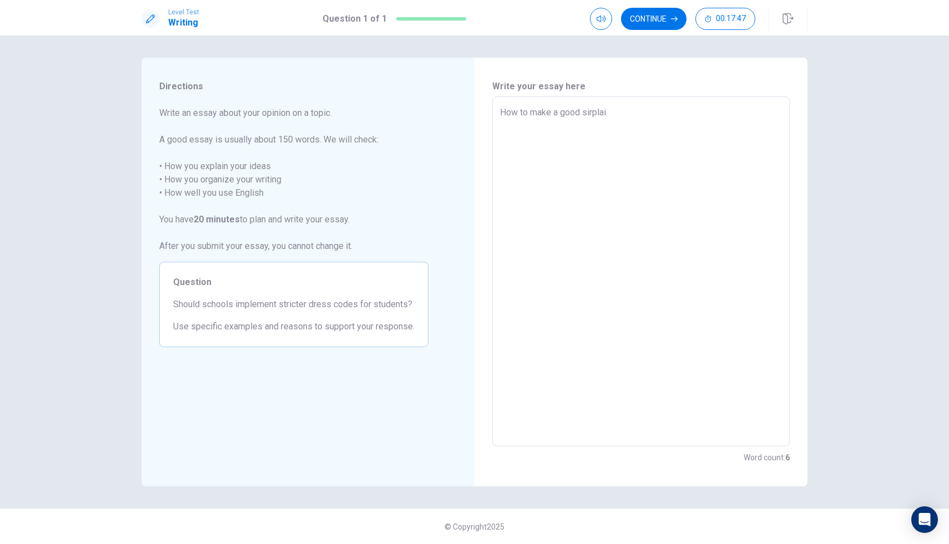
type textarea "x"
type textarea "How to make a good sirpla"
type textarea "x"
type textarea "How to make a good sirpl"
type textarea "x"
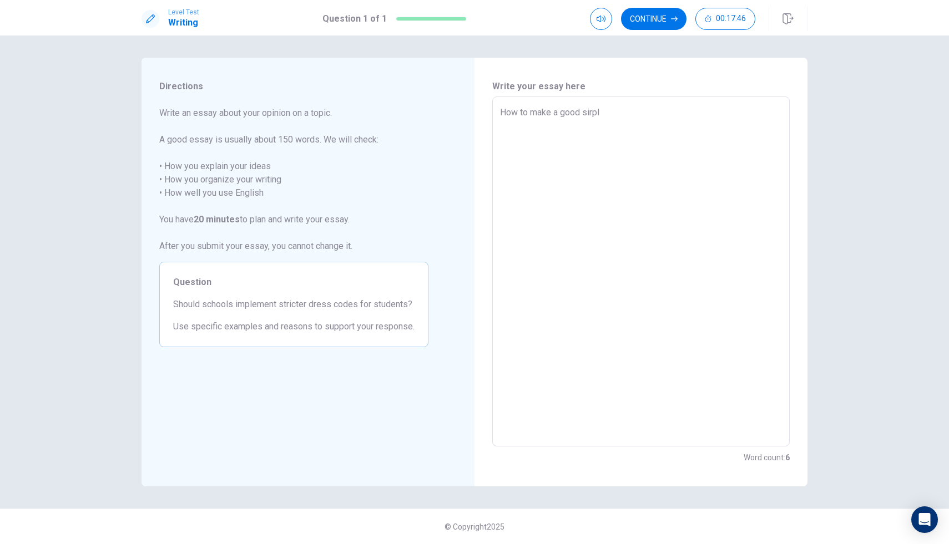
type textarea "How to make a good sirp"
type textarea "x"
type textarea "How to make a good sir"
type textarea "x"
type textarea "How to make a good si"
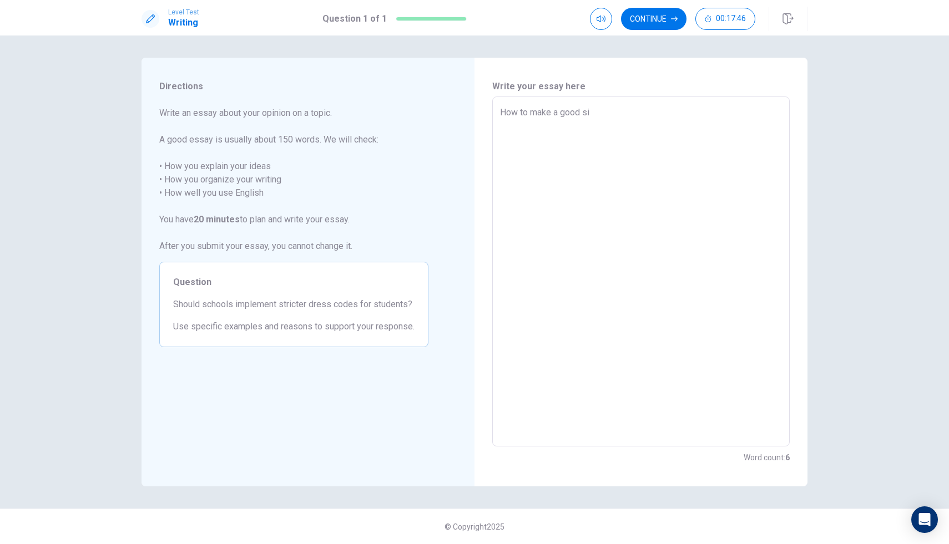
type textarea "x"
type textarea "How to make a good s"
type textarea "x"
type textarea "How to make a good"
type textarea "x"
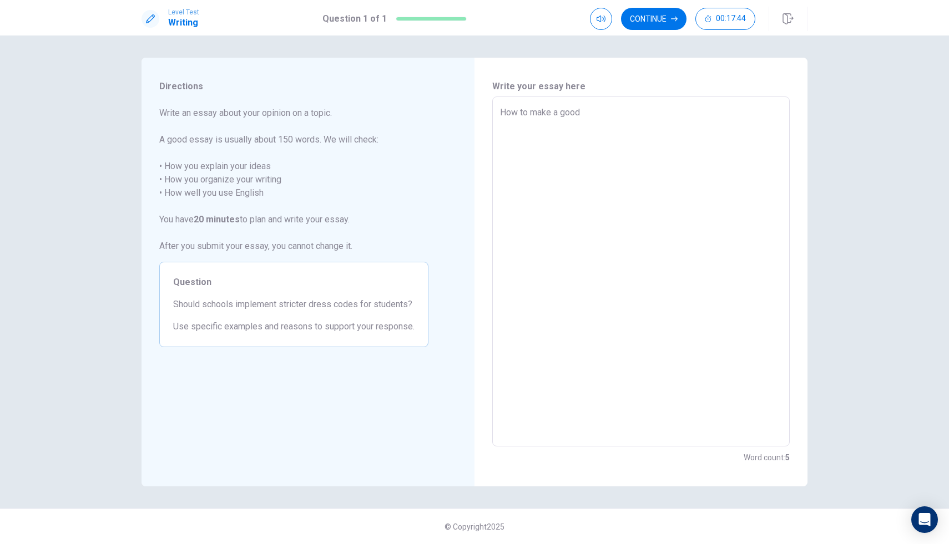
type textarea "How to make a good p"
type textarea "x"
type textarea "How to make a good pa"
type textarea "x"
type textarea "How to make a good pap"
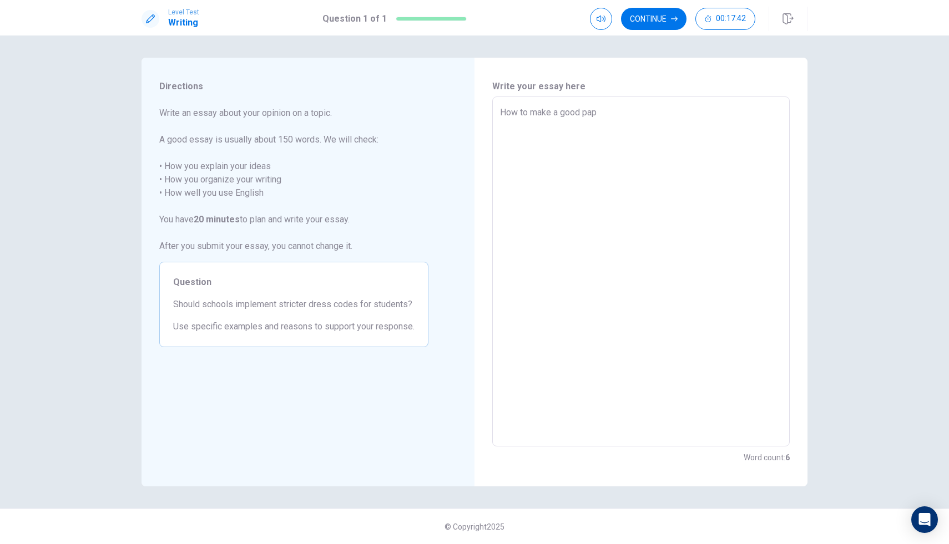
type textarea "x"
type textarea "How to make a good [PERSON_NAME]"
type textarea "x"
type textarea "How to make a good paper"
type textarea "x"
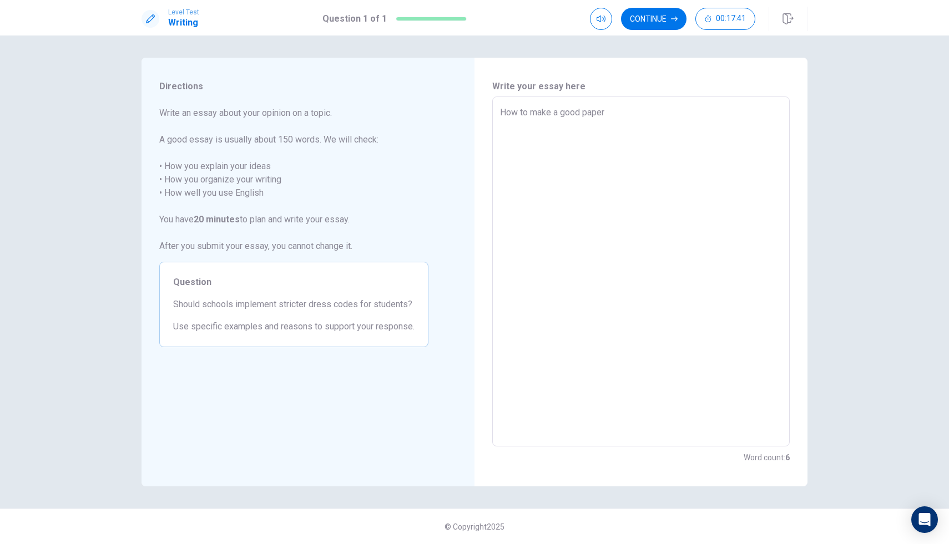
type textarea "How to make a good paperm"
type textarea "x"
type textarea "How to make a good paper"
type textarea "x"
type textarea "How to make a good paper"
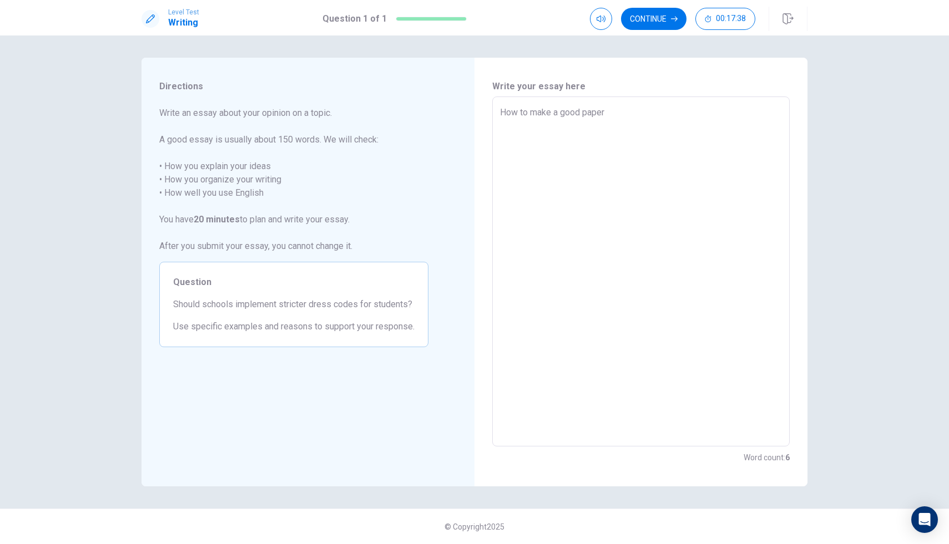
type textarea "x"
type textarea "How to make a good paper a"
type textarea "x"
type textarea "How to make a good paper ai"
type textarea "x"
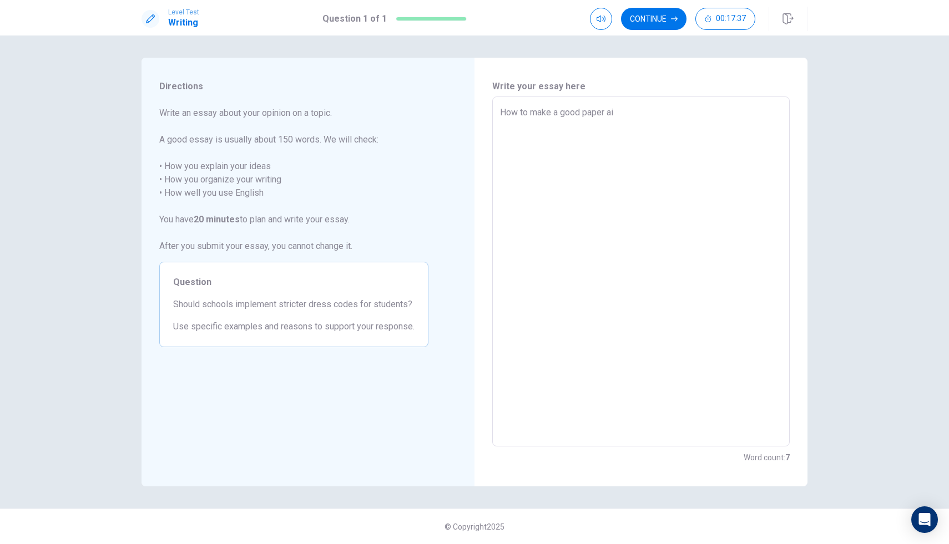
type textarea "How to make a good paper air"
type textarea "x"
type textarea "How to make a good paper airp"
type textarea "x"
type textarea "How to make a good paper airpl"
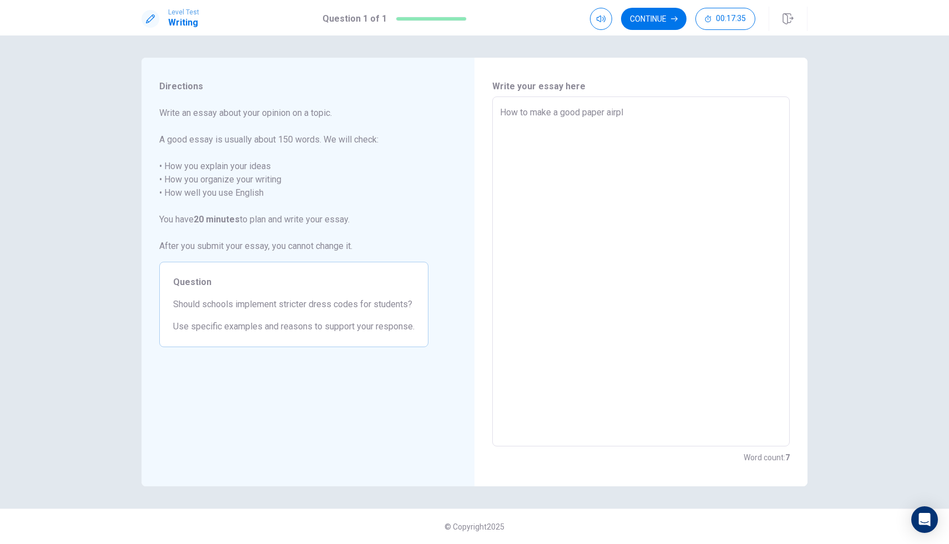
type textarea "x"
type textarea "How to make a good paper airpla"
type textarea "x"
type textarea "How to make a good paper airplai"
type textarea "x"
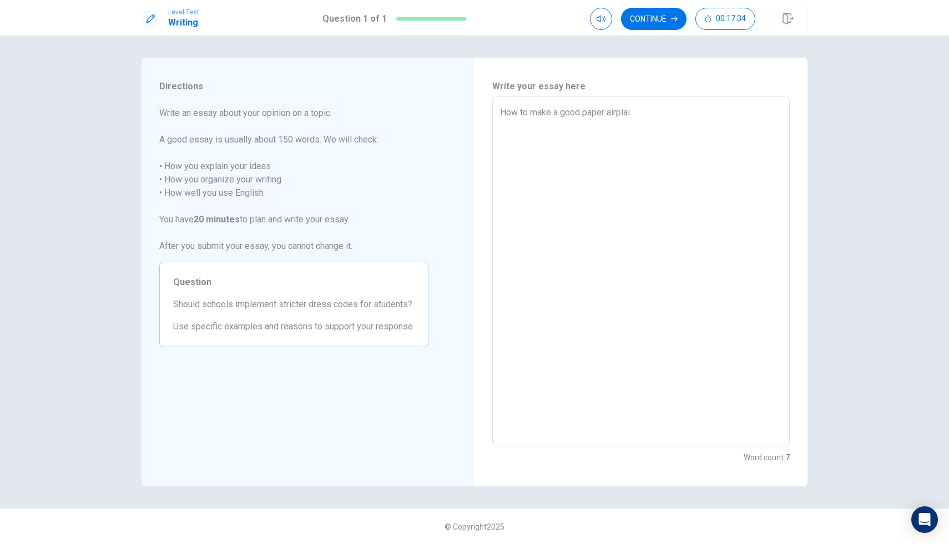
type textarea "How to make a good paper airplain"
type textarea "x"
type textarea "How to make a good paper airplain"
type textarea "x"
type textarea "How to make a good paper airplain f"
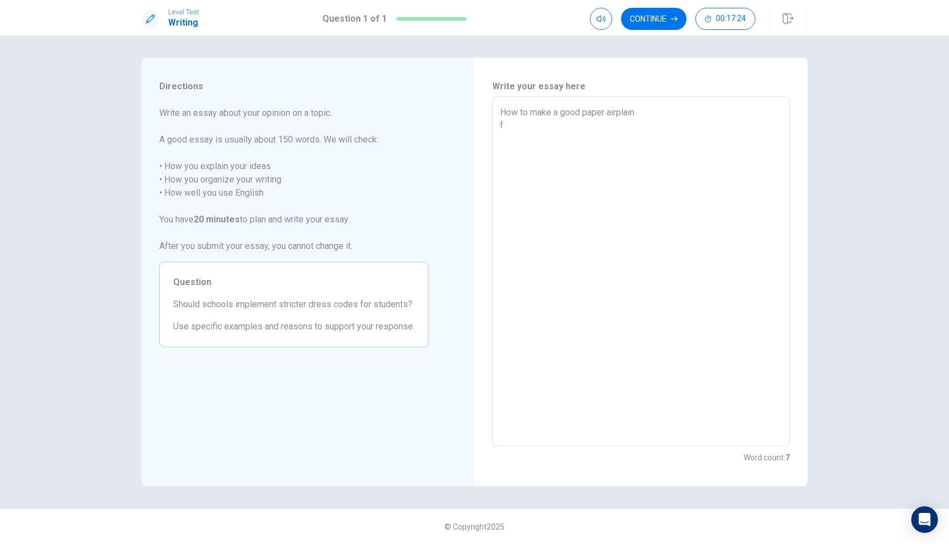
type textarea "x"
type textarea "How to make a good paper airplain fi"
type textarea "x"
type textarea "How to make a good paper airplain fir"
type textarea "x"
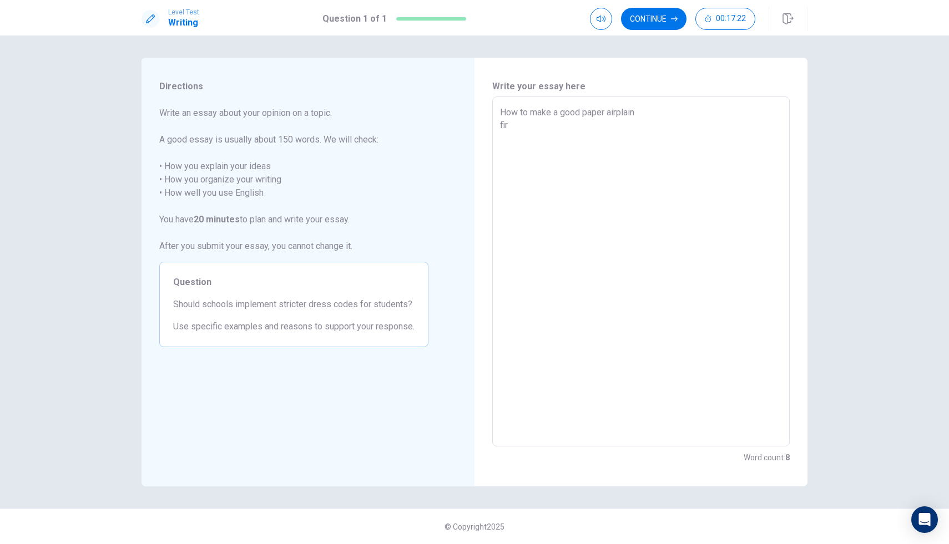
type textarea "How to make a good paper airplain firs"
type textarea "x"
type textarea "How to make a good paper airplain first"
type textarea "x"
type textarea "How to make a good paper airplain firs"
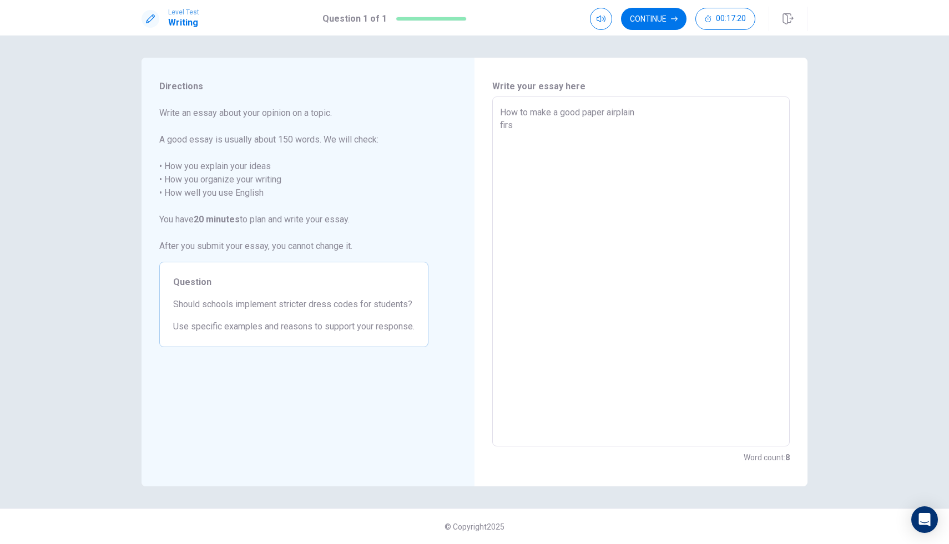
type textarea "x"
type textarea "How to make a good paper airplain fir"
type textarea "x"
type textarea "How to make a good paper airplain fi"
type textarea "x"
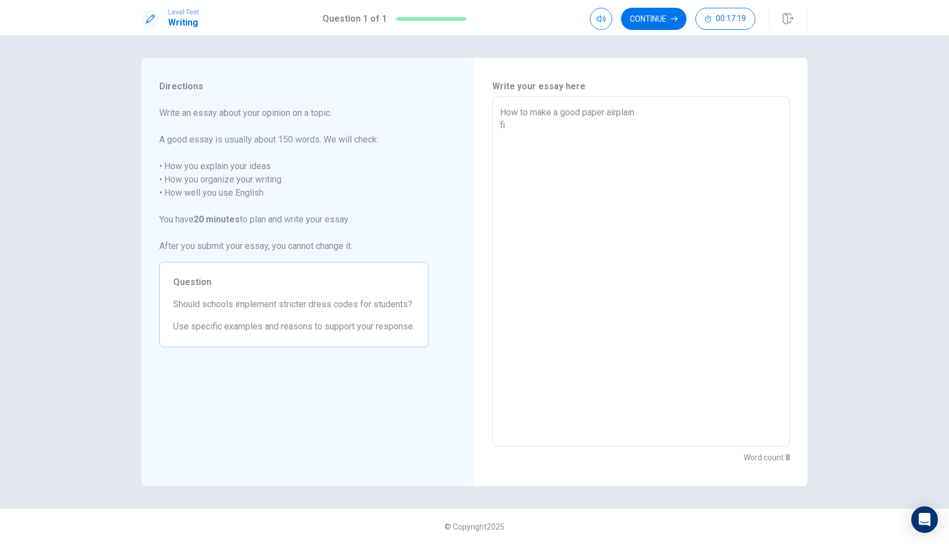
type textarea "How to make a good paper airplain f"
type textarea "x"
type textarea "How to make a good paper airplain"
type textarea "x"
type textarea "How to make a good paper airplain F"
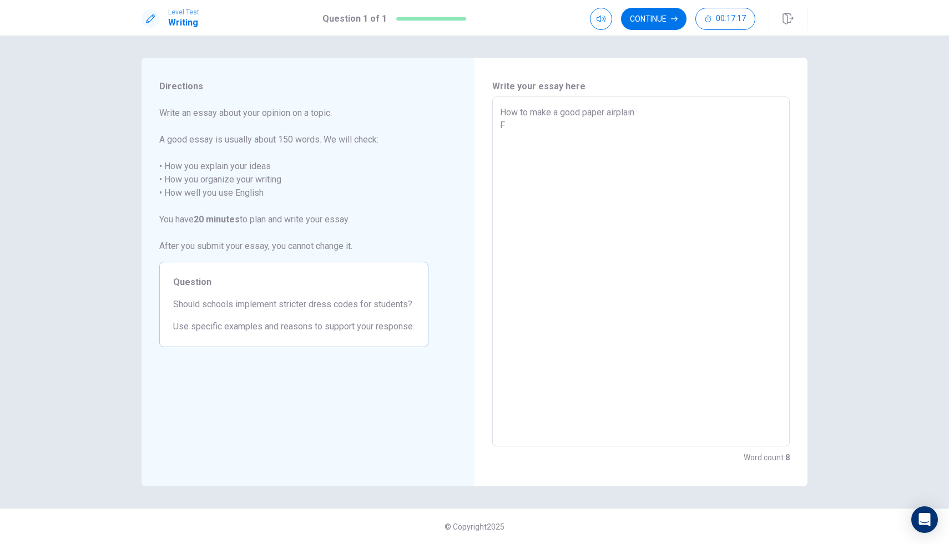
type textarea "x"
type textarea "How to make a good paper airplain Fi"
type textarea "x"
type textarea "How to make a good paper airplain Fir"
type textarea "x"
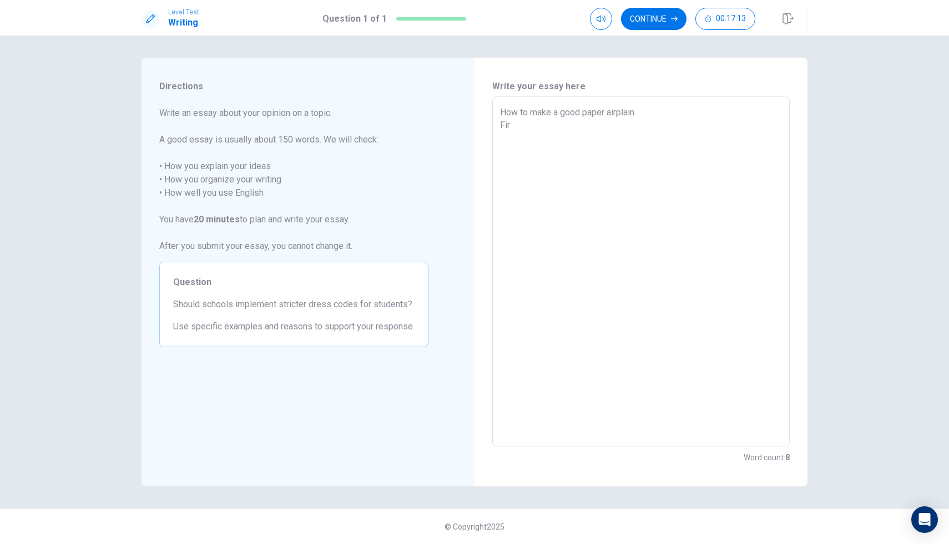
type textarea "How to make a good paper airplain Firs"
type textarea "x"
type textarea "How to make a good paper airplain First"
type textarea "x"
type textarea "How to make a good paper airplain First"
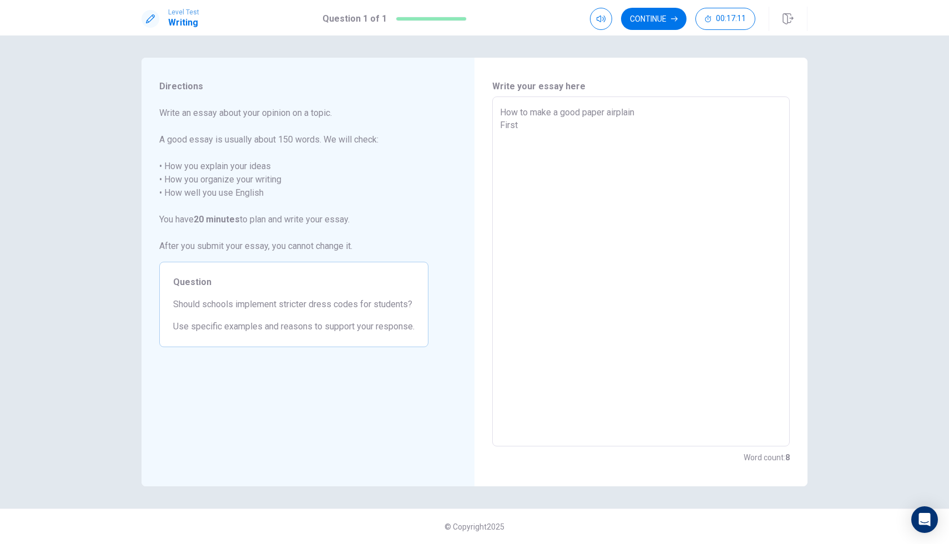
type textarea "x"
type textarea "How to make a good paper airplain First y"
type textarea "x"
type textarea "How to make a good paper airplain First yu"
type textarea "x"
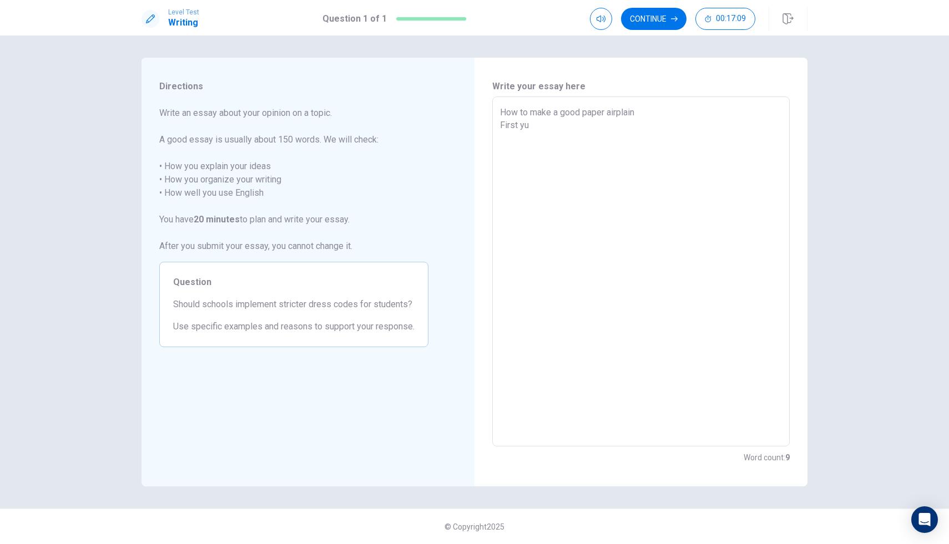
type textarea "How to make a good paper airplain First y"
type textarea "x"
type textarea "How to make a good paper airplain First yo"
type textarea "x"
type textarea "How to make a good paper airplain First you"
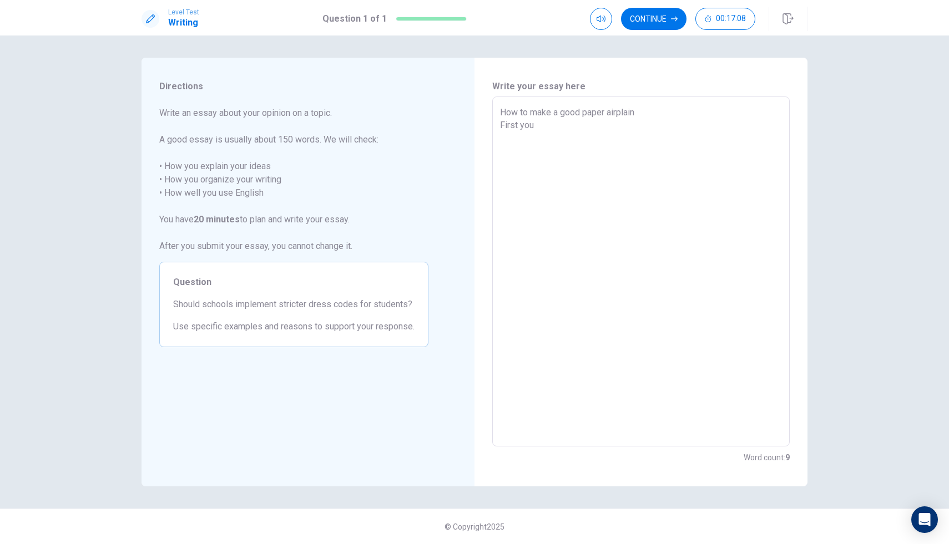
type textarea "x"
type textarea "How to make a good paper airplain First you"
type textarea "x"
type textarea "How to make a good paper airplain First you n"
type textarea "x"
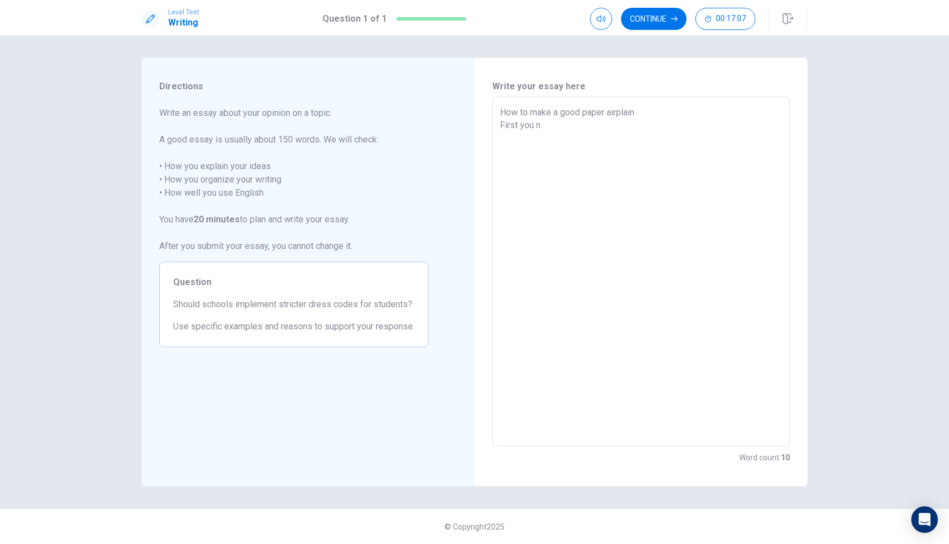
type textarea "How to make a good paper airplain First you ne"
type textarea "x"
type textarea "How to make a good paper airplain First you nee"
type textarea "x"
type textarea "How to make a good paper airplain First you need"
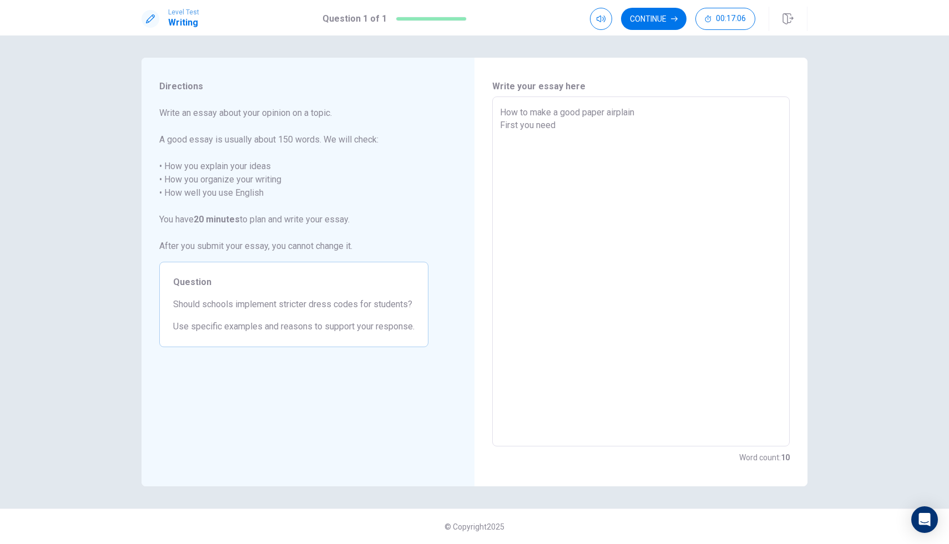
type textarea "x"
type textarea "How to make a good paper airplain First you need"
type textarea "x"
type textarea "How to make a good paper airplain First you need t"
type textarea "x"
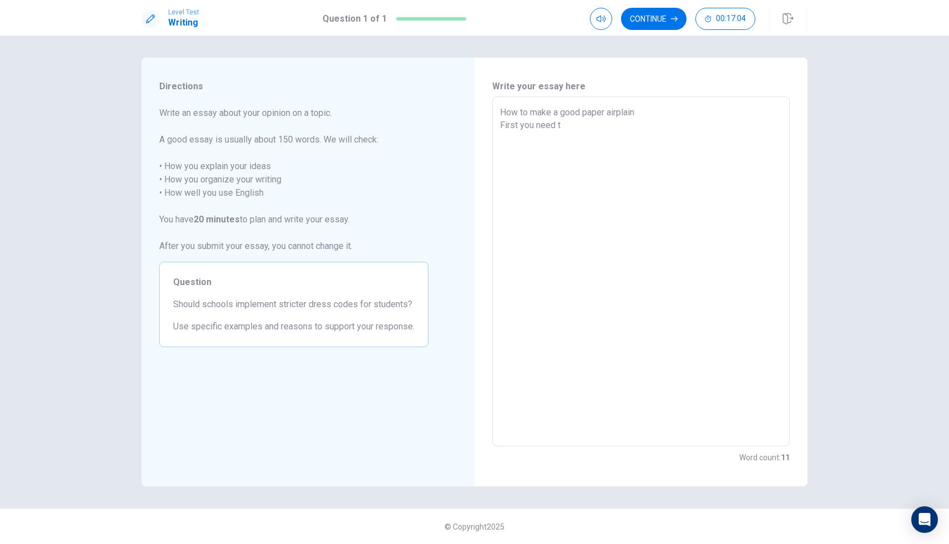
type textarea "How to make a good paper airplain First you need to"
type textarea "x"
type textarea "How to make a good paper airplain First you need to"
type textarea "x"
type textarea "How to make a good paper airplain First you need to f"
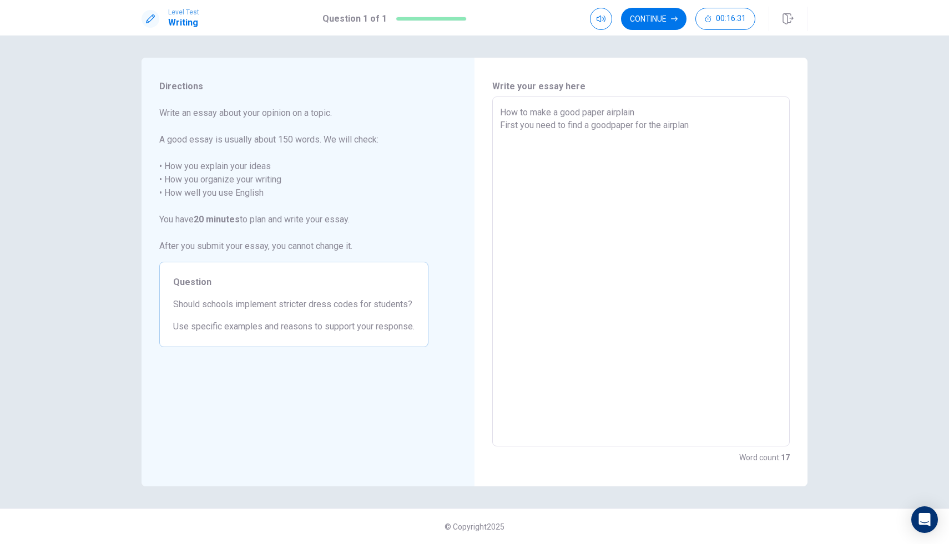
drag, startPoint x: 661, startPoint y: 126, endPoint x: 651, endPoint y: 126, distance: 10.5
click at [651, 126] on textarea "How to make a good paper airplain First you need to find a goodpaper for the ai…" at bounding box center [641, 272] width 282 height 332
click at [716, 129] on textarea "How to make a good paper airplain First you need to find a goodpaper for your a…" at bounding box center [641, 272] width 282 height 332
drag, startPoint x: 730, startPoint y: 126, endPoint x: 699, endPoint y: 131, distance: 31.4
click at [699, 131] on textarea "How to make a good paper airplain First you need to find a goodpaper for your a…" at bounding box center [641, 272] width 282 height 332
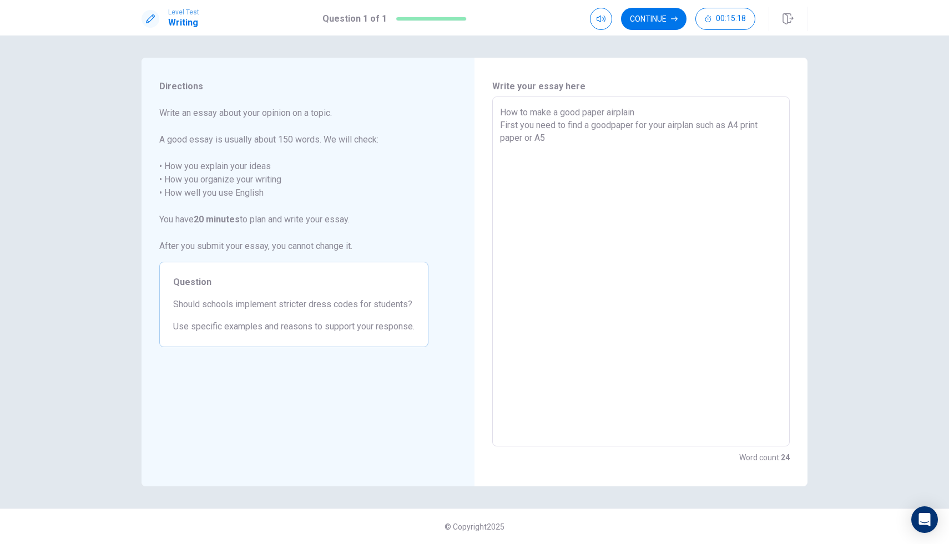
click at [565, 144] on textarea "How to make a good paper airplain First you need to find a goodpaper for your a…" at bounding box center [641, 272] width 282 height 332
click at [612, 126] on textarea "How to make a good paper airplain First you need to find a goodpaper for your a…" at bounding box center [641, 272] width 282 height 332
click at [590, 146] on textarea "How to make a good paper airplain First you need to find a good paper for your …" at bounding box center [641, 272] width 282 height 332
click at [768, 126] on textarea "How to make a good paper airplain First you need to find a good paper for your …" at bounding box center [641, 272] width 282 height 332
click at [521, 139] on textarea "How to make a good paper airplain First you need to find a good paper for your …" at bounding box center [641, 272] width 282 height 332
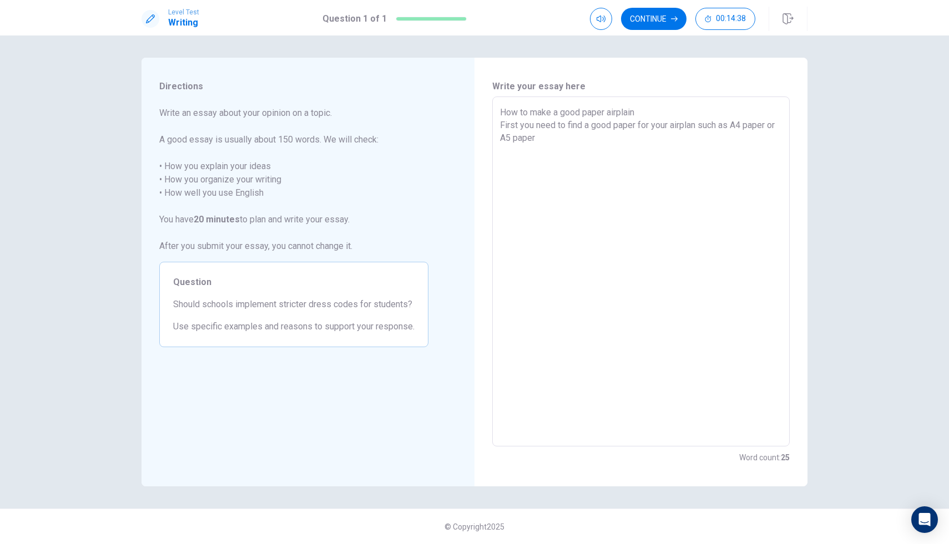
click at [636, 125] on textarea "How to make a good paper airplain First you need to find a good paper for your …" at bounding box center [641, 272] width 282 height 332
click at [612, 126] on textarea "How to make a good paper airplain First you need to find a good paper for your …" at bounding box center [641, 272] width 282 height 332
click at [609, 143] on textarea "How to make a good paper airplain First you need to find a good size paper for …" at bounding box center [641, 272] width 282 height 332
click at [627, 139] on textarea "How to make a good paper airplain First you need to find a good size paper for …" at bounding box center [641, 272] width 282 height 332
click at [657, 142] on textarea "How to make a good paper airplain First you need to find a good size paper for …" at bounding box center [641, 272] width 282 height 332
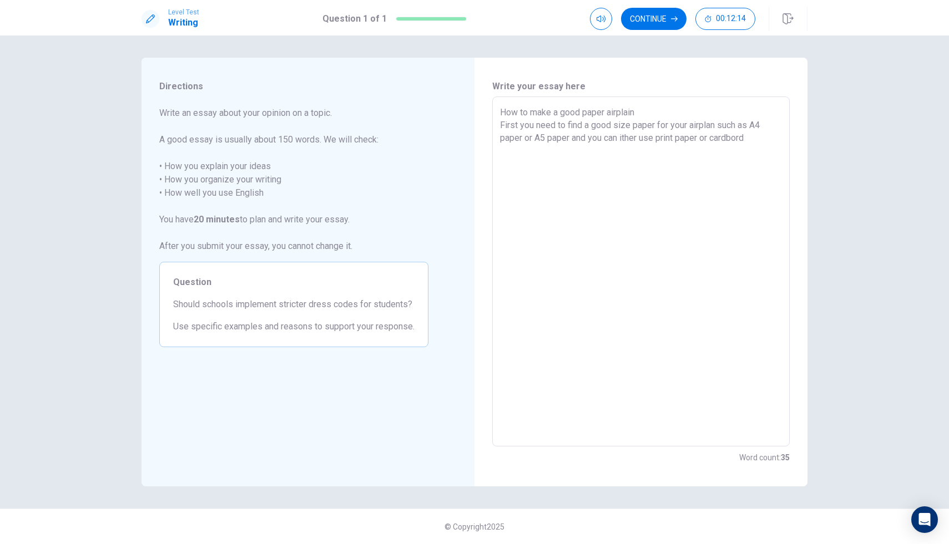
click at [712, 139] on textarea "How to make a good paper airplain First you need to find a good size paper for …" at bounding box center [641, 272] width 282 height 332
click at [762, 138] on textarea "How to make a good paper airplain First you need to find a good size paper for …" at bounding box center [641, 272] width 282 height 332
click at [625, 169] on textarea "How to make a good paper airplain First you need to find a good size paper for …" at bounding box center [641, 272] width 282 height 332
drag, startPoint x: 604, startPoint y: 165, endPoint x: 585, endPoint y: 165, distance: 19.4
click at [585, 165] on textarea "How to make a good paper airplain First you need to find a good size paper for …" at bounding box center [641, 272] width 282 height 332
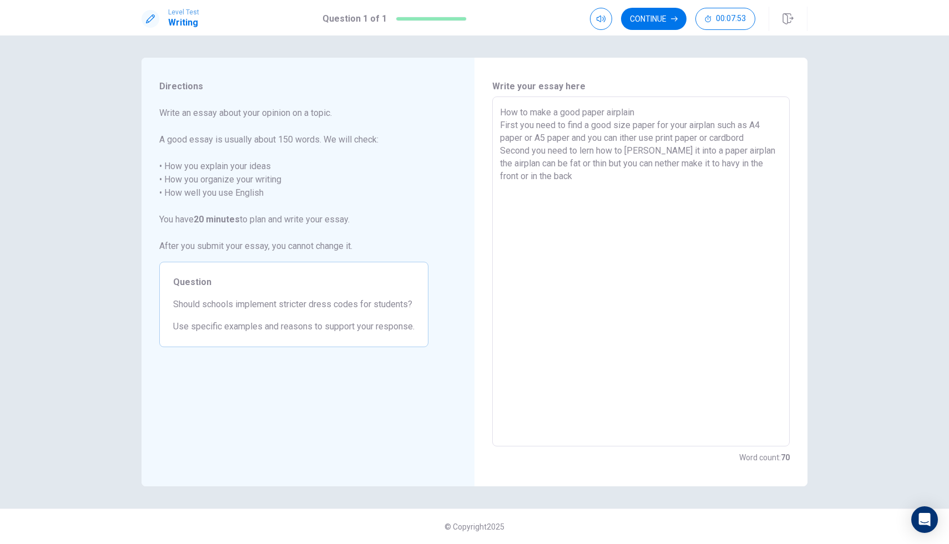
click at [728, 165] on textarea "How to make a good paper airplain First you need to find a good size paper for …" at bounding box center [641, 272] width 282 height 332
click at [752, 165] on textarea "How to make a good paper airplain First you need to find a good size paper for …" at bounding box center [641, 272] width 282 height 332
click at [559, 184] on textarea "How to make a good paper airplain First you need to find a good size paper for …" at bounding box center [641, 272] width 282 height 332
click at [636, 204] on textarea "How to make a good paper airplain First you need to find a good size paper for …" at bounding box center [641, 272] width 282 height 332
click at [659, 204] on textarea "How to make a good paper airplain First you need to find a good size paper for …" at bounding box center [641, 272] width 282 height 332
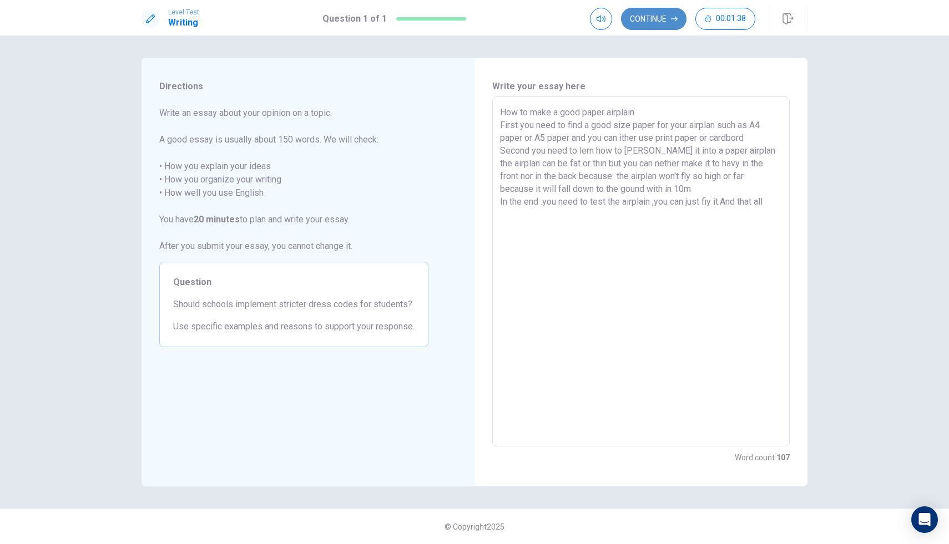
click at [666, 18] on button "Continue" at bounding box center [653, 19] width 65 height 22
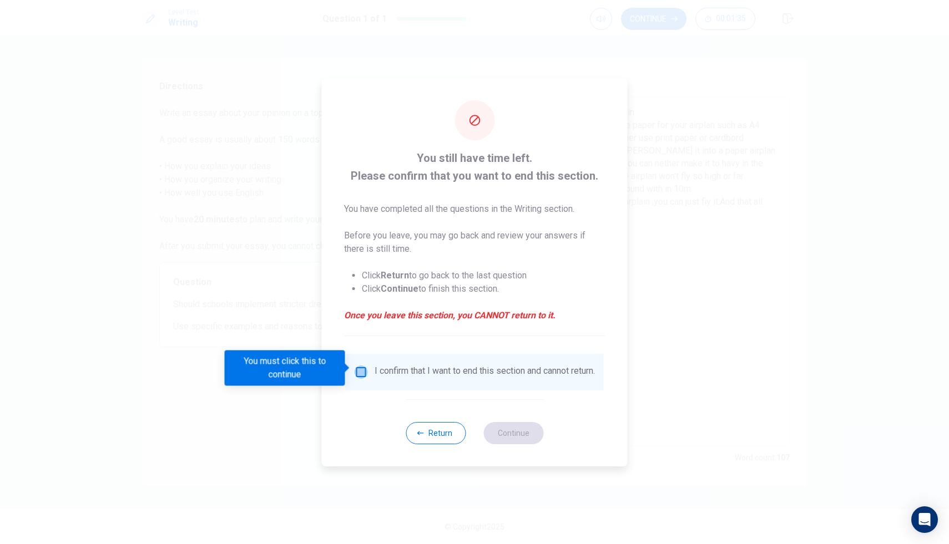
click at [363, 373] on input "You must click this to continue" at bounding box center [361, 372] width 13 height 13
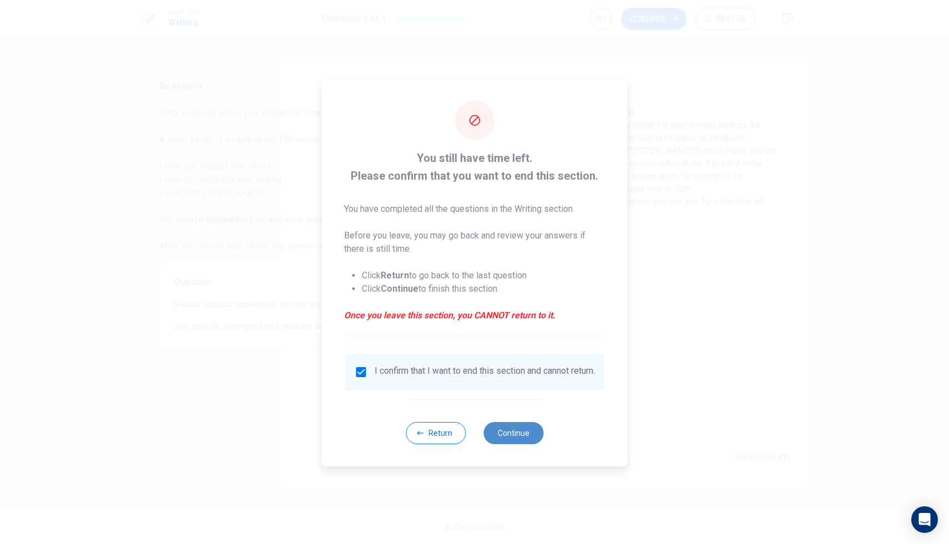
click at [512, 435] on button "Continue" at bounding box center [513, 433] width 60 height 22
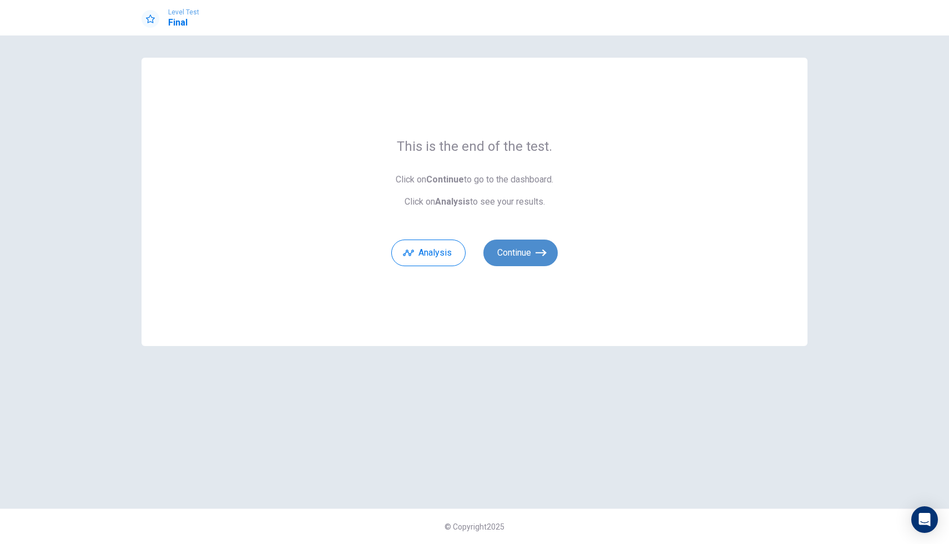
click at [505, 255] on button "Continue" at bounding box center [520, 253] width 74 height 27
